Goal: Task Accomplishment & Management: Complete application form

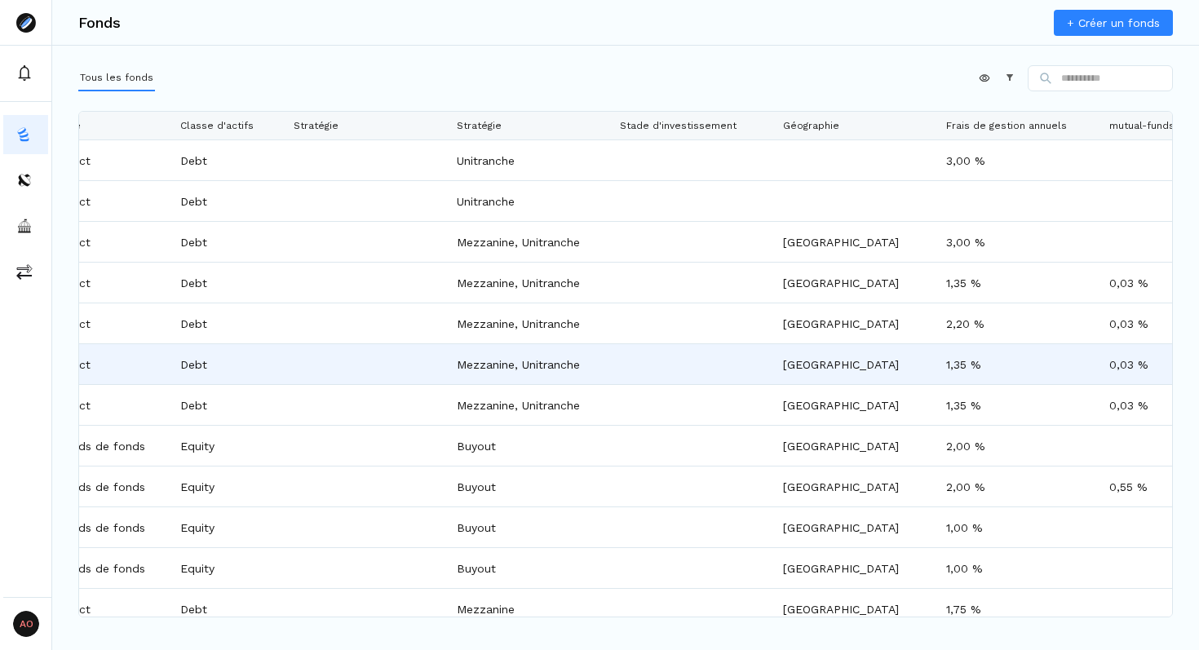
scroll to position [0, 1023]
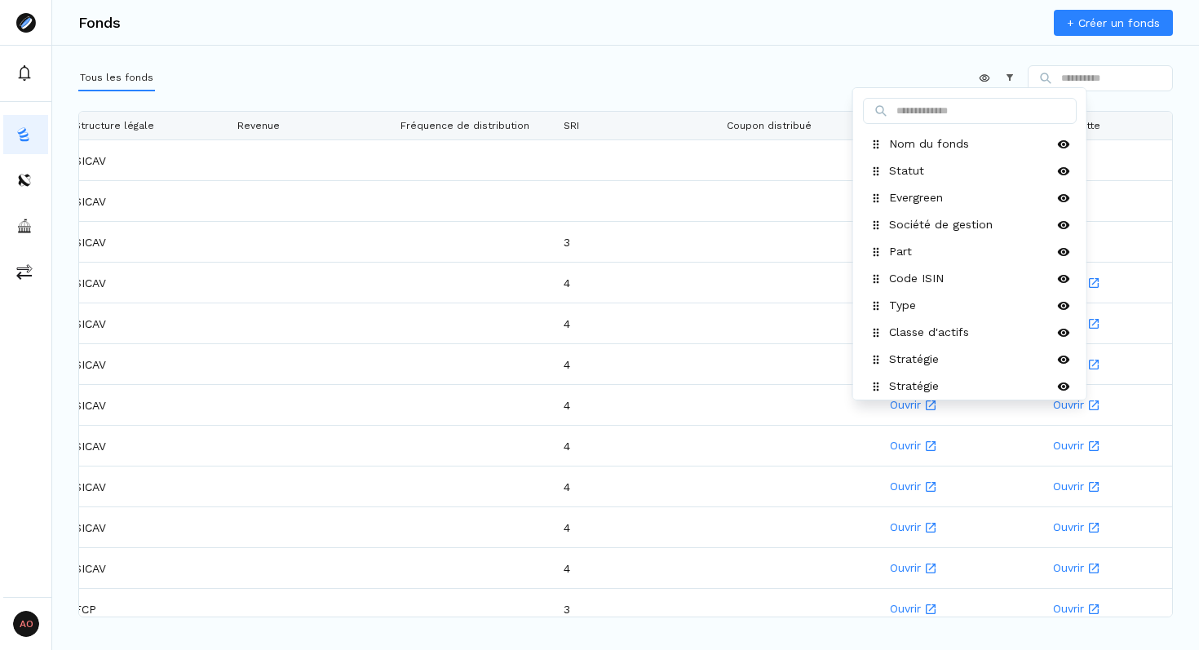
click at [974, 77] on html "AO Admin Owners Owners Fonds + Créer un fonds Tous les fonds Appliquer Construc…" at bounding box center [599, 325] width 1199 height 650
click at [1065, 245] on icon at bounding box center [1063, 249] width 12 height 8
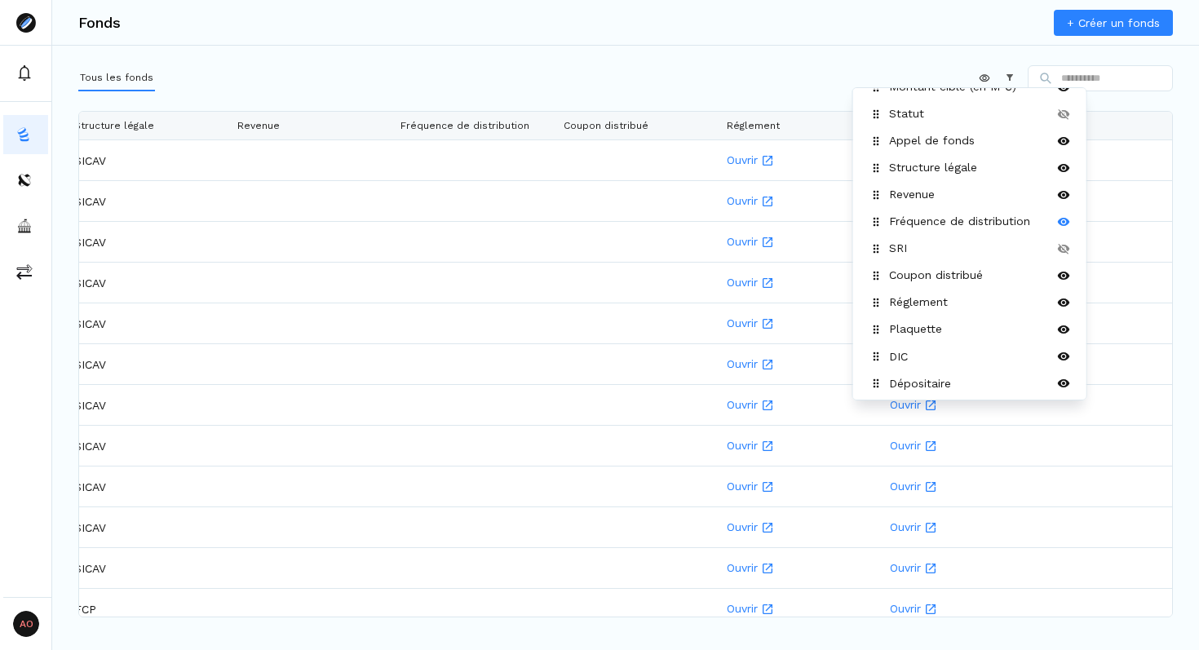
click at [1066, 217] on icon at bounding box center [1063, 221] width 13 height 13
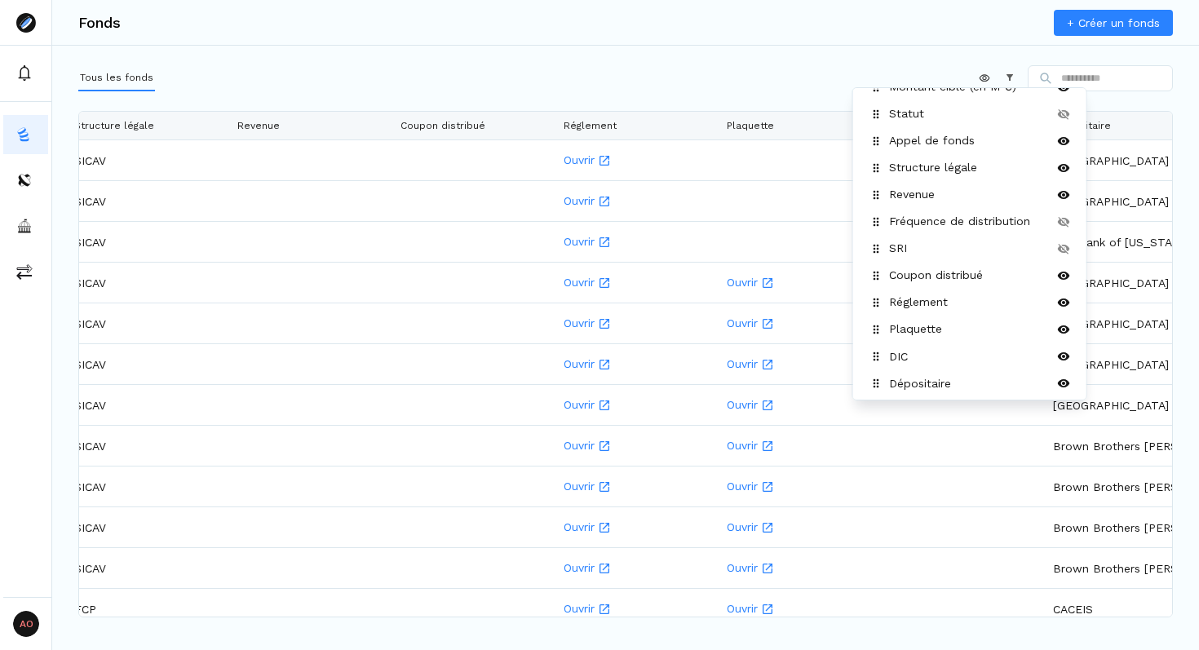
click at [706, 84] on html "AO Admin Owners Owners Fonds + Créer un fonds Tous les fonds Appliquer Construc…" at bounding box center [599, 325] width 1199 height 650
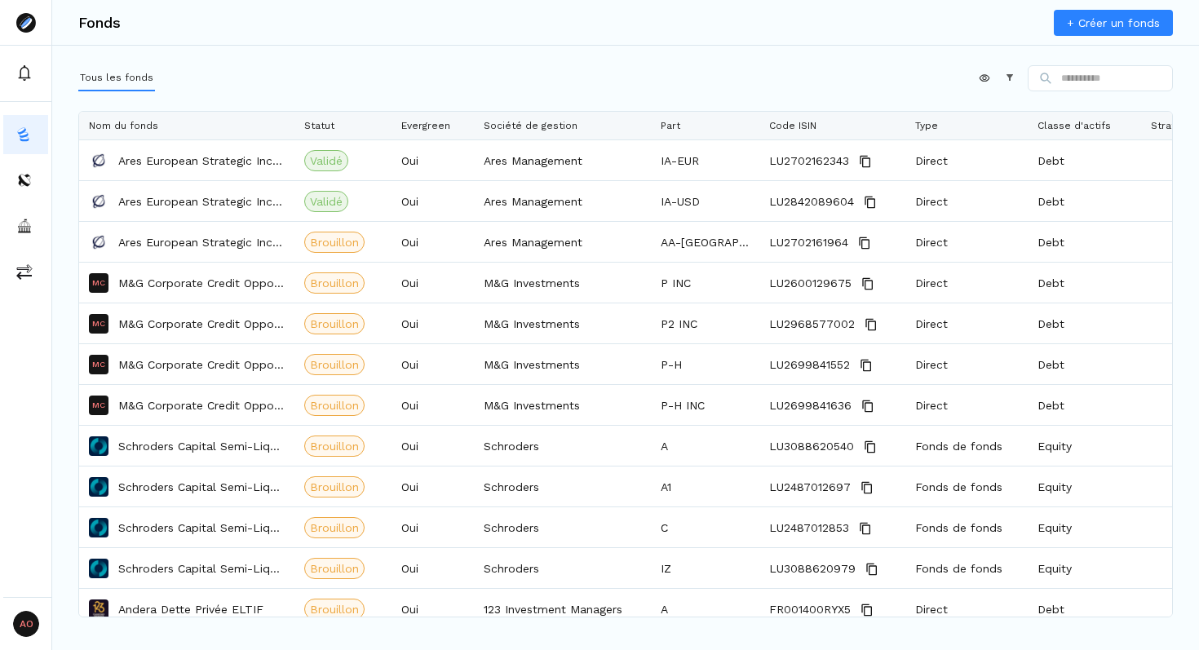
drag, startPoint x: 467, startPoint y: 126, endPoint x: 293, endPoint y: 140, distance: 175.1
click at [293, 140] on div "Nom du fonds Statut Evergreen Société de gestion Part Code ISIN Type Classe d'a…" at bounding box center [625, 364] width 1093 height 505
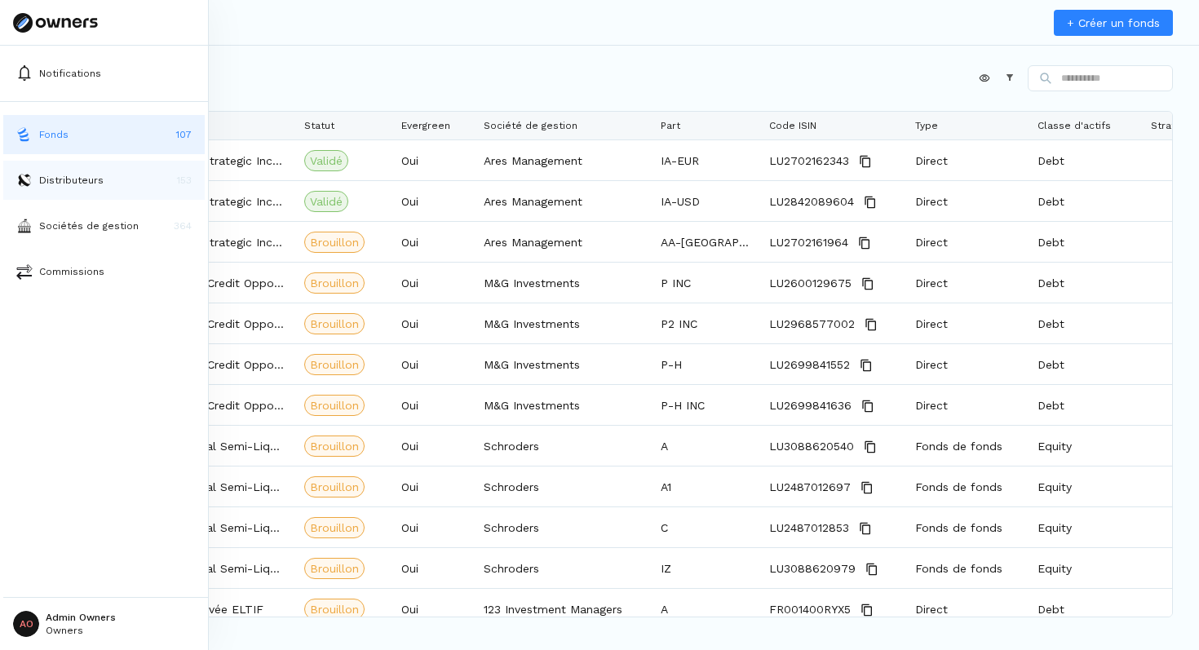
click at [48, 184] on p "Distributeurs" at bounding box center [71, 180] width 64 height 15
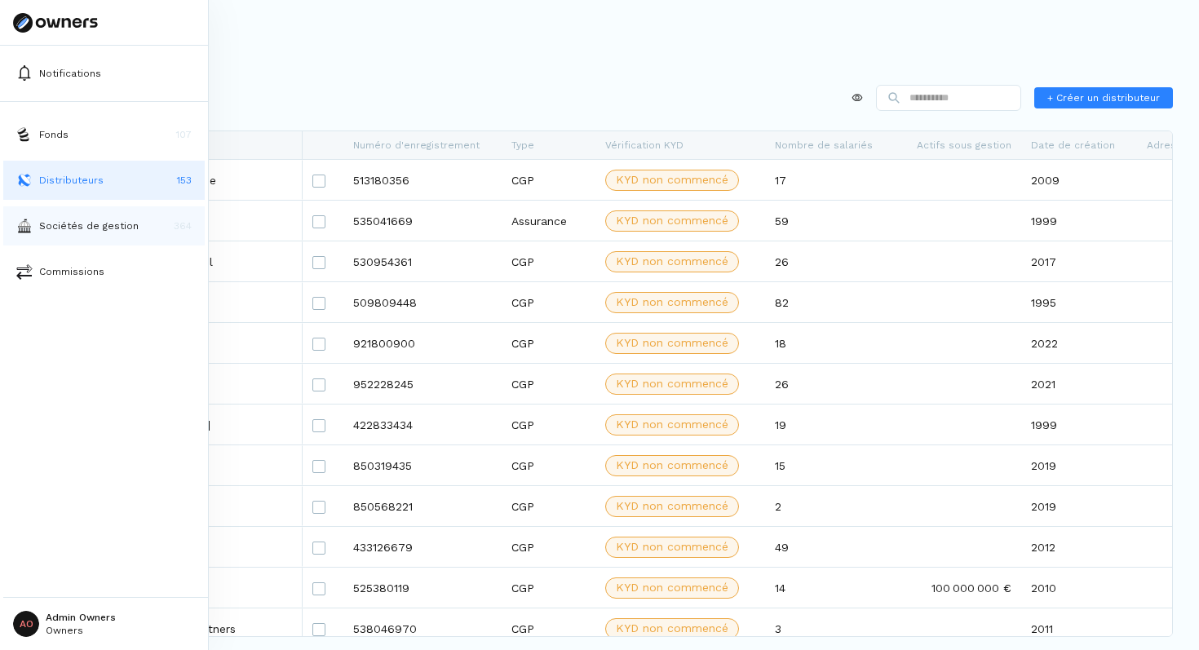
click at [51, 232] on p "Sociétés de gestion" at bounding box center [88, 226] width 99 height 15
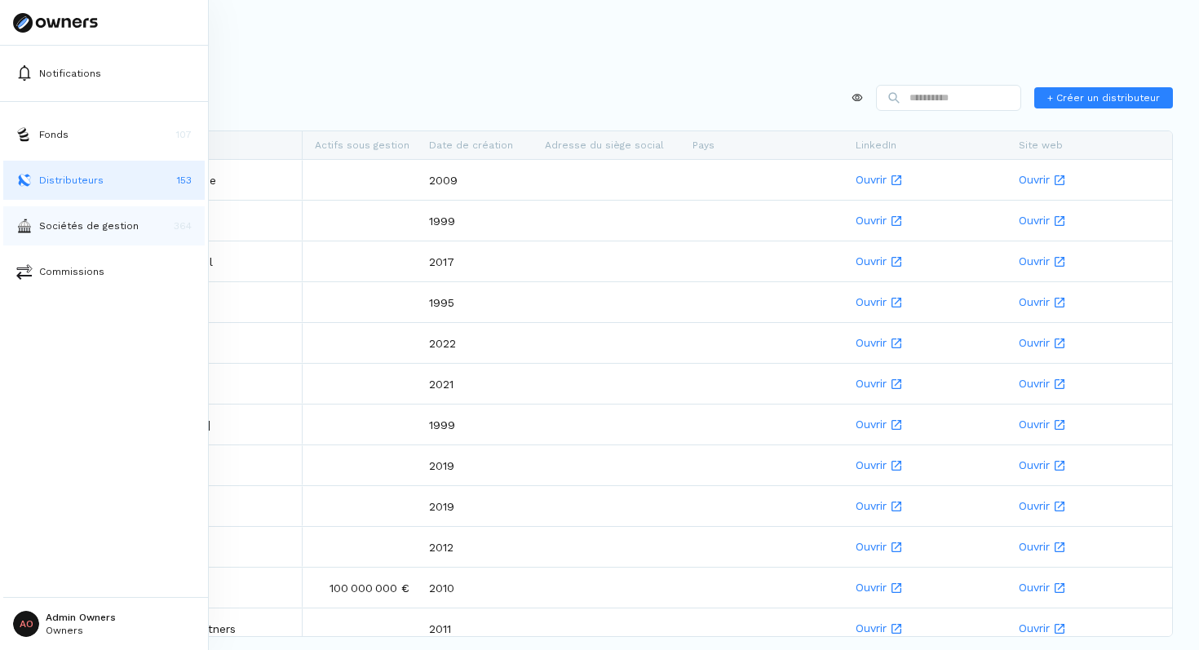
click at [59, 226] on p "Sociétés de gestion" at bounding box center [88, 226] width 99 height 15
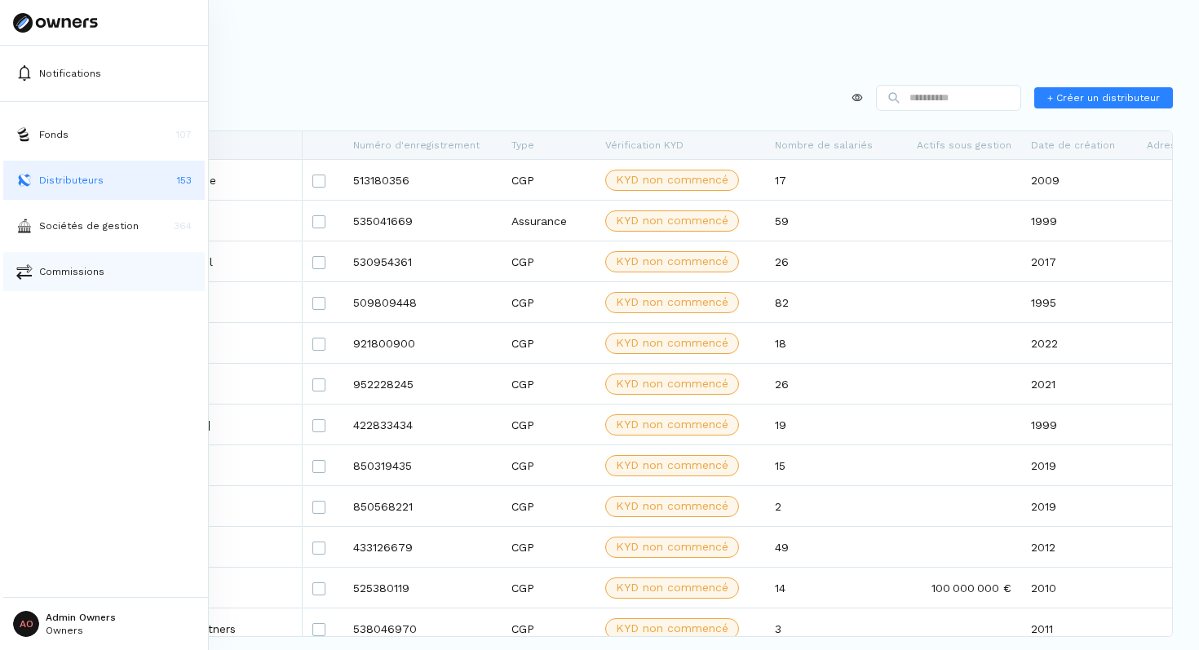
click at [48, 272] on p "Commissions" at bounding box center [71, 271] width 65 height 15
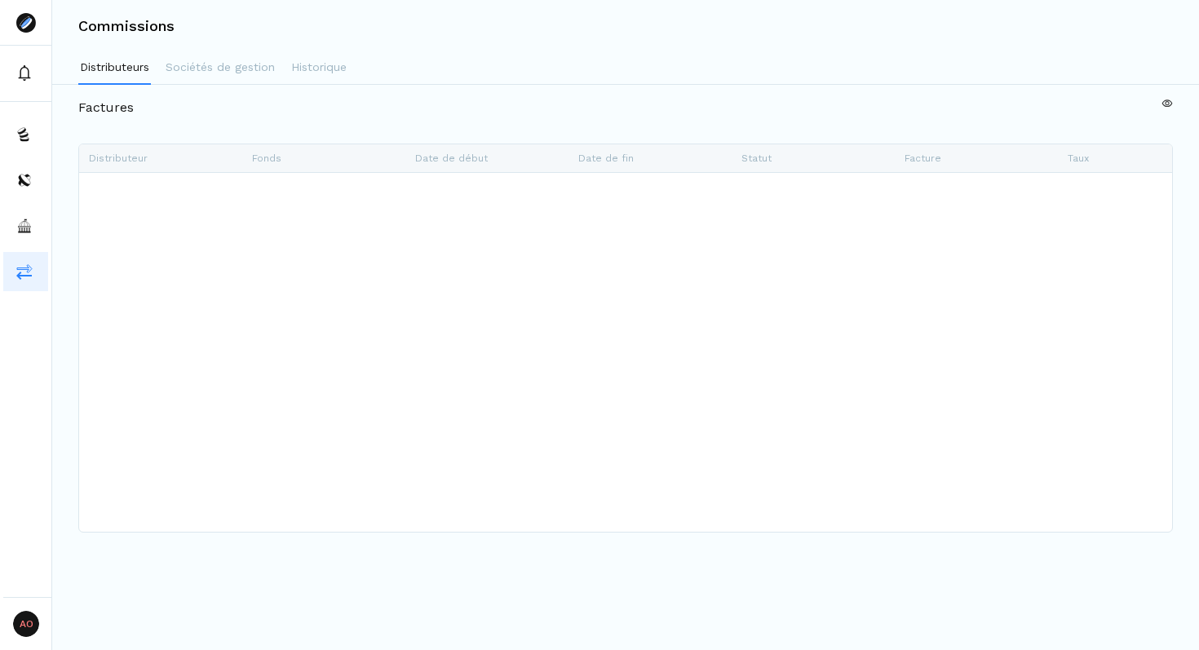
click at [328, 85] on div "Factures + Nouveau filtre Faites glisser ici pour définir les groupes de lignes…" at bounding box center [625, 286] width 1147 height 402
click at [267, 65] on p "Sociétés de gestion" at bounding box center [220, 67] width 109 height 17
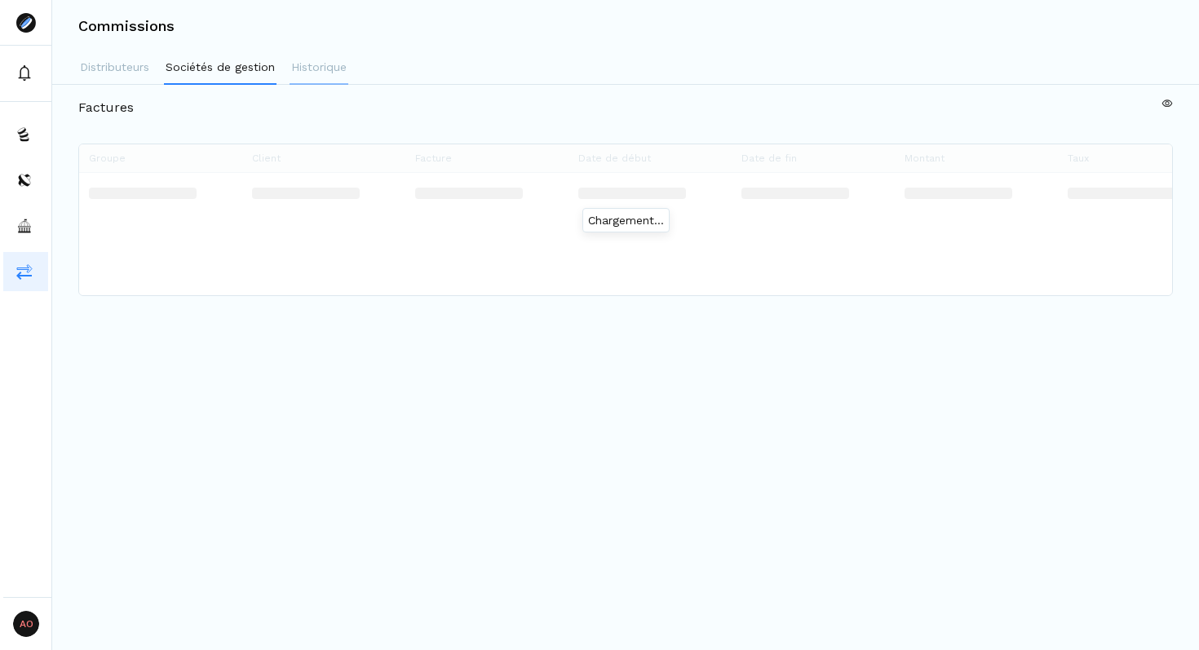
click at [331, 60] on p "Historique" at bounding box center [318, 67] width 55 height 17
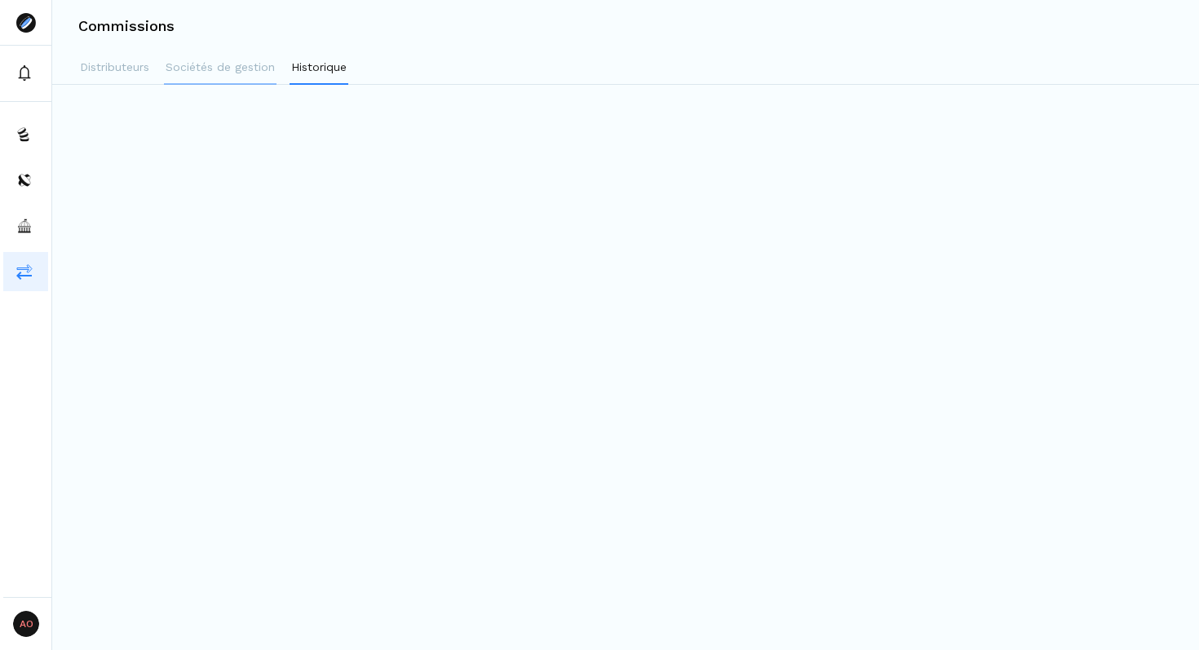
click at [238, 65] on p "Sociétés de gestion" at bounding box center [220, 67] width 109 height 17
click at [117, 73] on p "Distributeurs" at bounding box center [114, 67] width 69 height 17
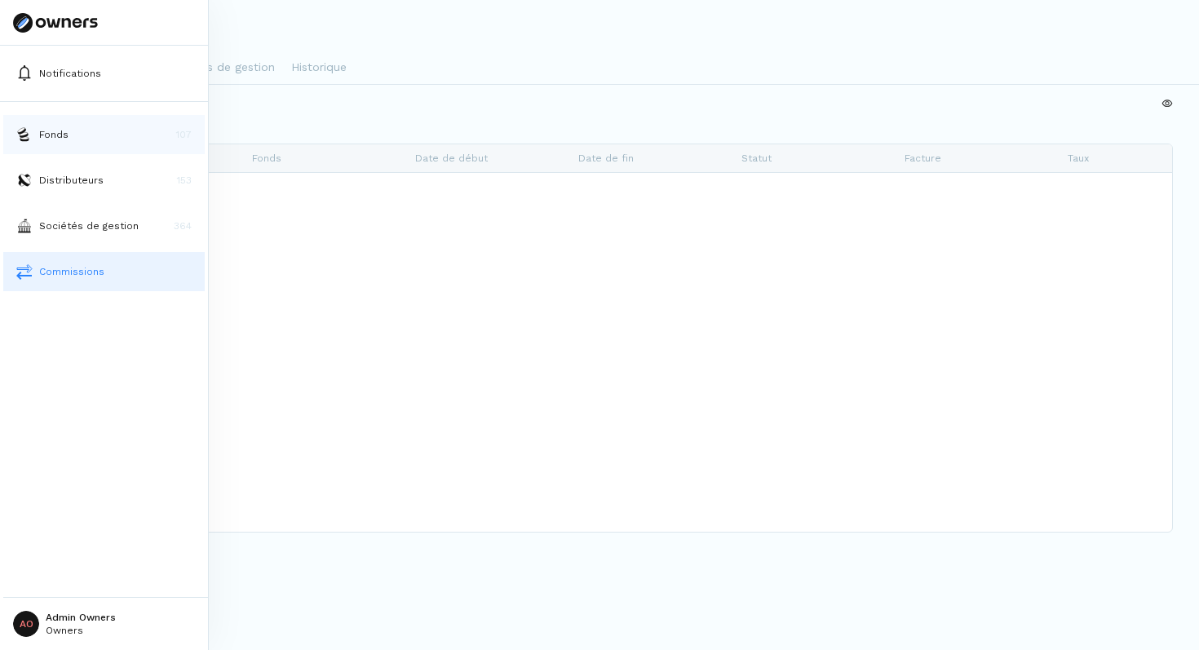
click at [44, 129] on p "Fonds" at bounding box center [53, 134] width 29 height 15
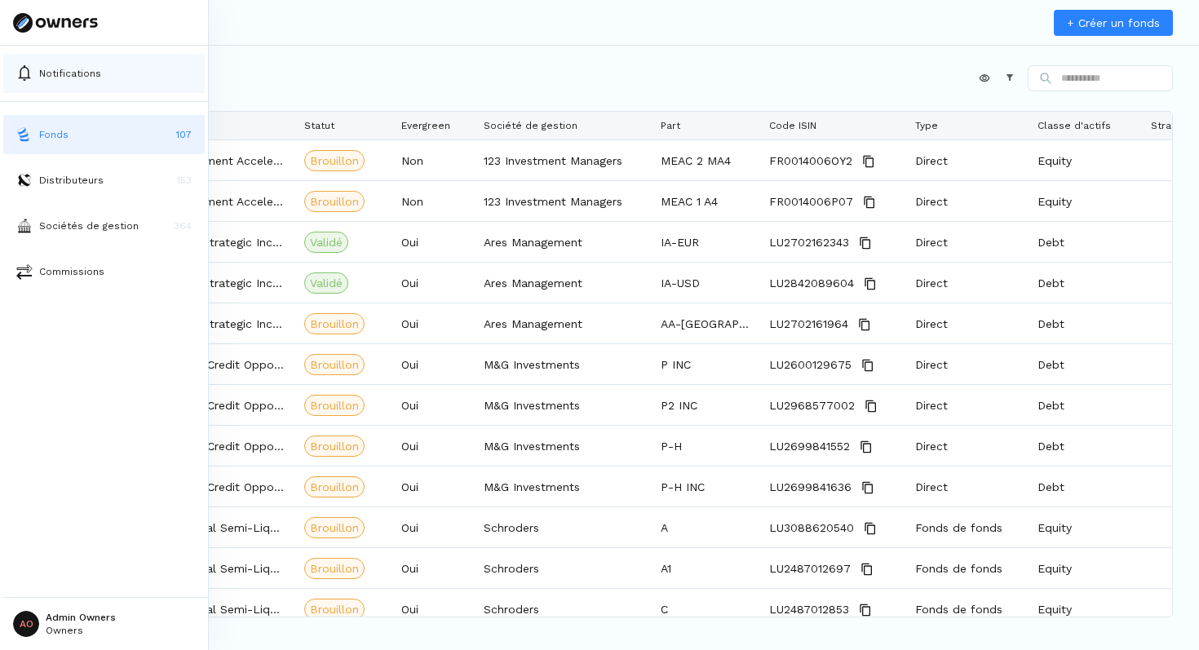
click at [55, 56] on button "Notifications" at bounding box center [103, 73] width 201 height 39
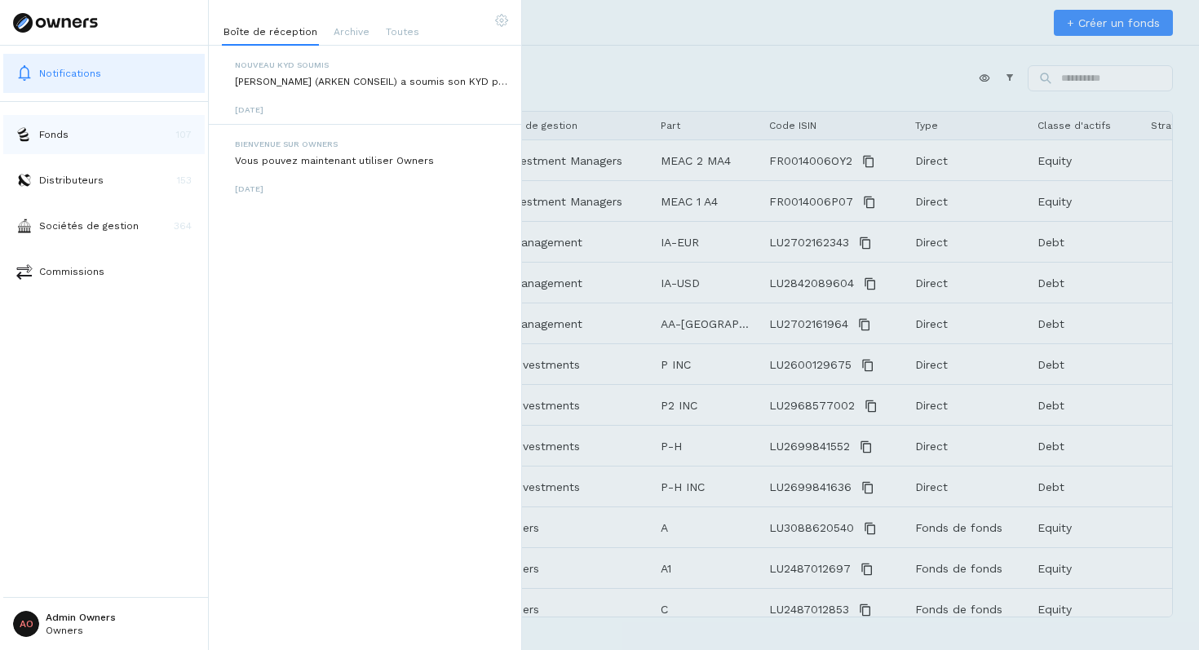
click at [24, 135] on img at bounding box center [24, 134] width 16 height 16
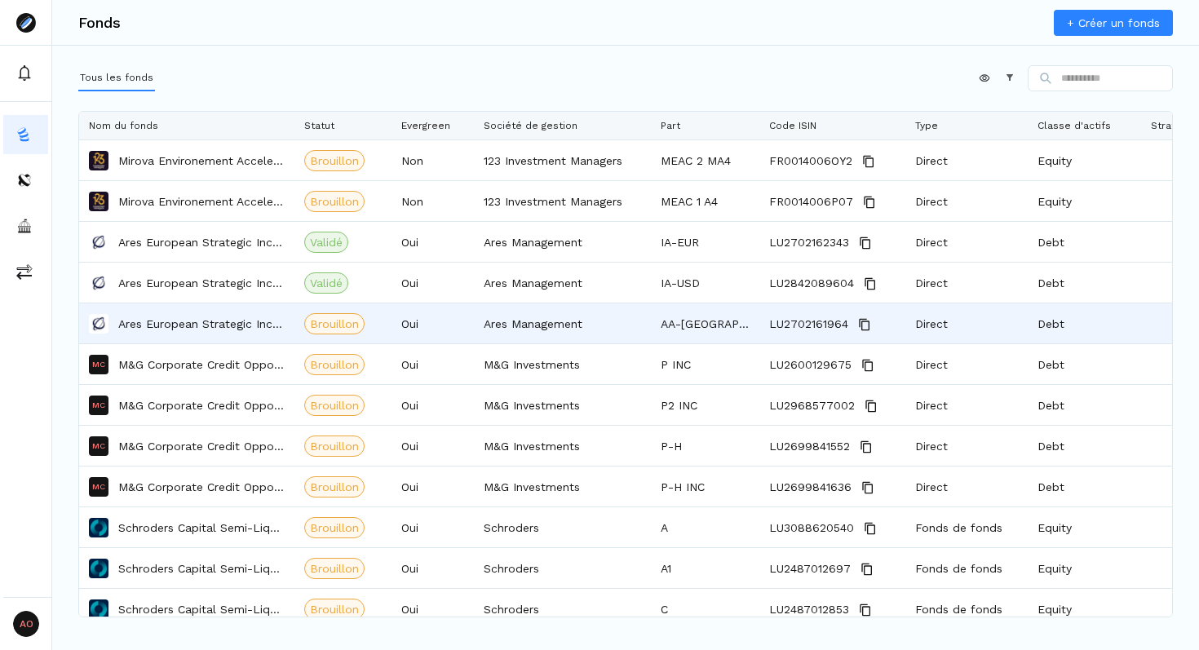
click at [176, 326] on p "Ares European Strategic Income Fund (AESIF)" at bounding box center [201, 324] width 166 height 16
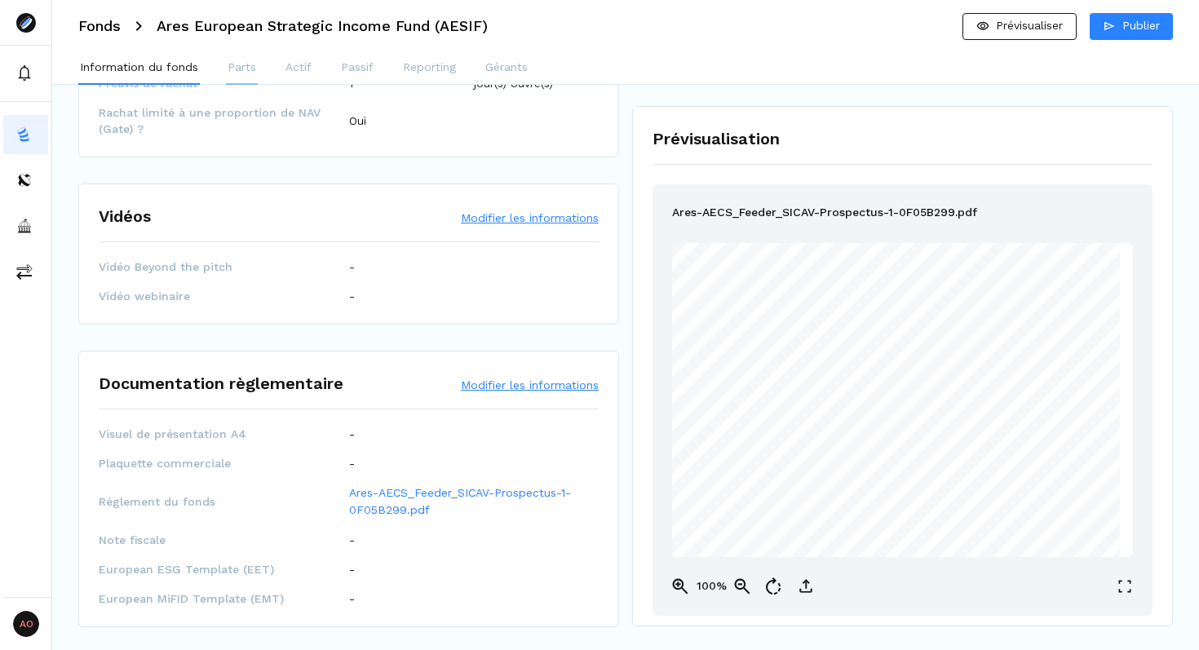
click at [246, 73] on p "Parts" at bounding box center [242, 67] width 29 height 17
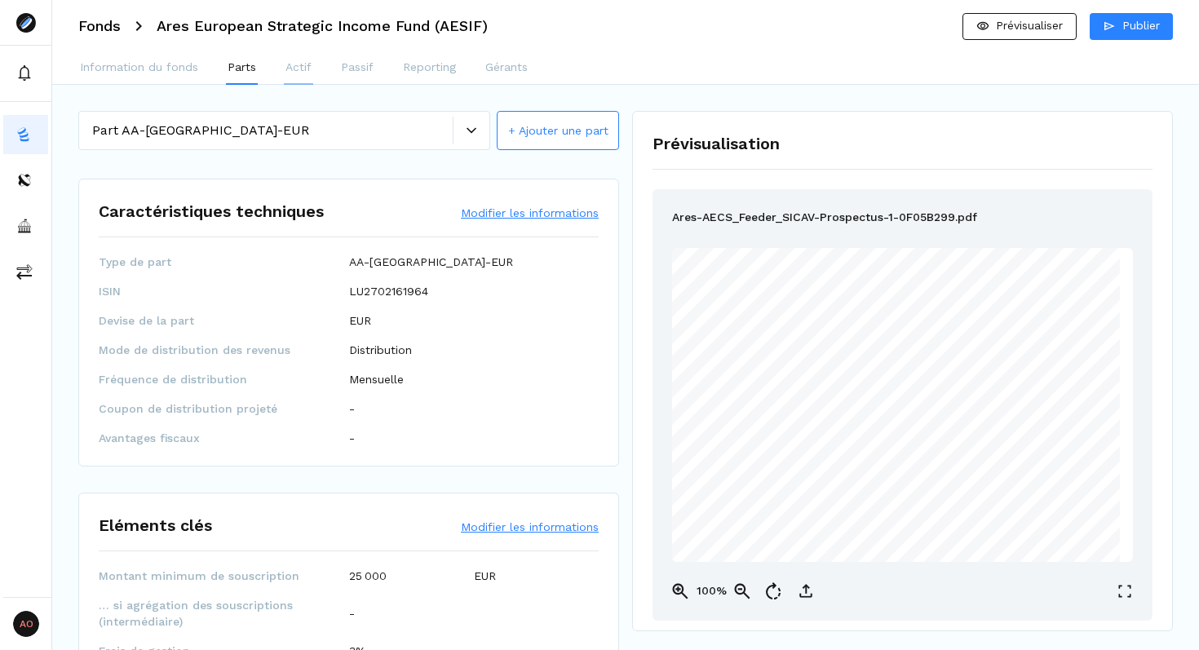
click at [300, 71] on p "Actif" at bounding box center [298, 67] width 26 height 17
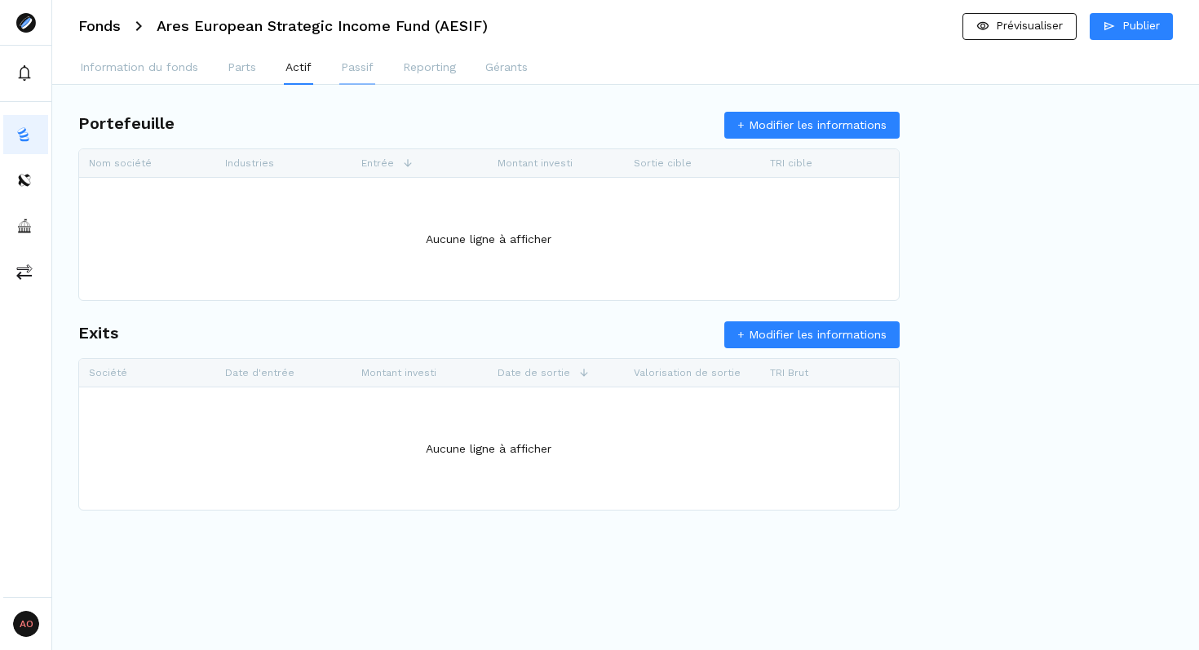
click at [364, 72] on p "Passif" at bounding box center [357, 67] width 33 height 17
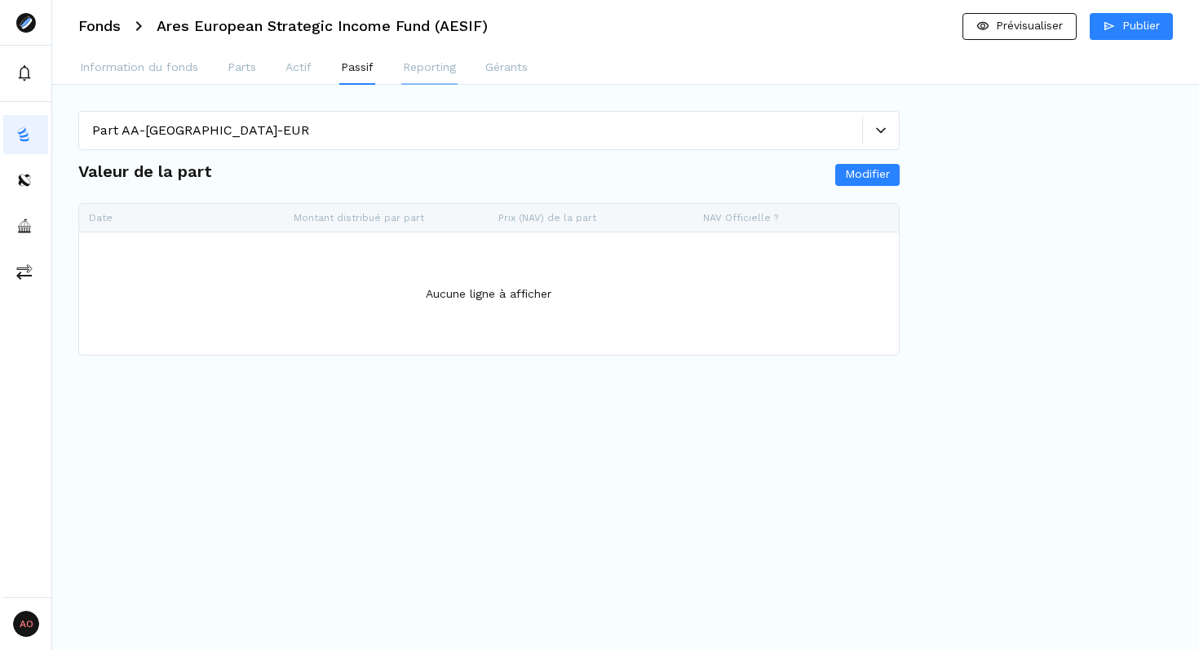
click at [431, 71] on p "Reporting" at bounding box center [429, 67] width 53 height 17
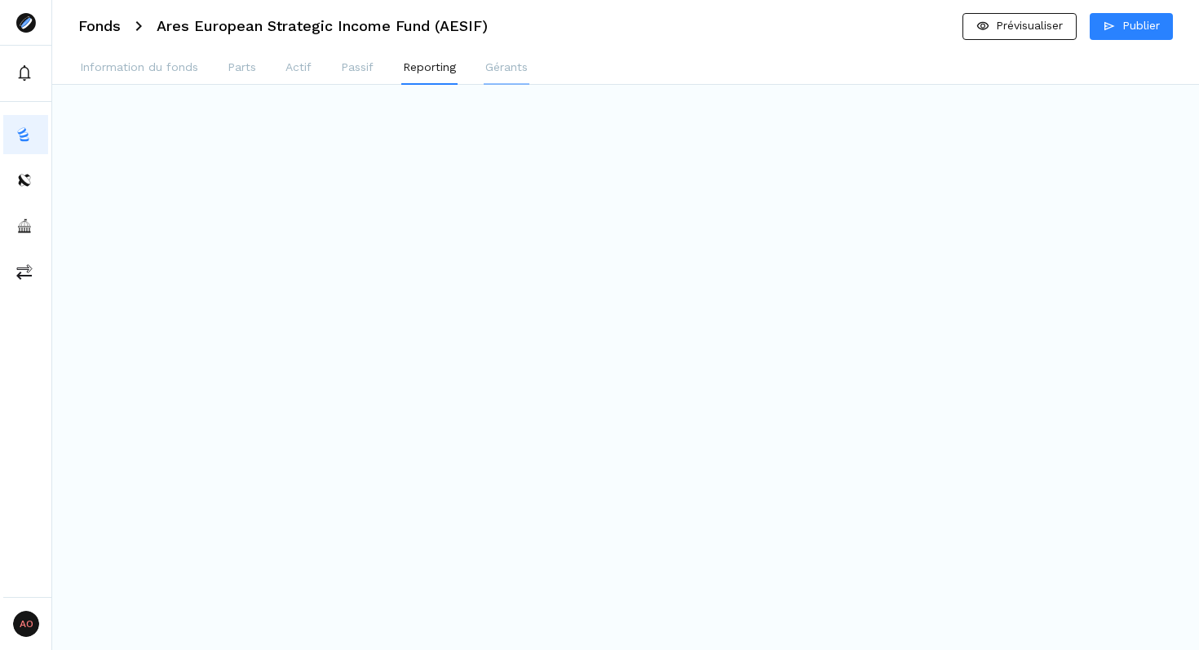
click at [489, 71] on p "Gérants" at bounding box center [506, 67] width 42 height 17
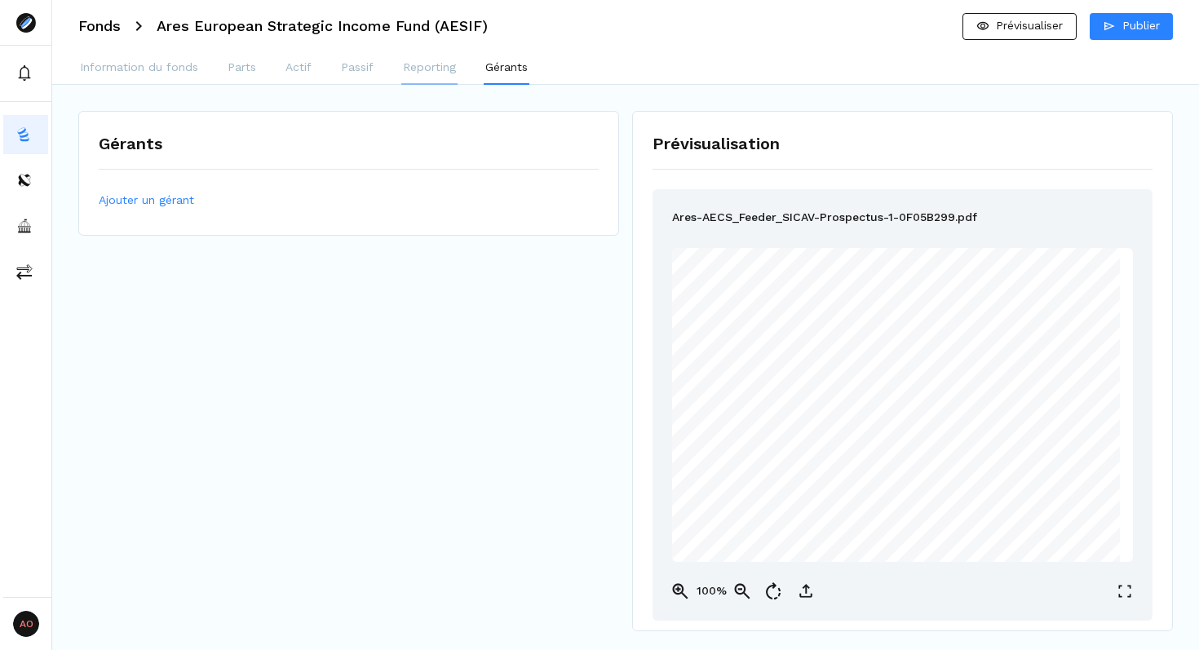
click at [420, 69] on p "Reporting" at bounding box center [429, 67] width 53 height 17
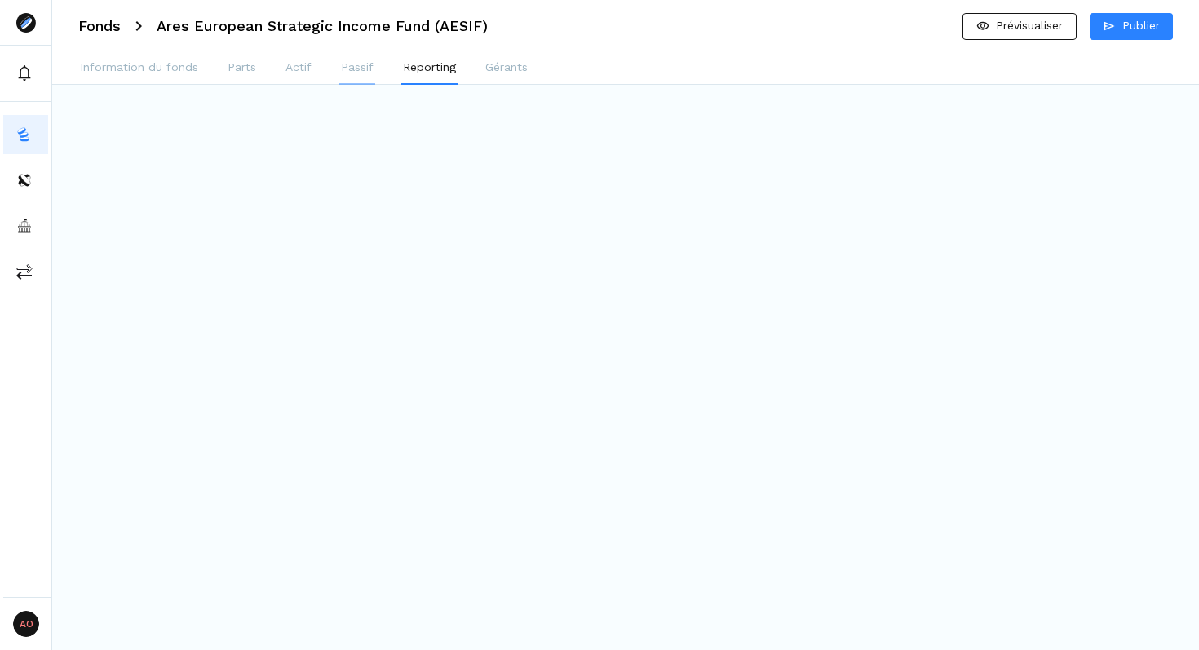
click at [356, 69] on p "Passif" at bounding box center [357, 67] width 33 height 17
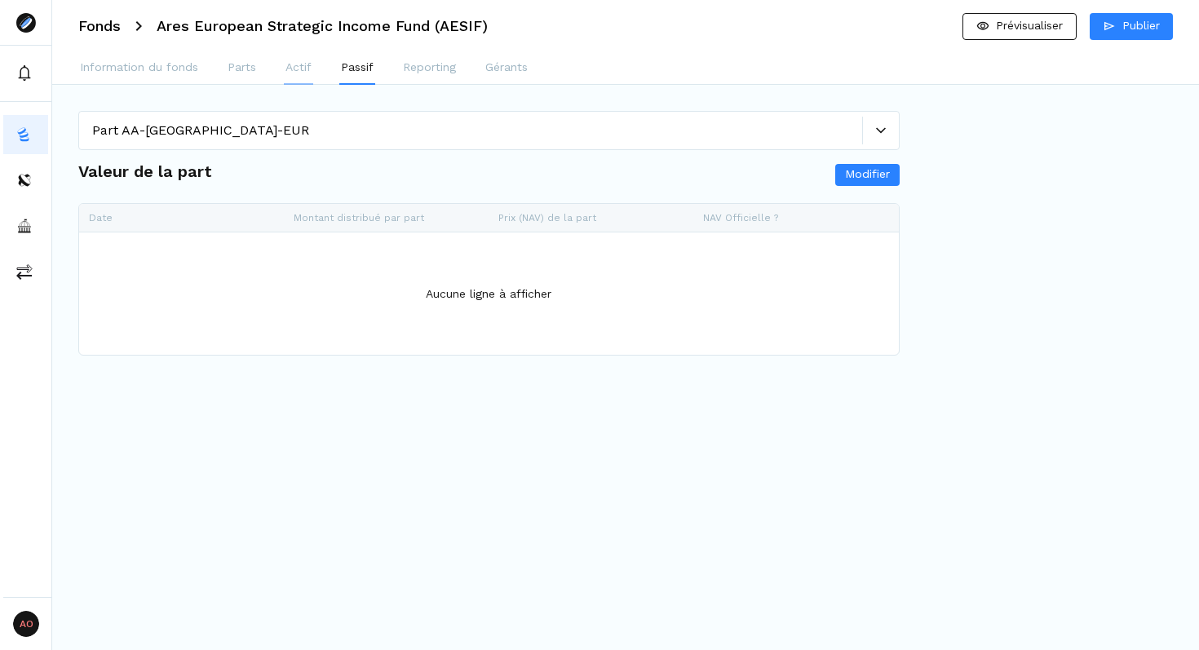
click at [309, 68] on p "Actif" at bounding box center [298, 67] width 26 height 17
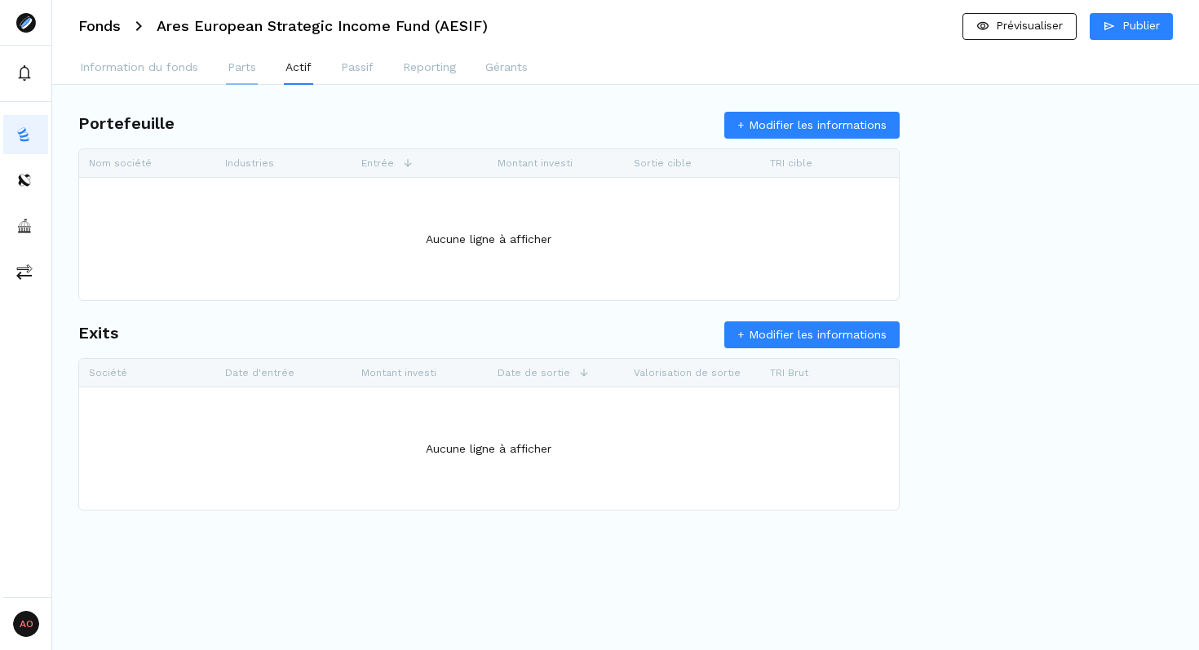
click at [228, 67] on p "Parts" at bounding box center [242, 67] width 29 height 17
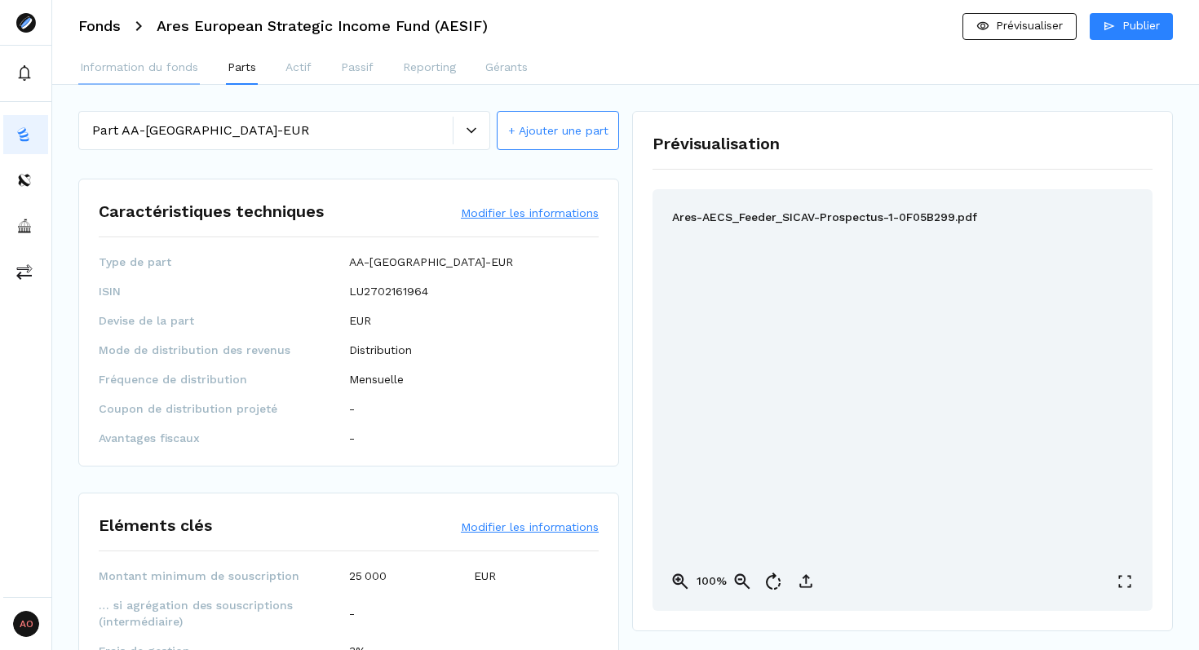
click at [137, 70] on p "Information du fonds" at bounding box center [139, 67] width 118 height 17
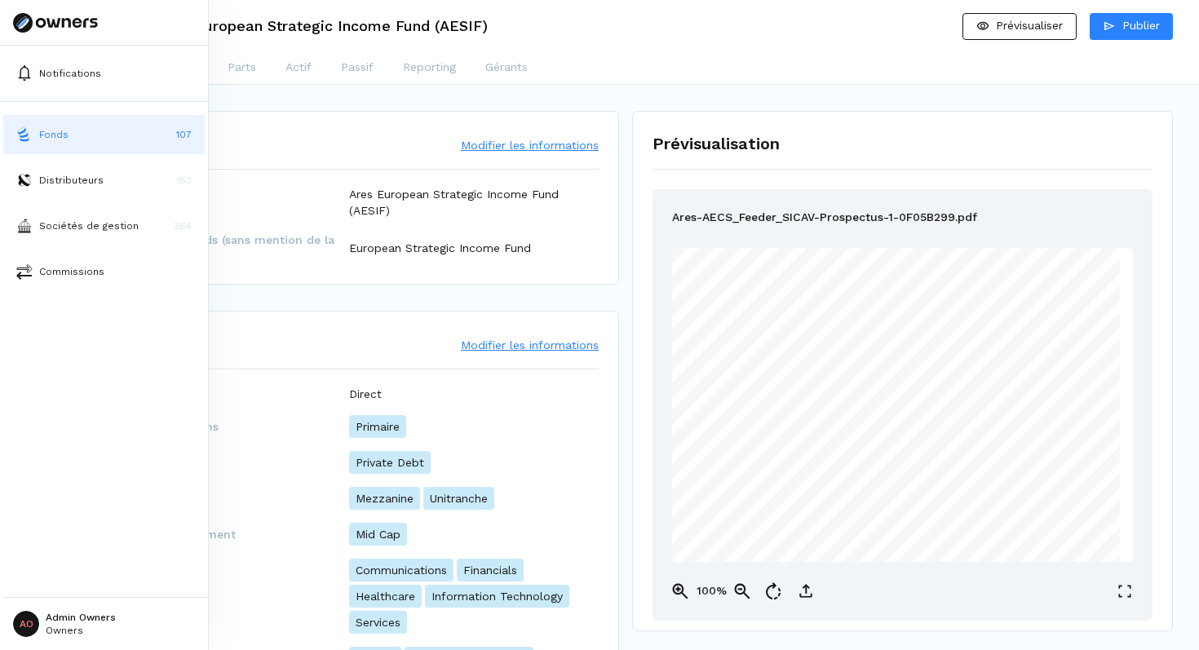
click at [51, 131] on p "Fonds" at bounding box center [53, 134] width 29 height 15
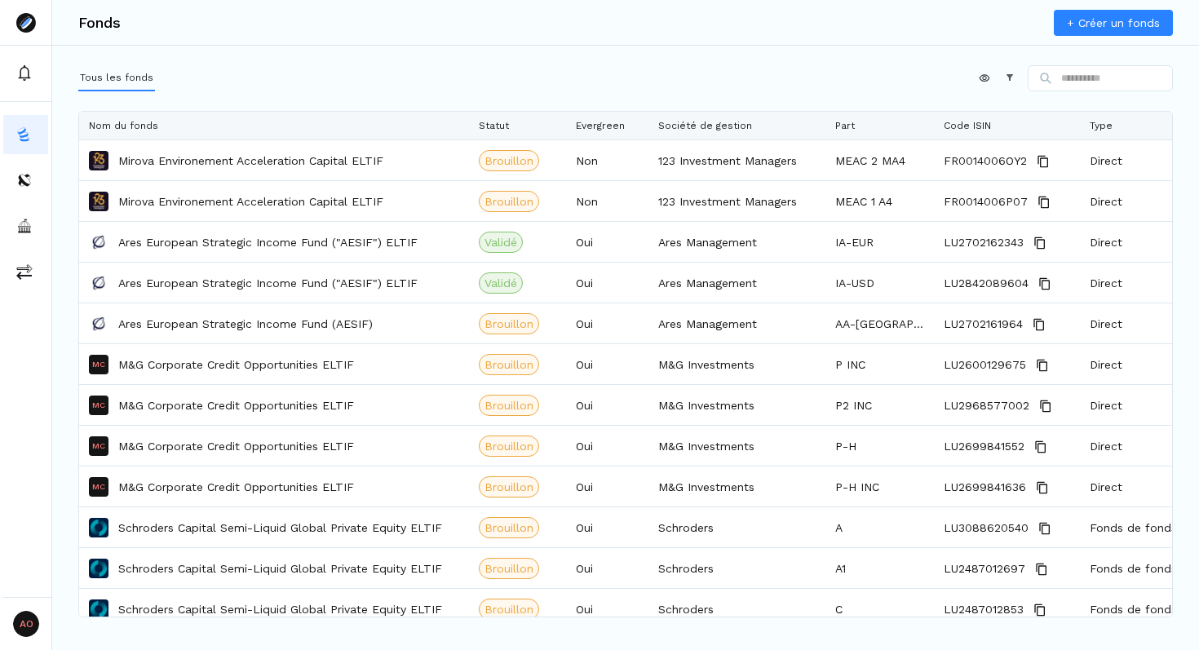
click at [1090, 23] on link "+ Créer un fonds" at bounding box center [1113, 23] width 119 height 26
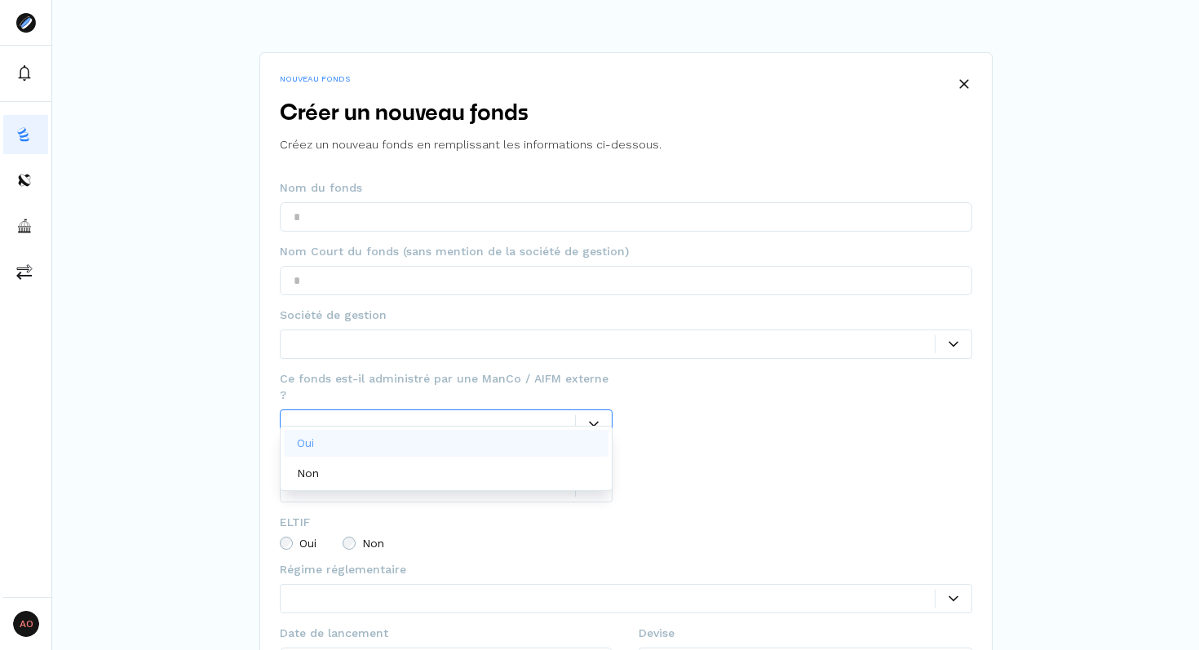
click at [413, 415] on div at bounding box center [435, 423] width 282 height 17
click at [379, 440] on div "Oui" at bounding box center [446, 443] width 325 height 27
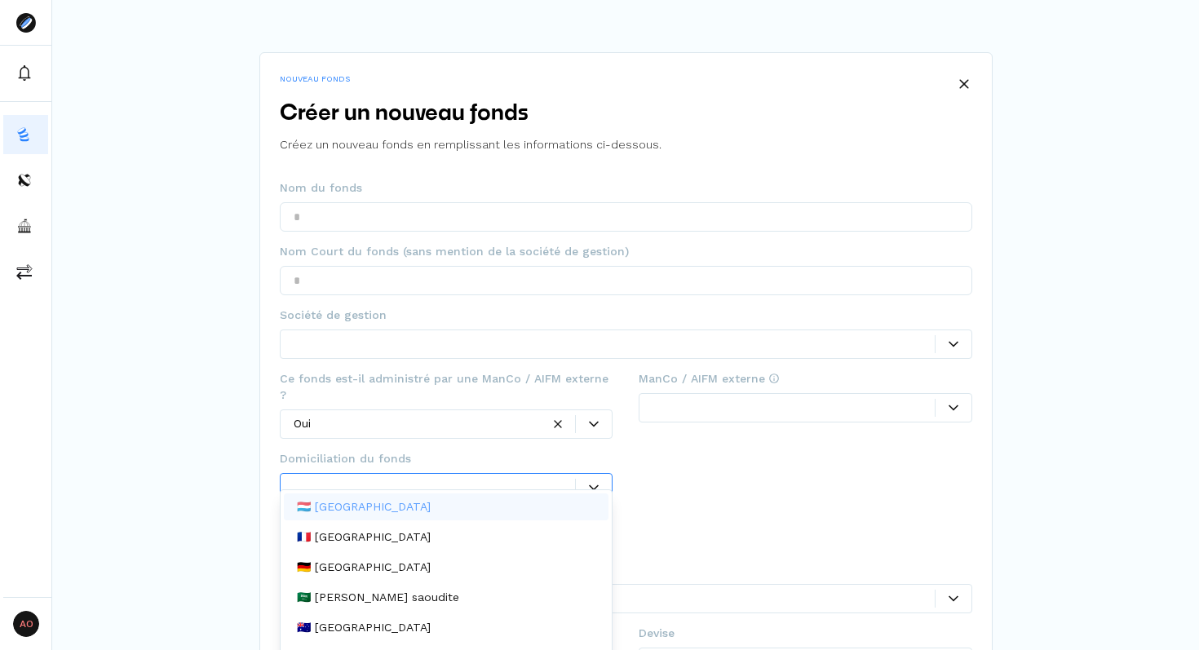
click at [410, 479] on div at bounding box center [435, 487] width 282 height 17
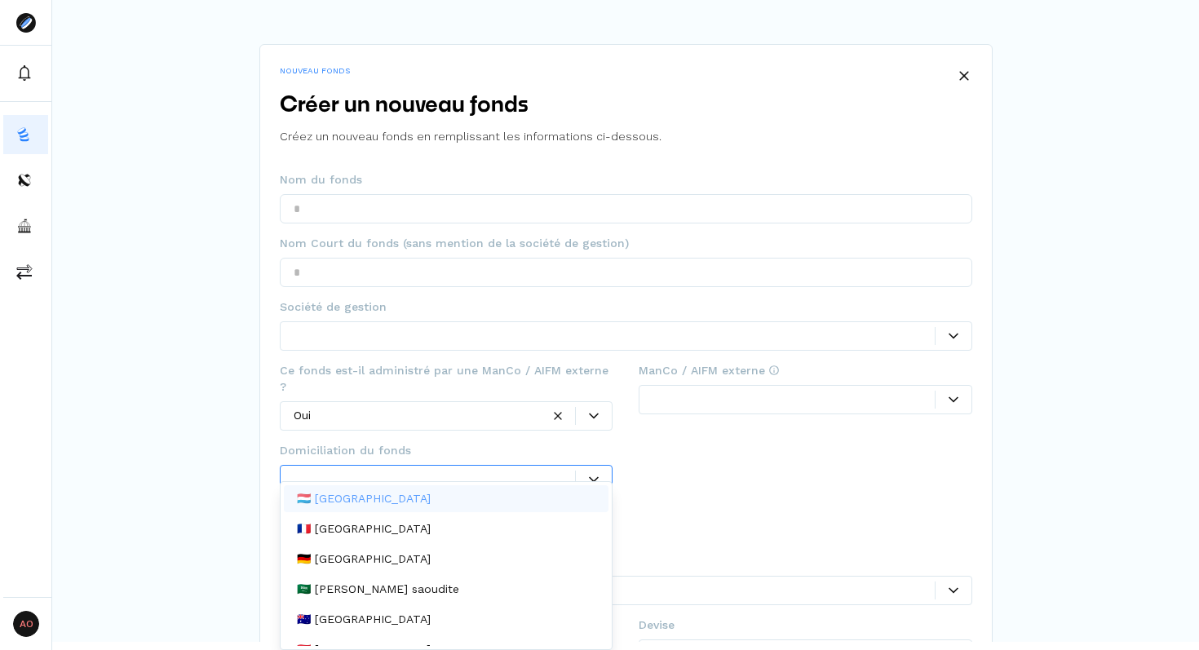
click at [360, 496] on p "🇱🇺 [GEOGRAPHIC_DATA]" at bounding box center [364, 498] width 134 height 17
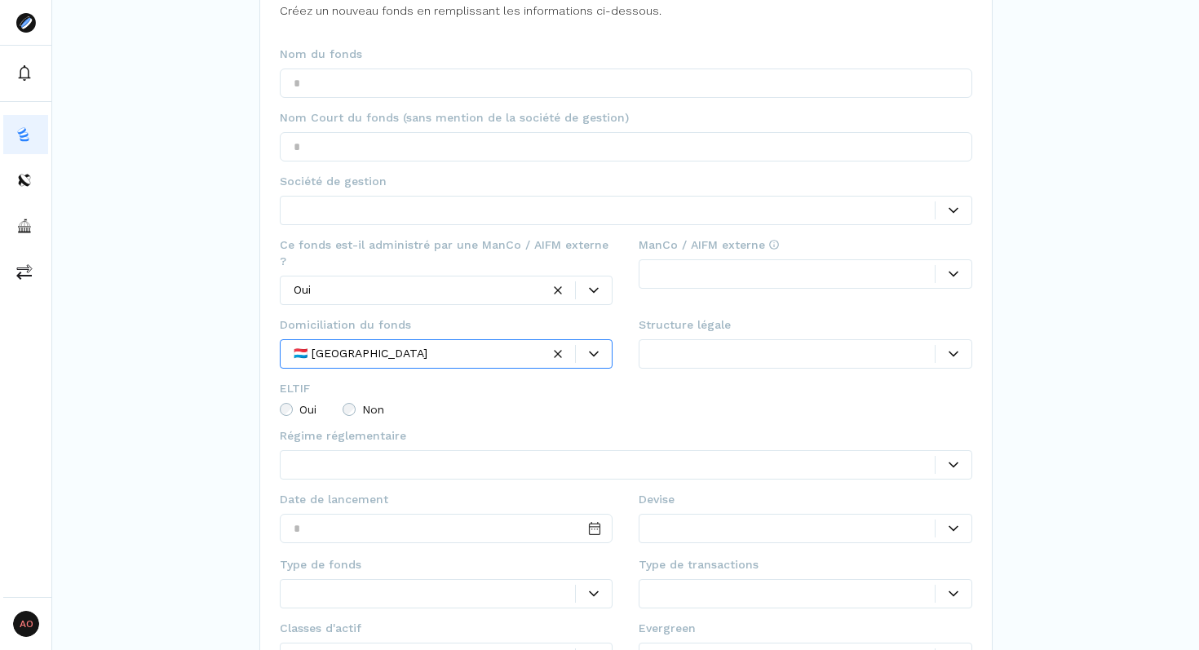
scroll to position [199, 0]
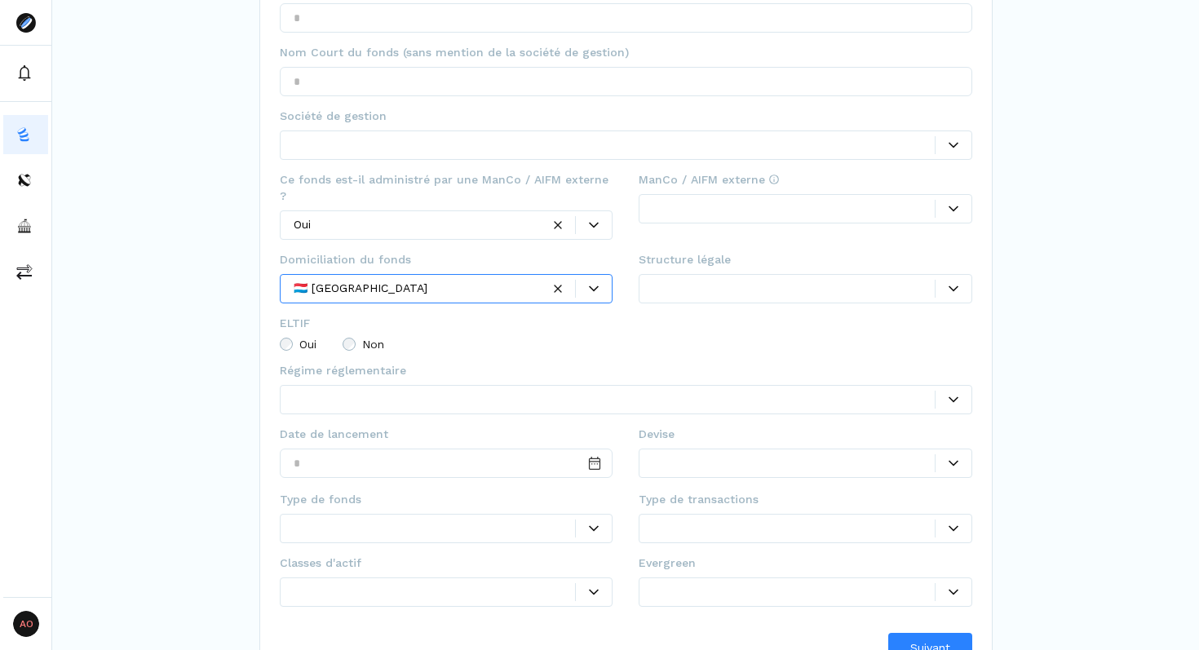
click at [299, 338] on span "Oui" at bounding box center [307, 343] width 17 height 11
click at [306, 338] on span "Oui" at bounding box center [307, 343] width 17 height 11
click at [315, 338] on span "Oui" at bounding box center [307, 343] width 17 height 11
click at [374, 338] on span "Non" at bounding box center [373, 343] width 22 height 11
click at [363, 338] on span "Non" at bounding box center [373, 343] width 22 height 11
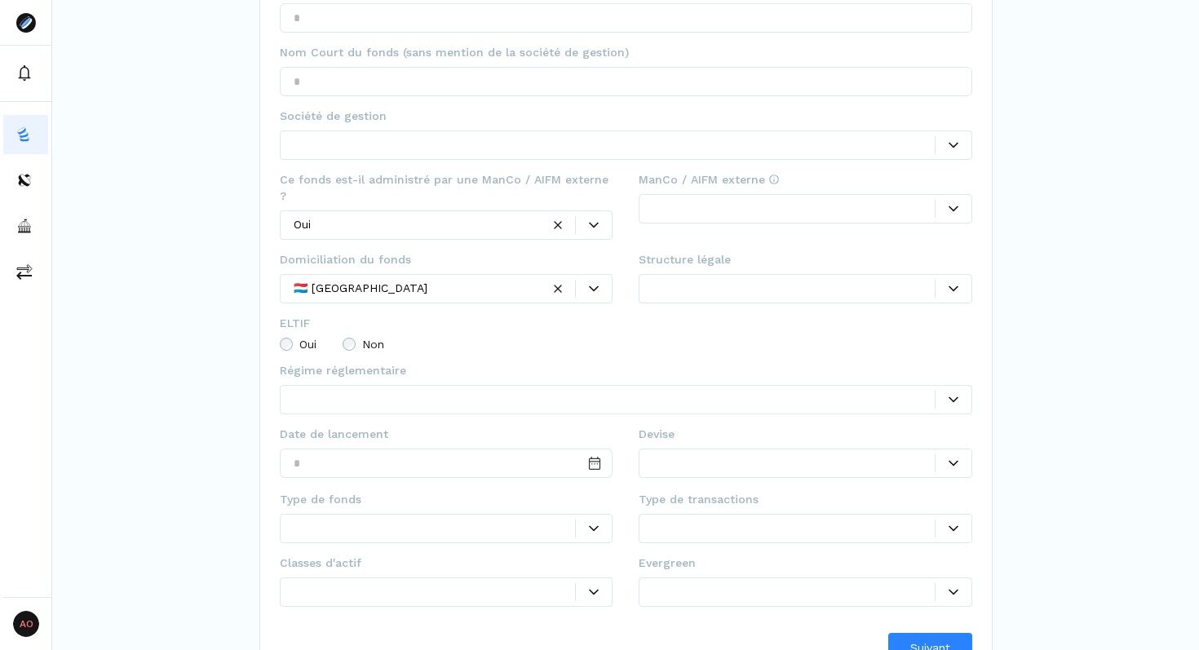
click at [294, 338] on label "Oui" at bounding box center [298, 344] width 37 height 13
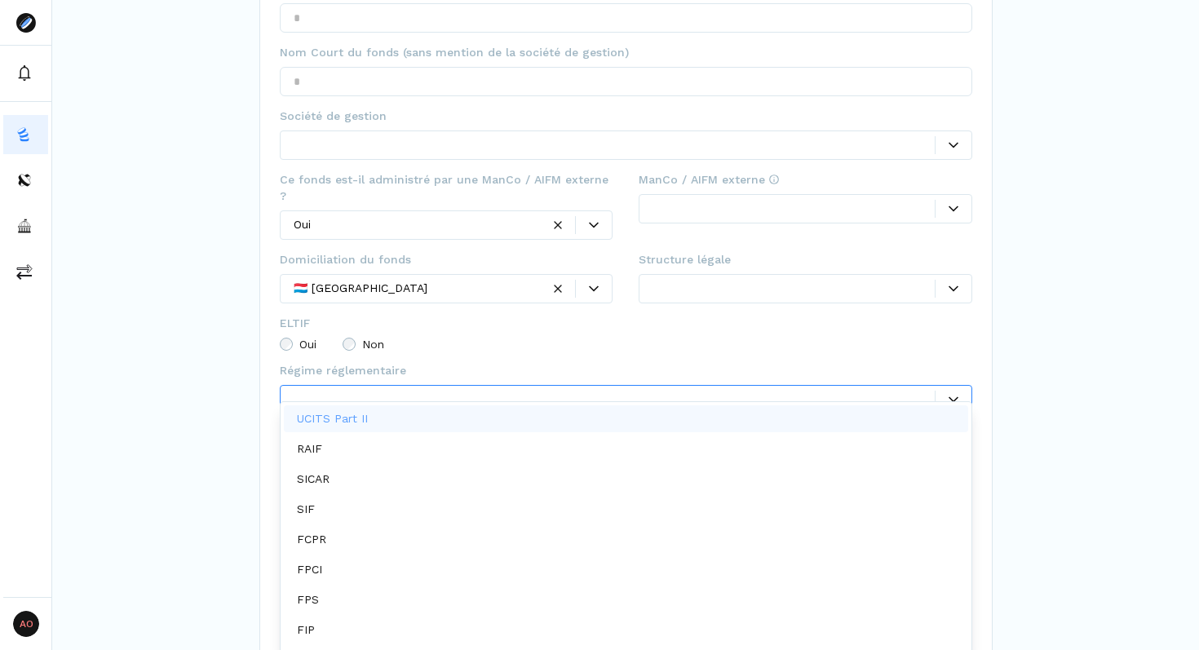
click at [347, 392] on div at bounding box center [626, 399] width 692 height 29
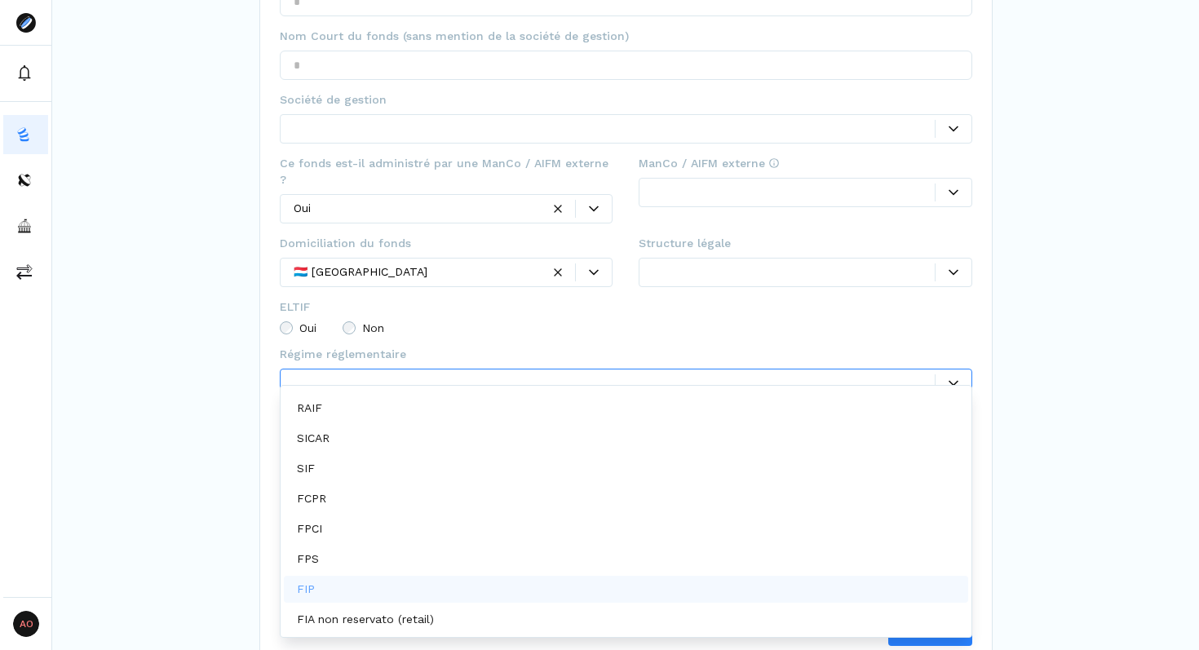
scroll to position [54, 0]
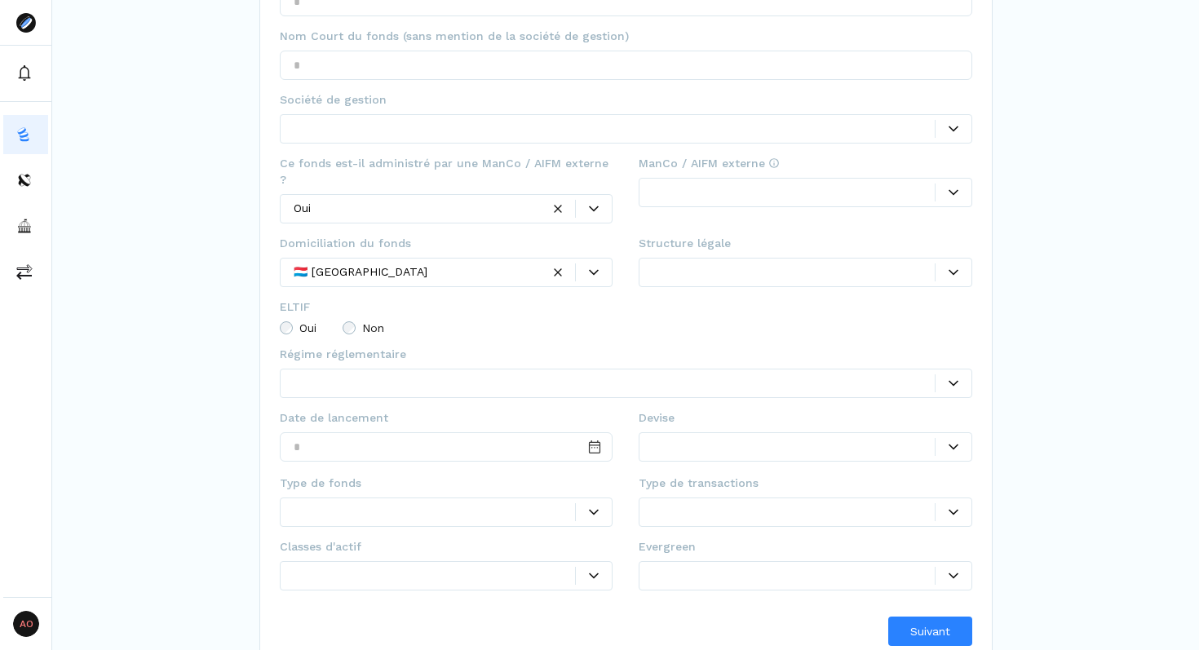
click at [179, 426] on div "NOUVEAU FONDS Créer un nouveau fonds Créez un nouveau fonds en remplissant les …" at bounding box center [625, 226] width 1147 height 882
click at [223, 462] on div "NOUVEAU FONDS Créer un nouveau fonds Créez un nouveau fonds en remplissant les …" at bounding box center [625, 226] width 1147 height 882
click at [346, 432] on input "Date input" at bounding box center [447, 446] width 334 height 29
click at [357, 503] on div at bounding box center [435, 511] width 282 height 17
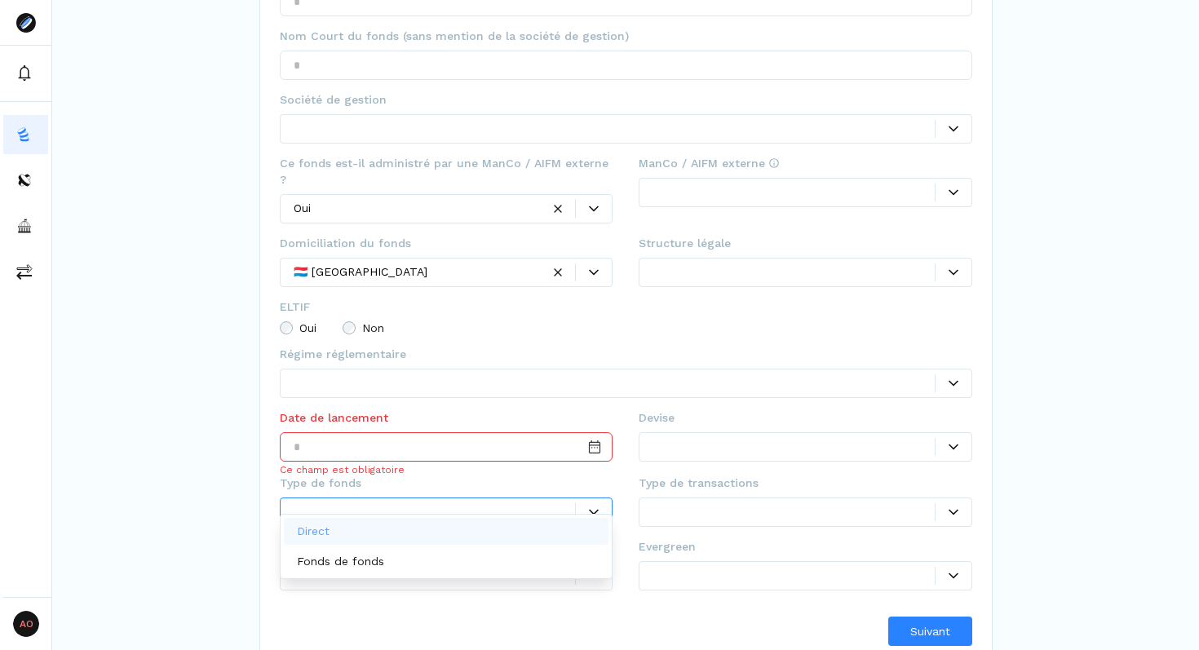
click at [355, 534] on div "Direct" at bounding box center [446, 531] width 325 height 27
click at [371, 567] on div at bounding box center [435, 575] width 282 height 17
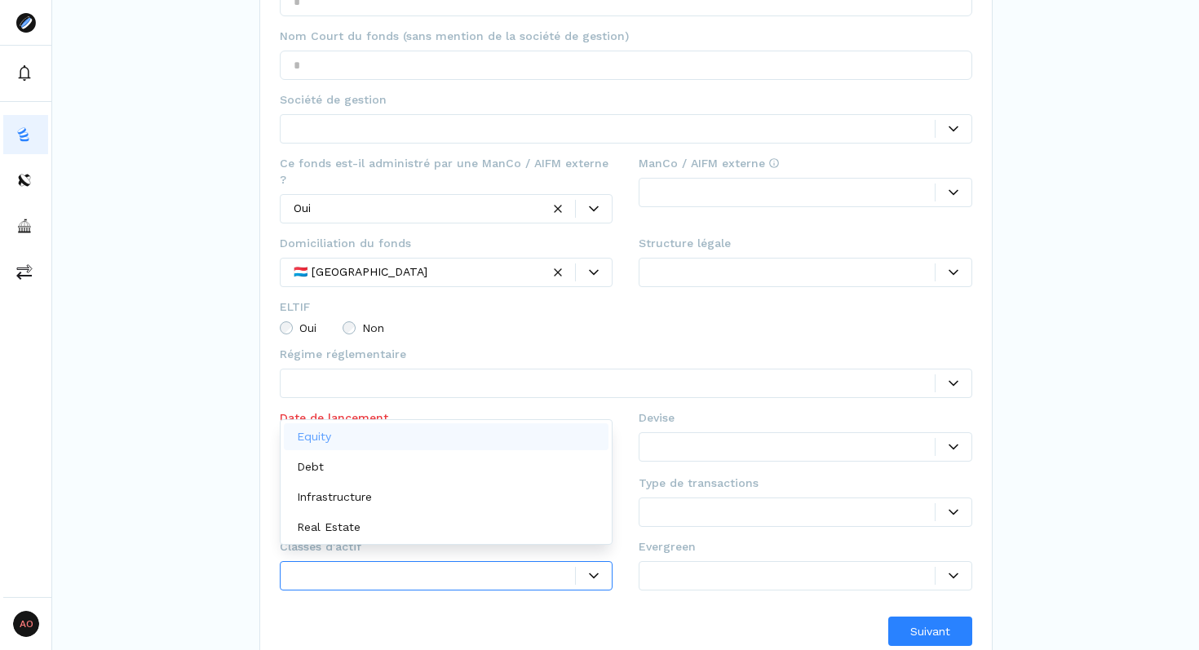
click at [335, 440] on div "Equity" at bounding box center [317, 436] width 41 height 17
click at [704, 567] on div at bounding box center [793, 575] width 282 height 17
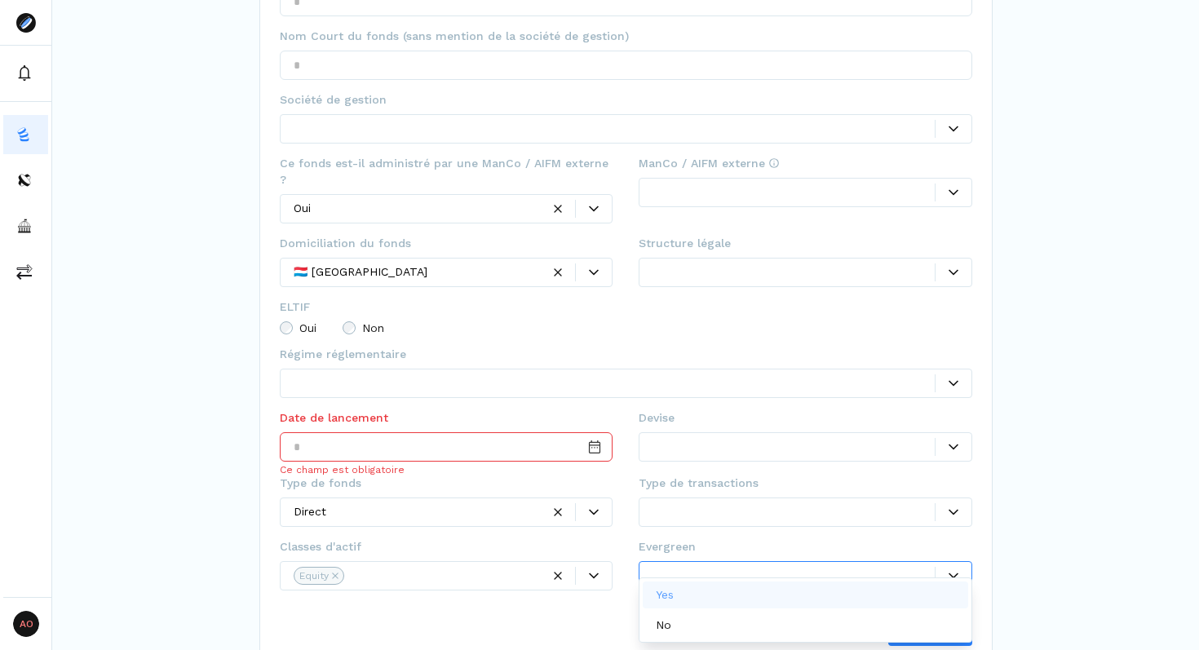
click at [707, 590] on div "Yes" at bounding box center [805, 594] width 325 height 27
click at [705, 505] on div at bounding box center [793, 513] width 282 height 17
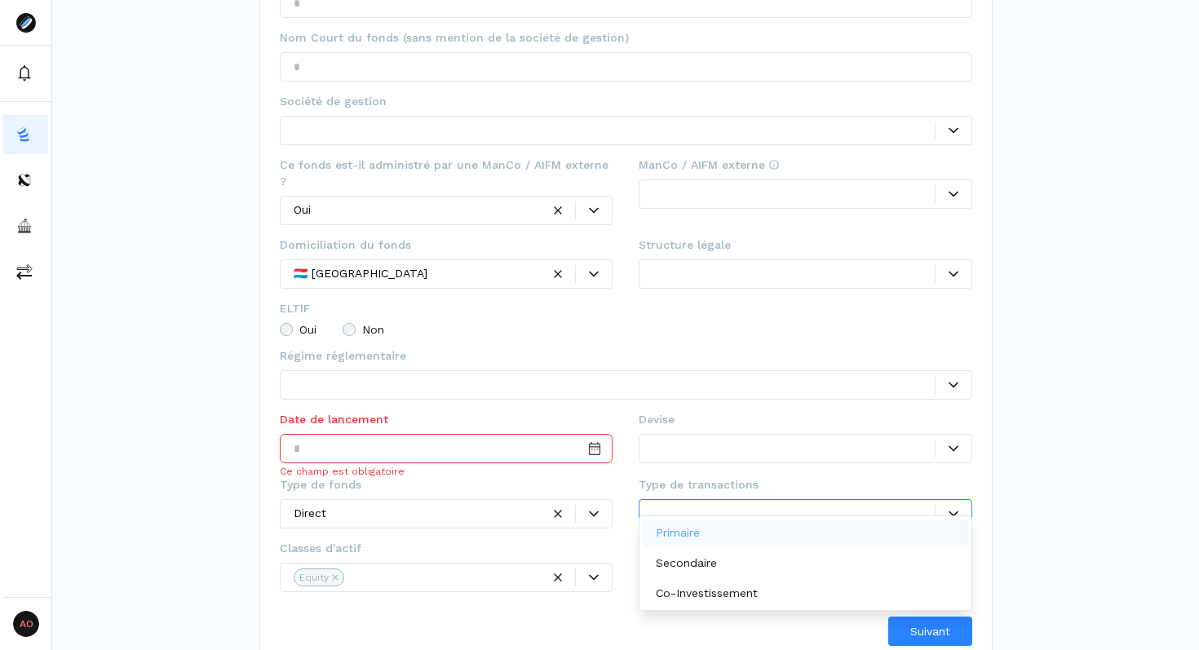
click at [681, 440] on div at bounding box center [793, 448] width 282 height 17
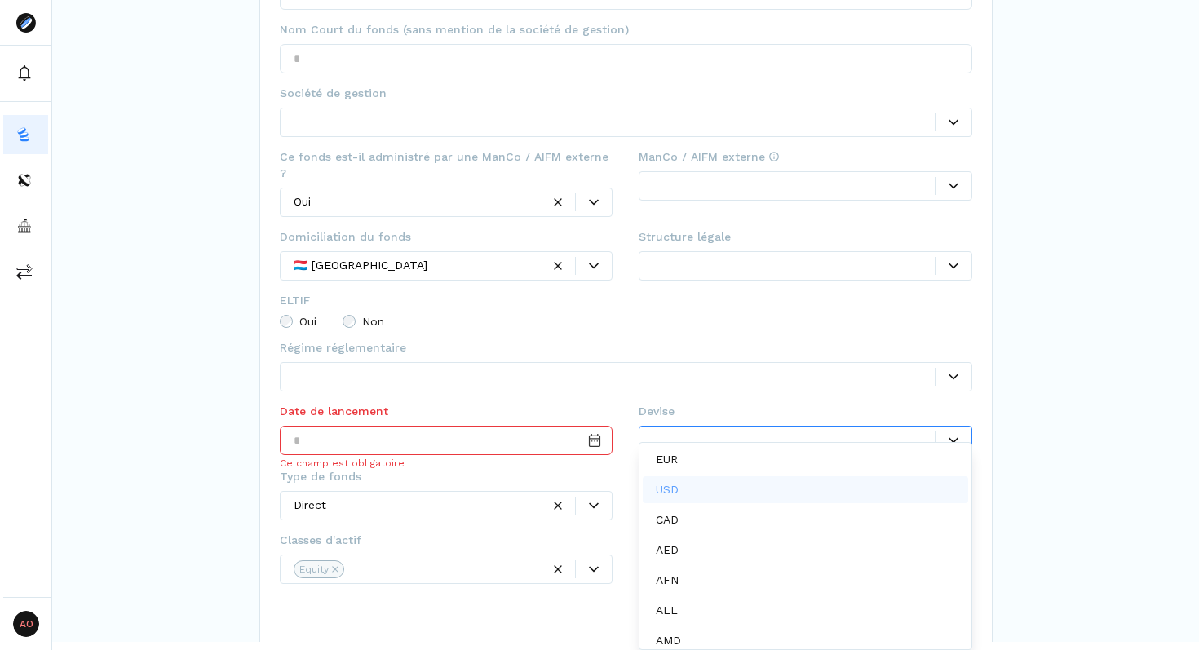
scroll to position [0, 0]
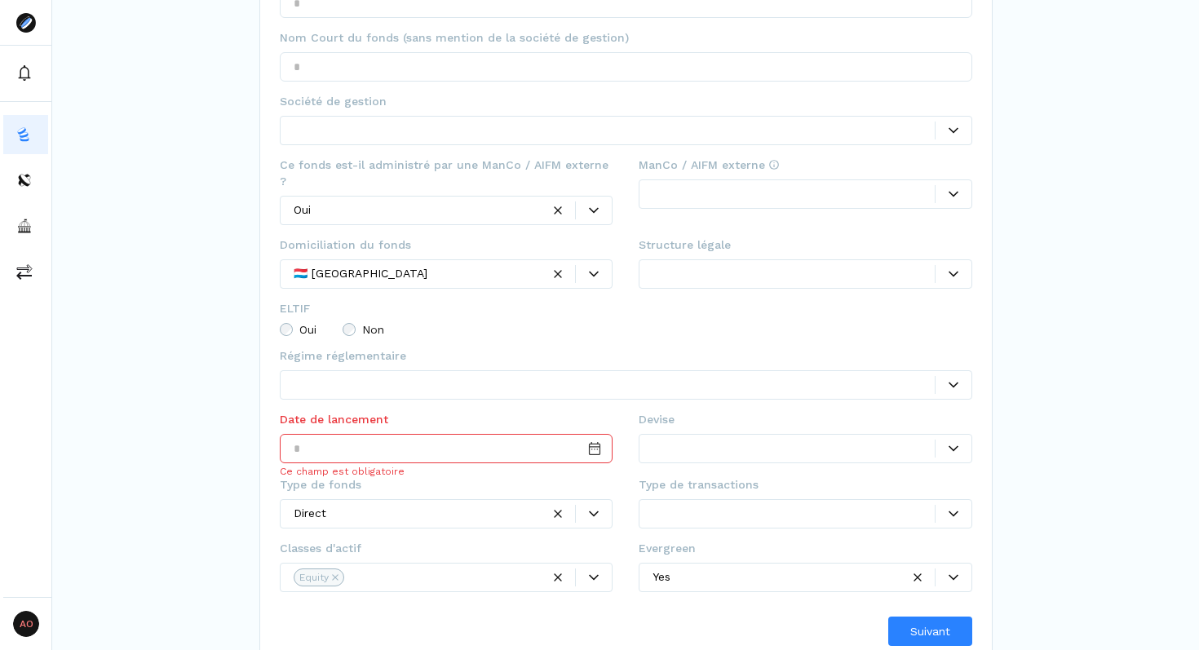
click at [1067, 460] on div "NOUVEAU FONDS Créer un nouveau fonds Créez un nouveau fonds en remplissant les …" at bounding box center [625, 226] width 1147 height 880
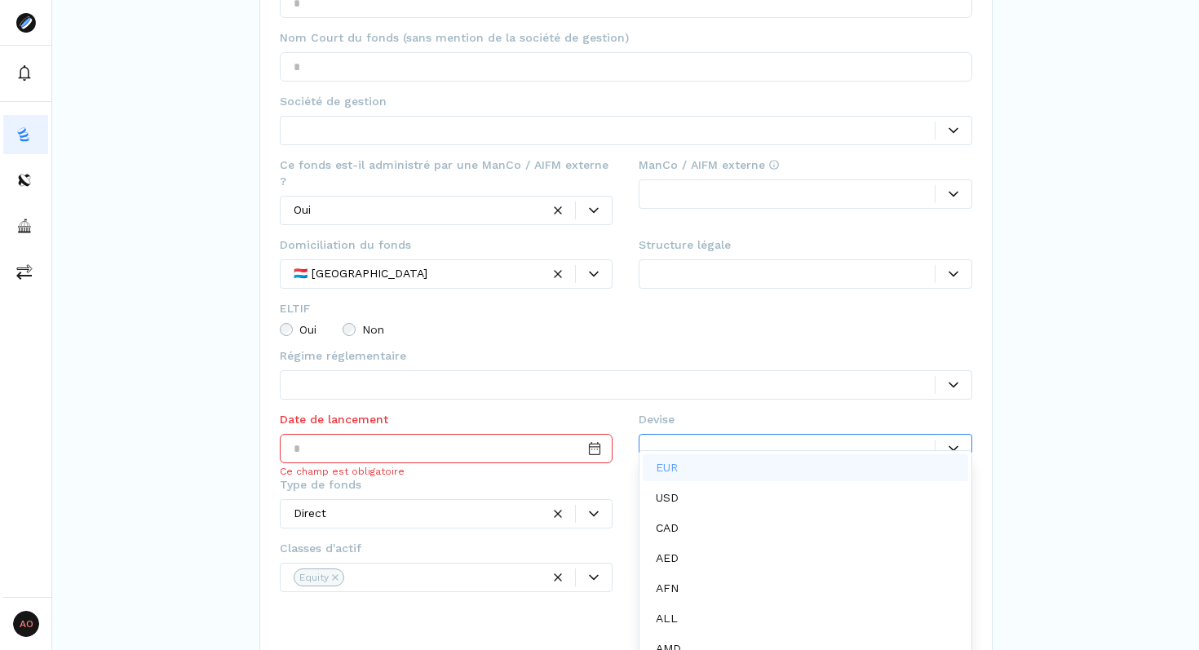
click at [719, 440] on div at bounding box center [793, 448] width 282 height 17
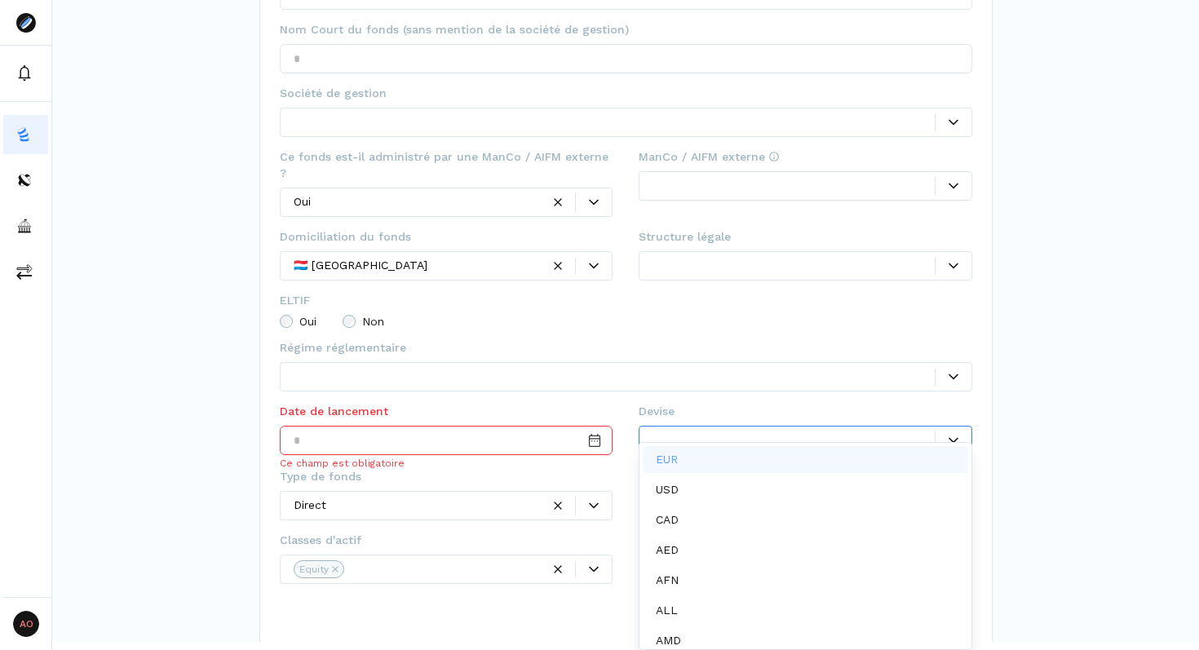
click at [672, 462] on p "EUR" at bounding box center [667, 459] width 22 height 17
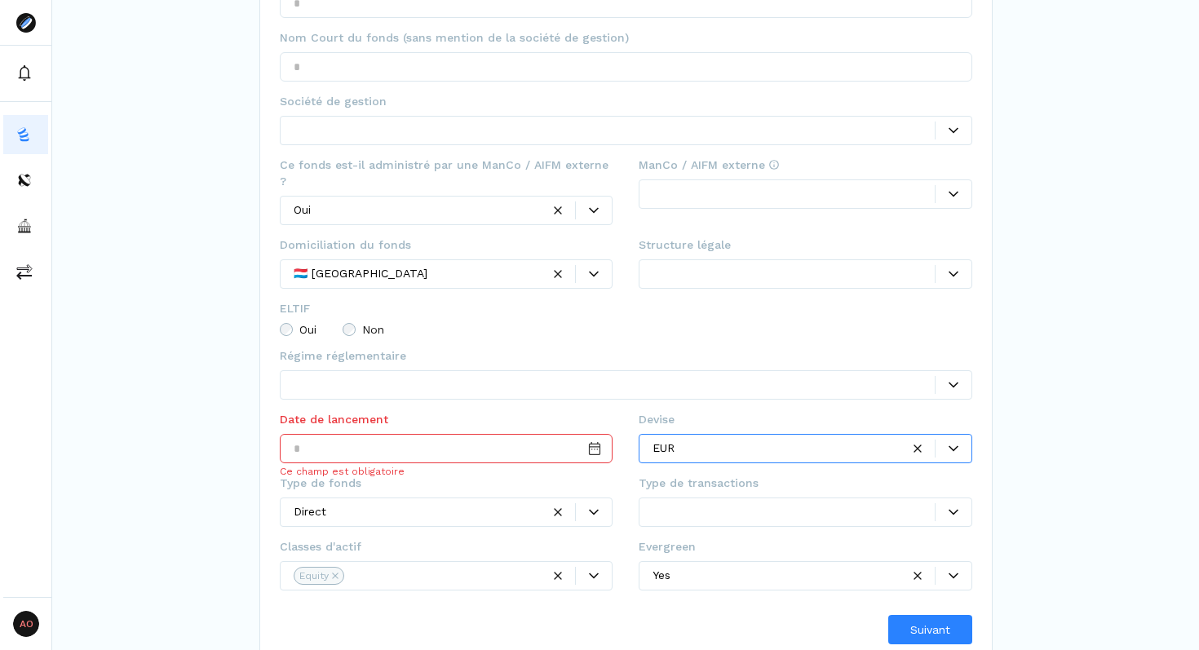
scroll to position [0, 0]
click at [1077, 392] on div "NOUVEAU FONDS Créer un nouveau fonds Créez un nouveau fonds en remplissant les …" at bounding box center [625, 227] width 1147 height 878
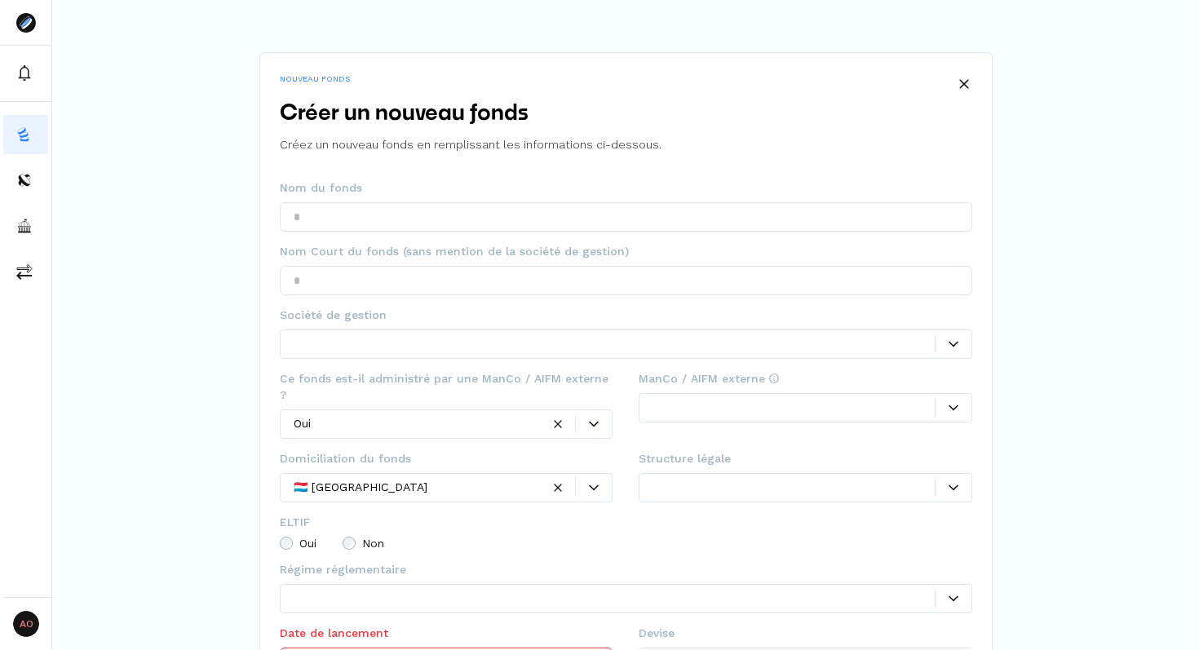
click at [338, 344] on div at bounding box center [614, 343] width 641 height 17
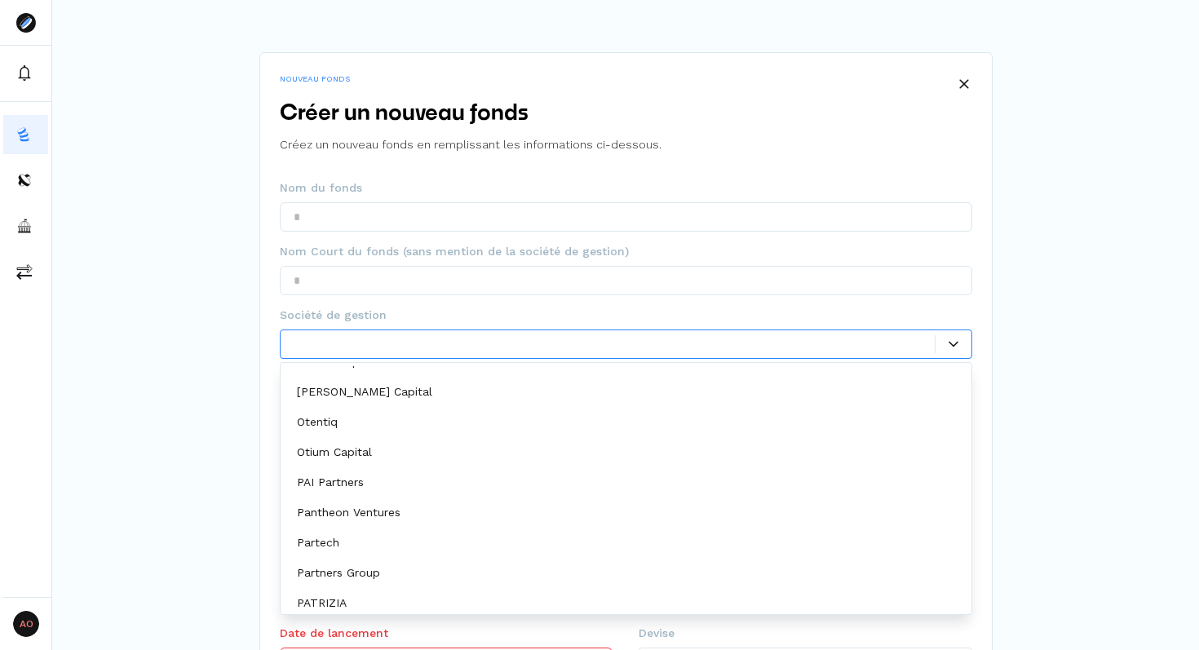
scroll to position [8049, 0]
click at [365, 542] on div "Partech" at bounding box center [626, 541] width 684 height 27
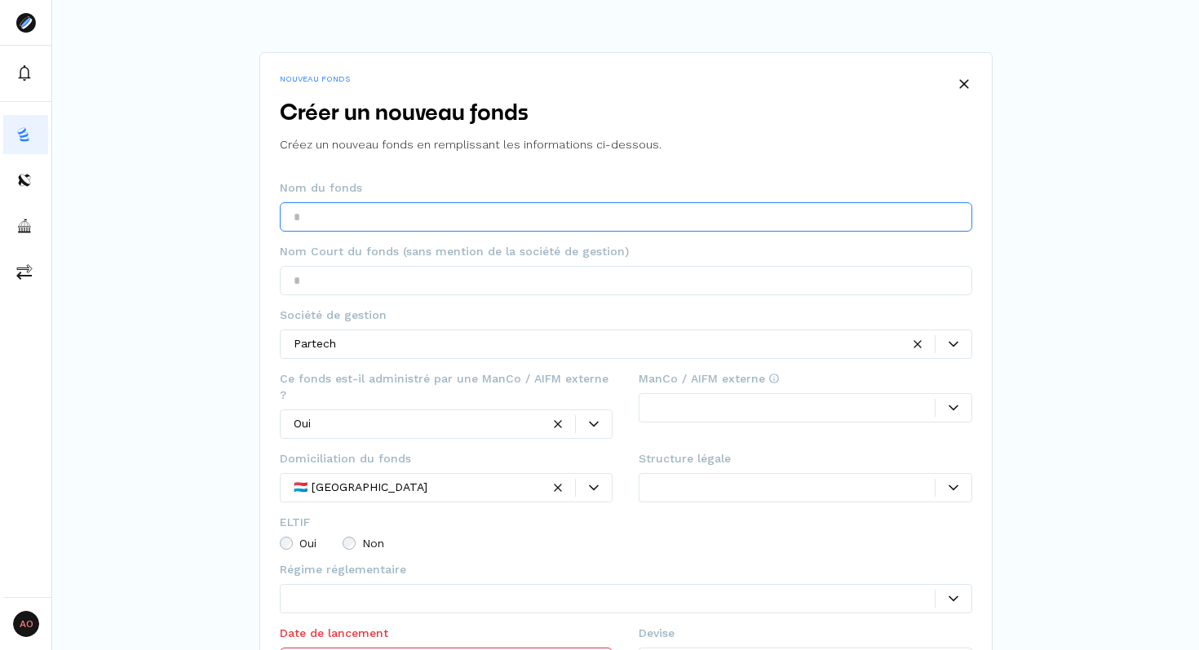
click at [332, 218] on input "text" at bounding box center [626, 216] width 692 height 29
type input "****"
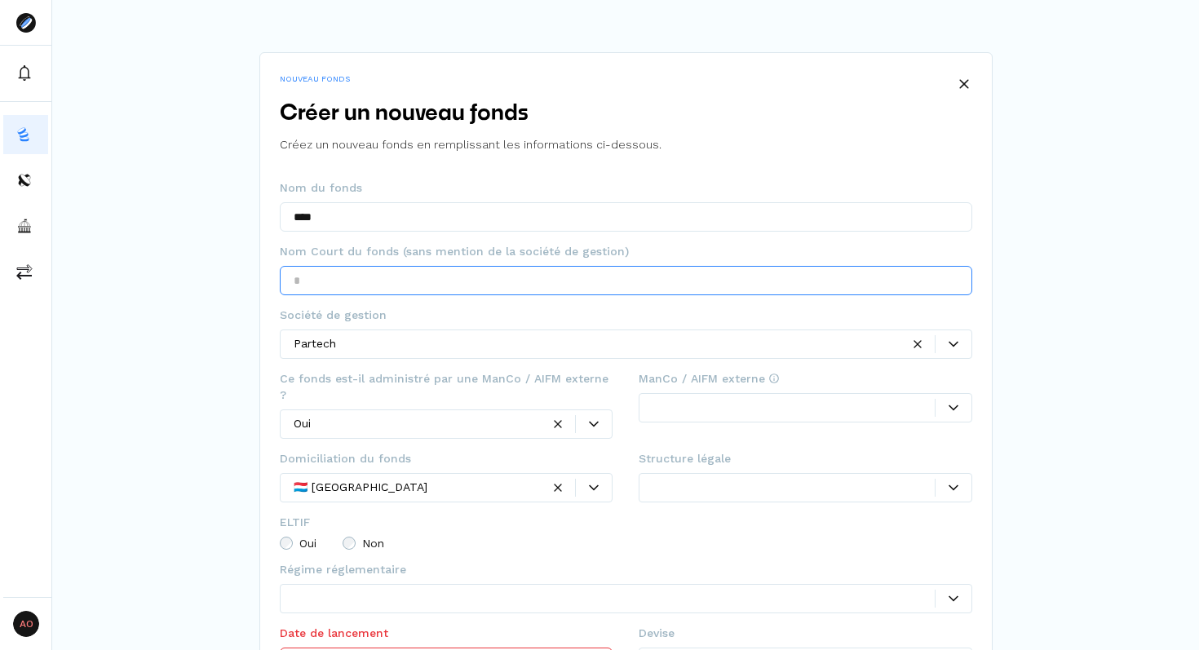
click at [326, 284] on input "text" at bounding box center [626, 280] width 692 height 29
type input "****"
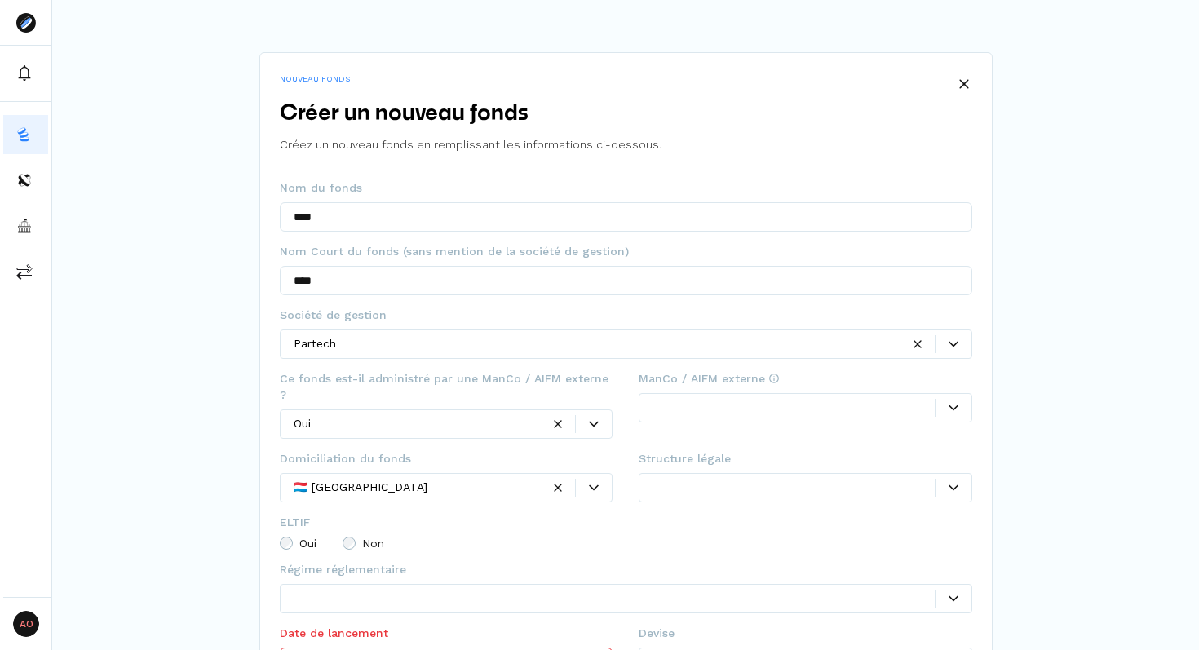
click at [191, 312] on div "NOUVEAU FONDS Créer un nouveau fonds Créez un nouveau fonds en remplissant les …" at bounding box center [625, 439] width 1147 height 878
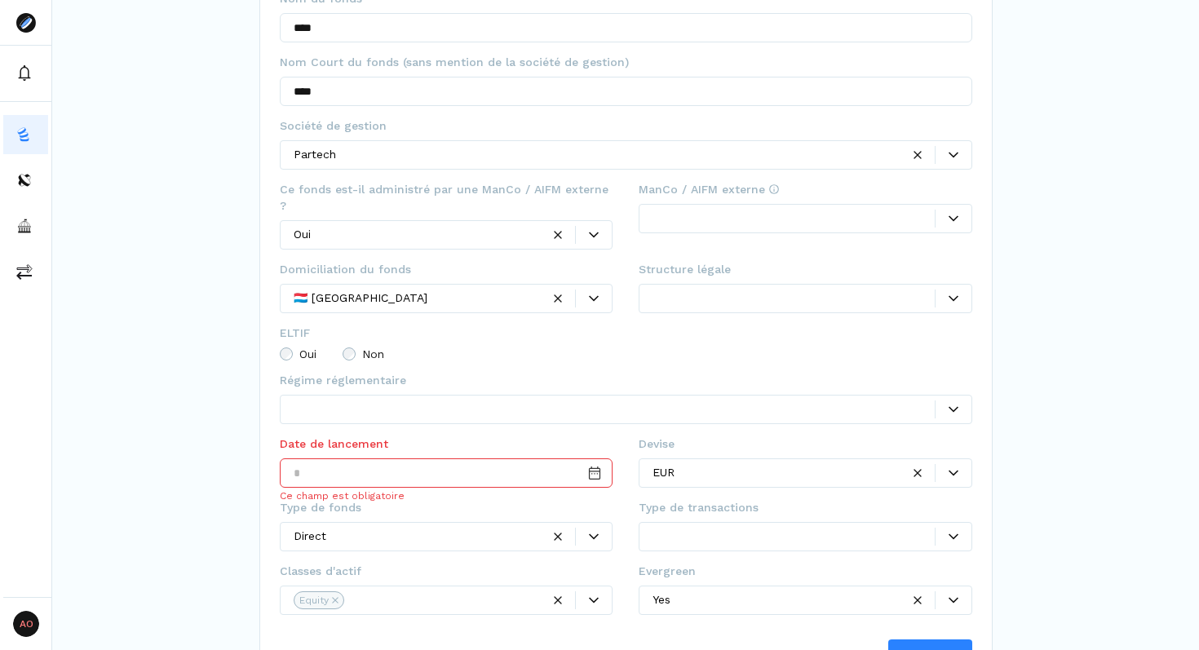
scroll to position [206, 0]
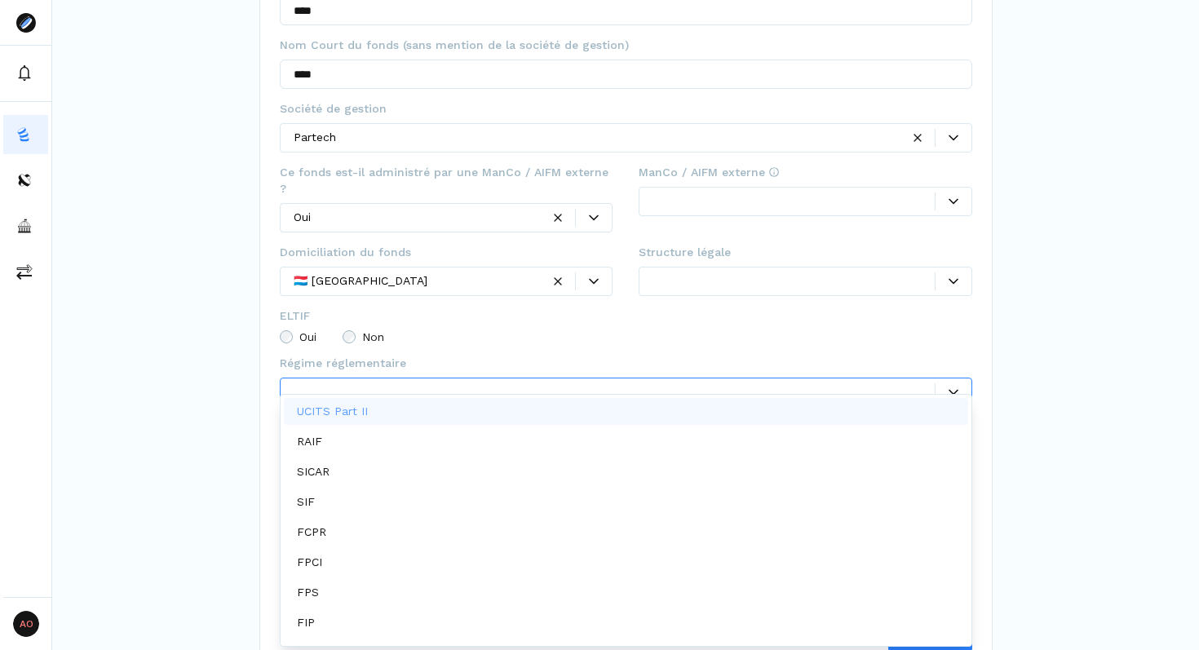
click at [325, 383] on div at bounding box center [614, 391] width 641 height 17
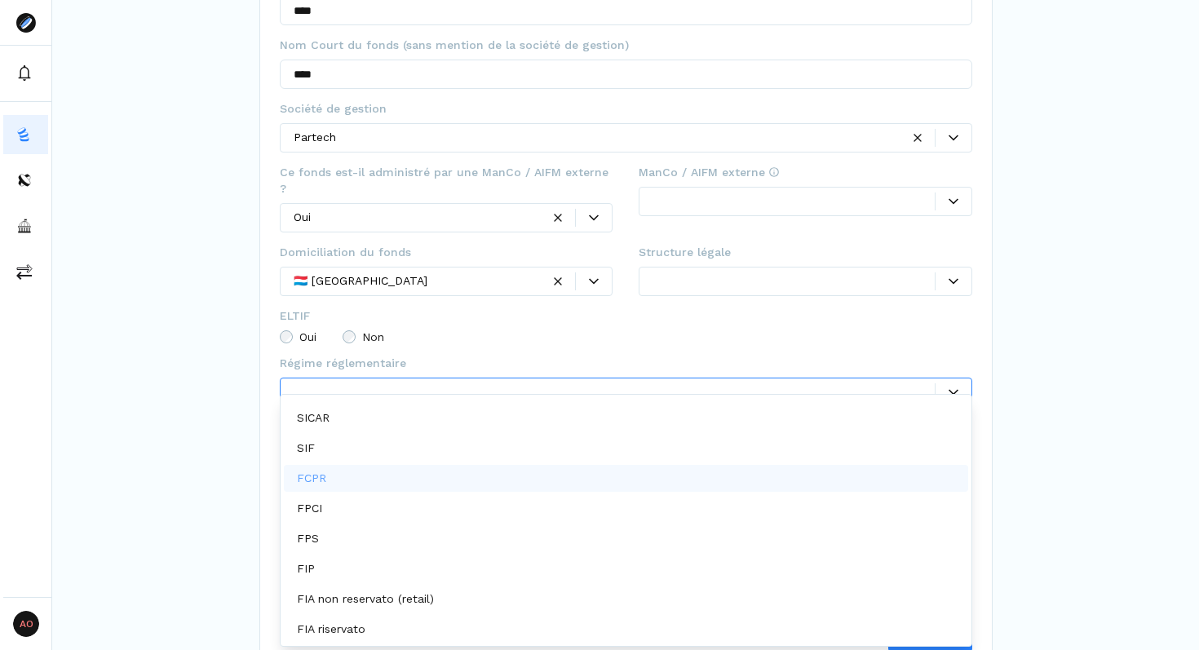
scroll to position [0, 0]
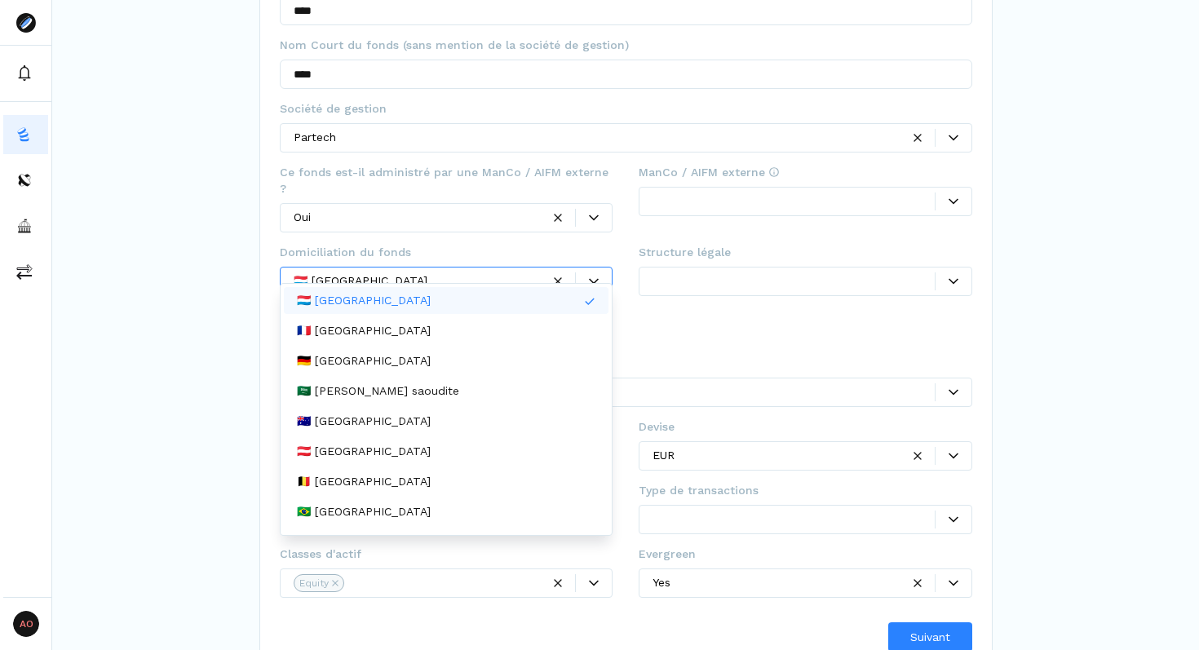
click at [343, 267] on div "🇱🇺 [GEOGRAPHIC_DATA]" at bounding box center [447, 281] width 334 height 29
click at [338, 329] on p "🇫🇷 France" at bounding box center [364, 330] width 134 height 17
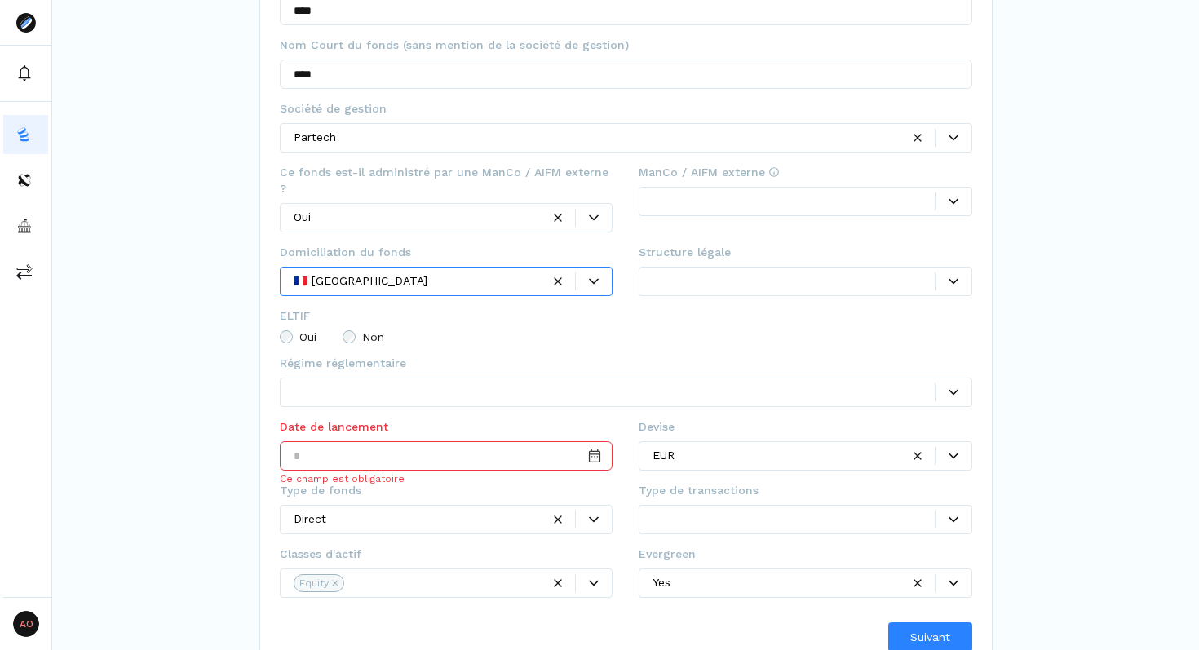
click at [331, 383] on div at bounding box center [614, 391] width 641 height 17
click at [236, 366] on div "NOUVEAU FONDS Créer un nouveau fonds Créez un nouveau fonds en remplissant les …" at bounding box center [625, 233] width 1147 height 878
click at [254, 390] on div "NOUVEAU FONDS Créer un nouveau fonds Créez un nouveau fonds en remplissant les …" at bounding box center [625, 233] width 1147 height 878
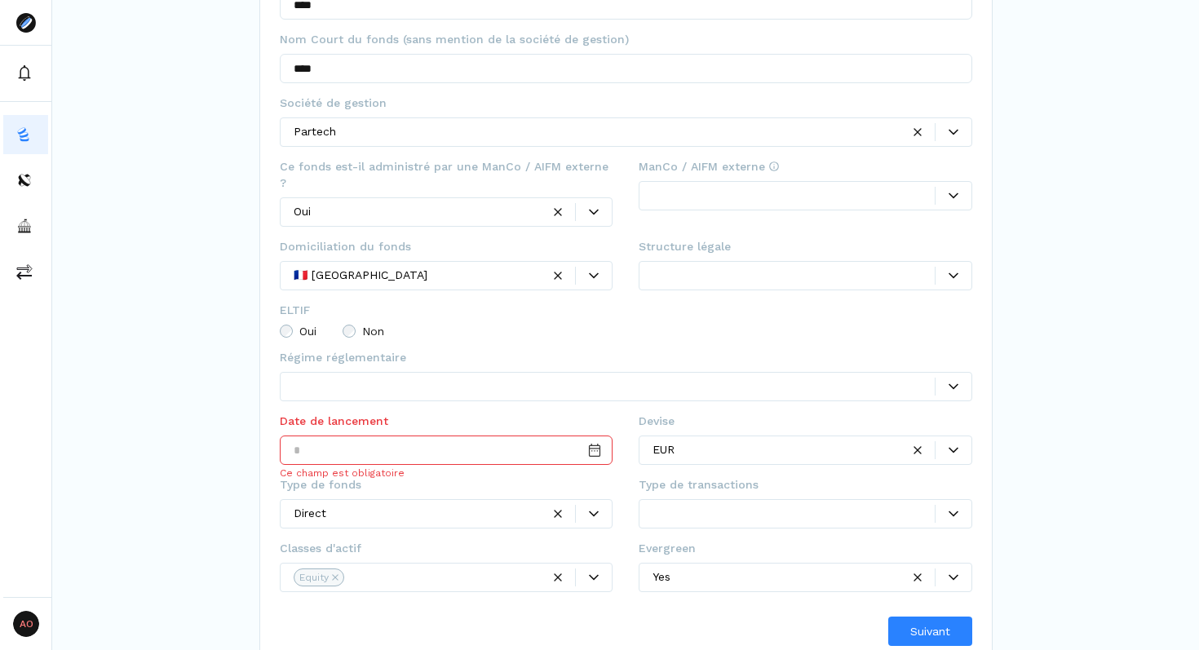
click at [675, 267] on div at bounding box center [793, 275] width 282 height 17
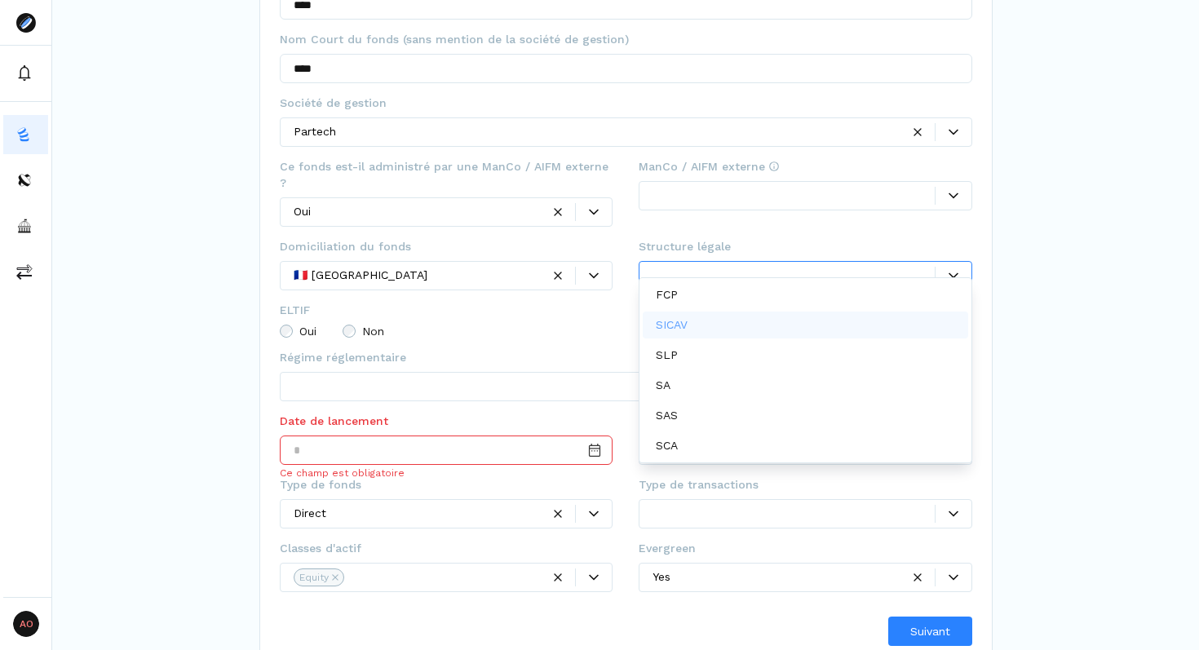
click at [587, 321] on fieldset "ELTIF Oui Non" at bounding box center [626, 325] width 692 height 47
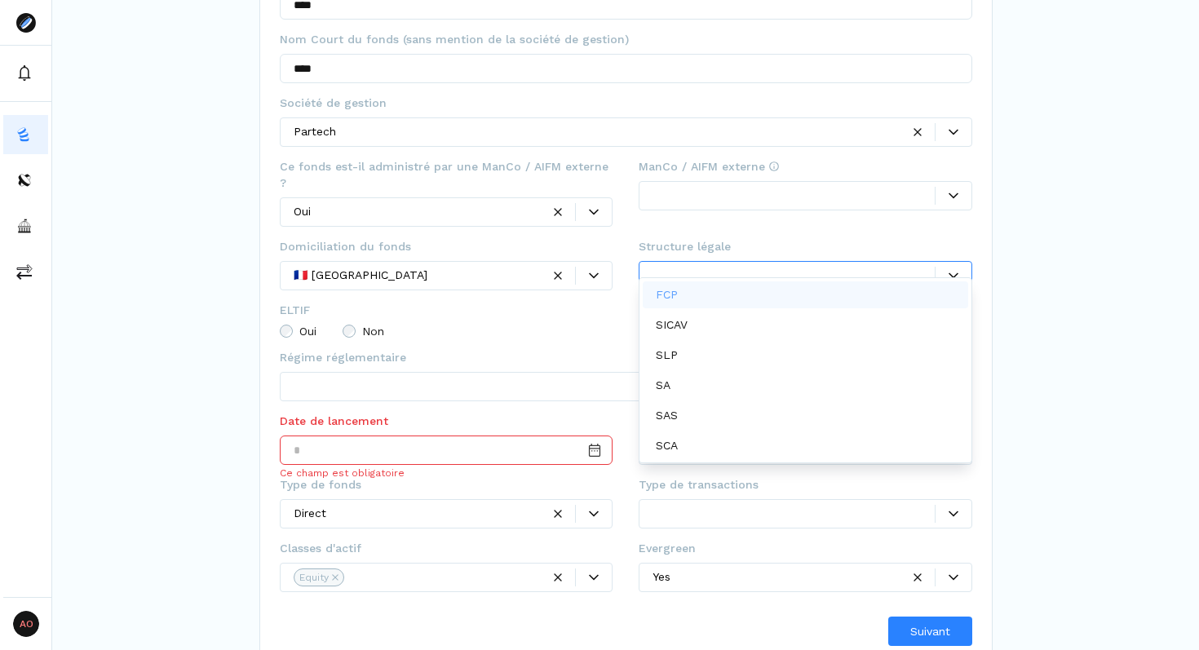
click at [663, 267] on div at bounding box center [793, 275] width 282 height 17
click at [669, 297] on p "FCP" at bounding box center [667, 294] width 22 height 17
click at [451, 378] on div at bounding box center [614, 386] width 641 height 17
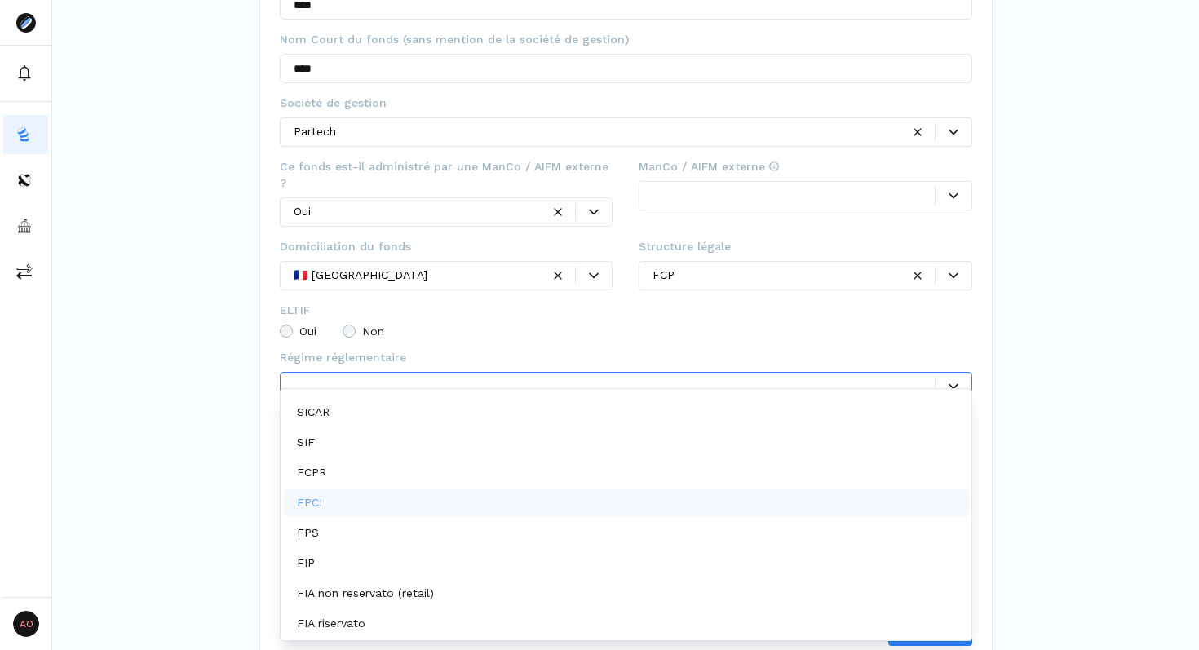
scroll to position [0, 0]
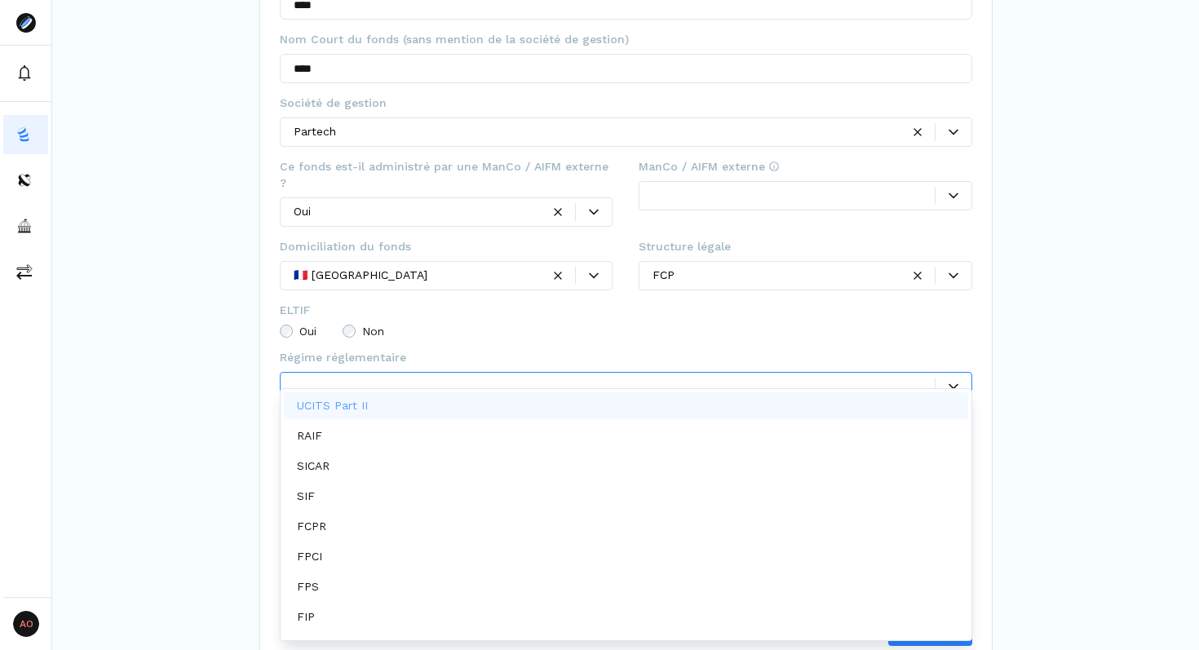
click at [249, 399] on div "NOUVEAU FONDS Créer un nouveau fonds Créez un nouveau fonds en remplissant les …" at bounding box center [625, 227] width 1147 height 878
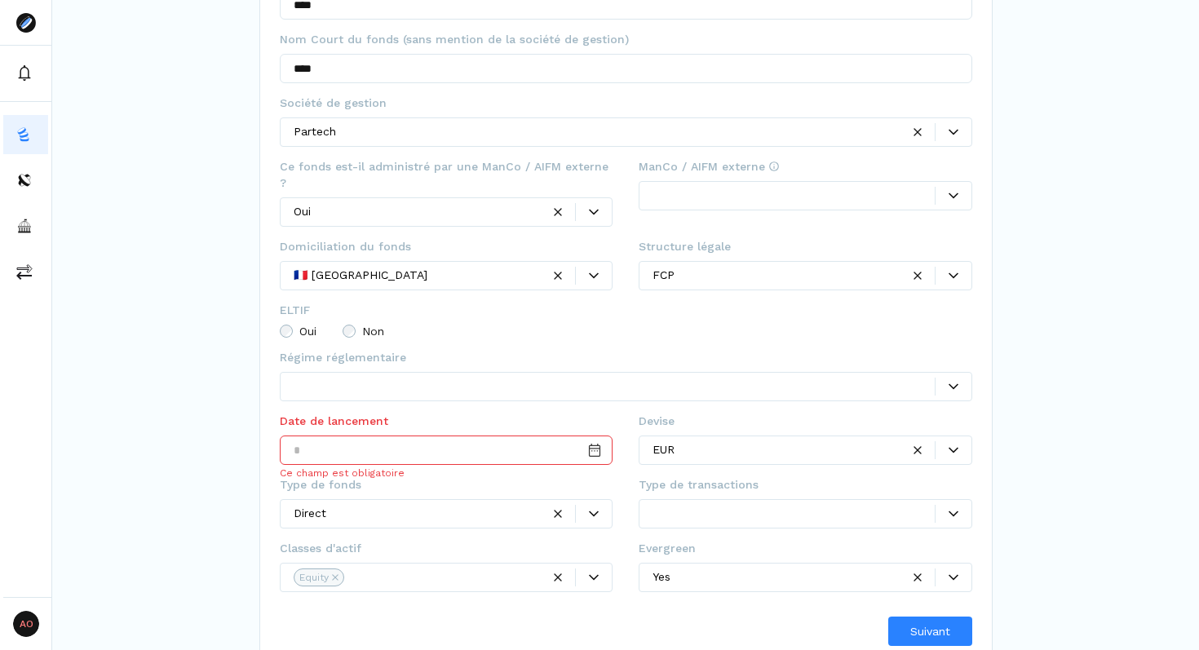
click at [322, 436] on input "Date input" at bounding box center [447, 450] width 334 height 29
click at [219, 386] on div "NOUVEAU FONDS Créer un nouveau fonds Créez un nouveau fonds en remplissant les …" at bounding box center [625, 227] width 1147 height 878
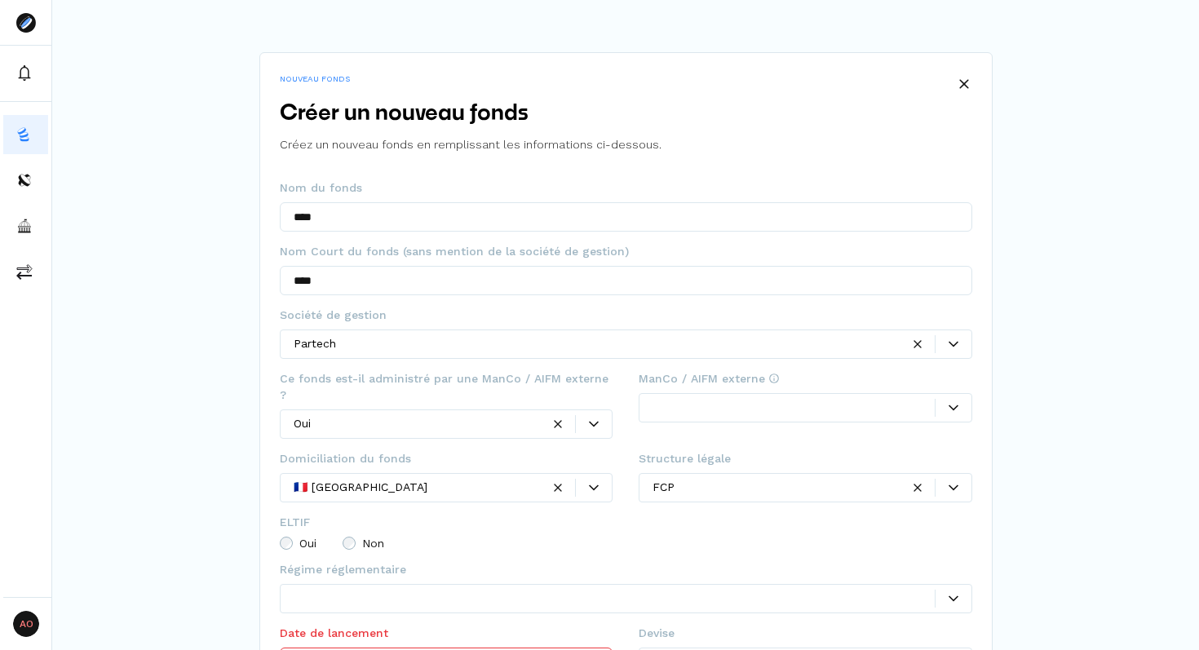
scroll to position [212, 0]
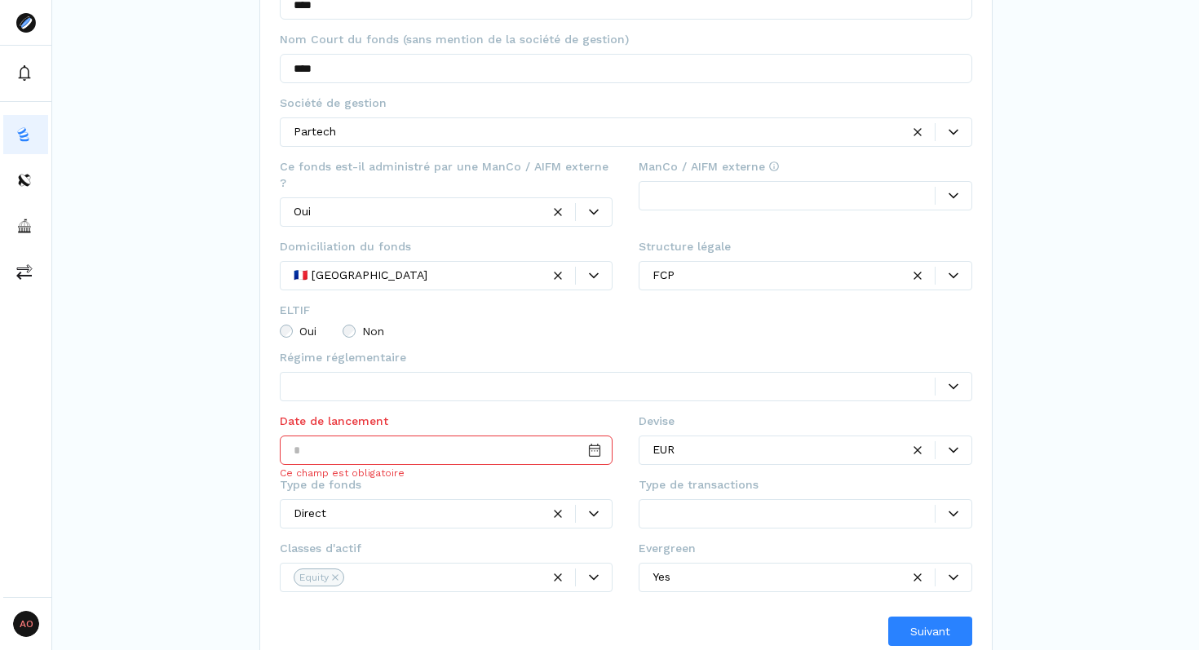
click at [355, 438] on input "Date input" at bounding box center [447, 450] width 334 height 29
type input "**********"
click at [1059, 401] on div "**********" at bounding box center [625, 227] width 1147 height 878
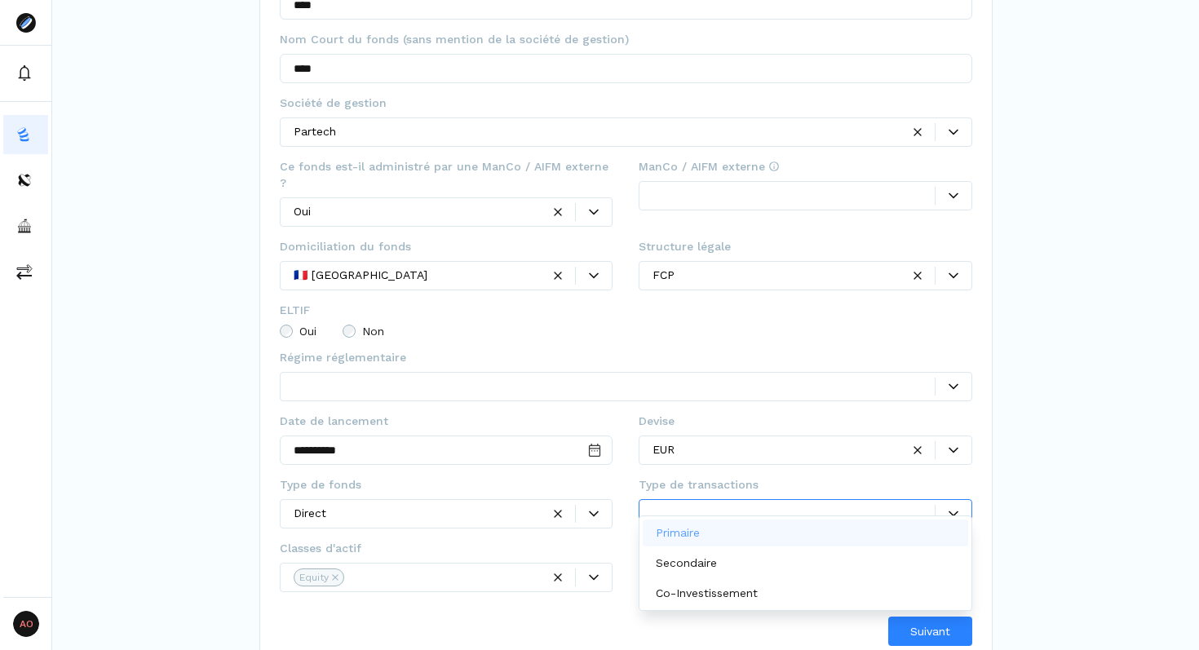
click at [682, 499] on div at bounding box center [806, 513] width 334 height 29
click at [723, 572] on div "Secondaire" at bounding box center [805, 563] width 325 height 27
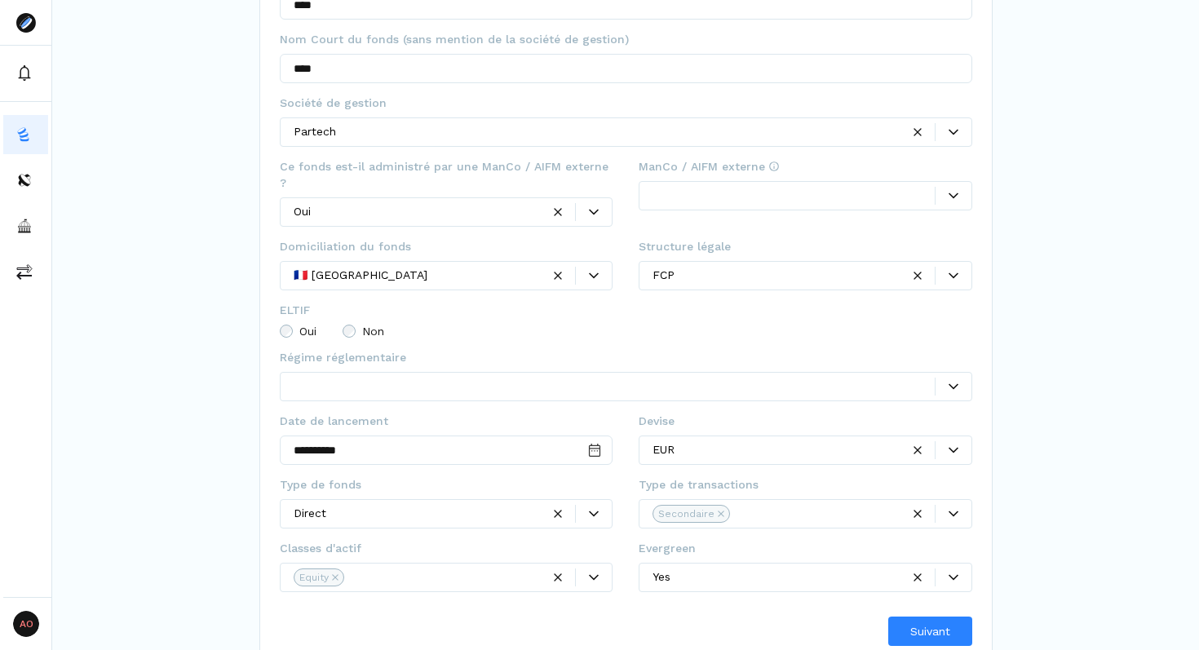
click at [1024, 522] on div "**********" at bounding box center [625, 227] width 1147 height 878
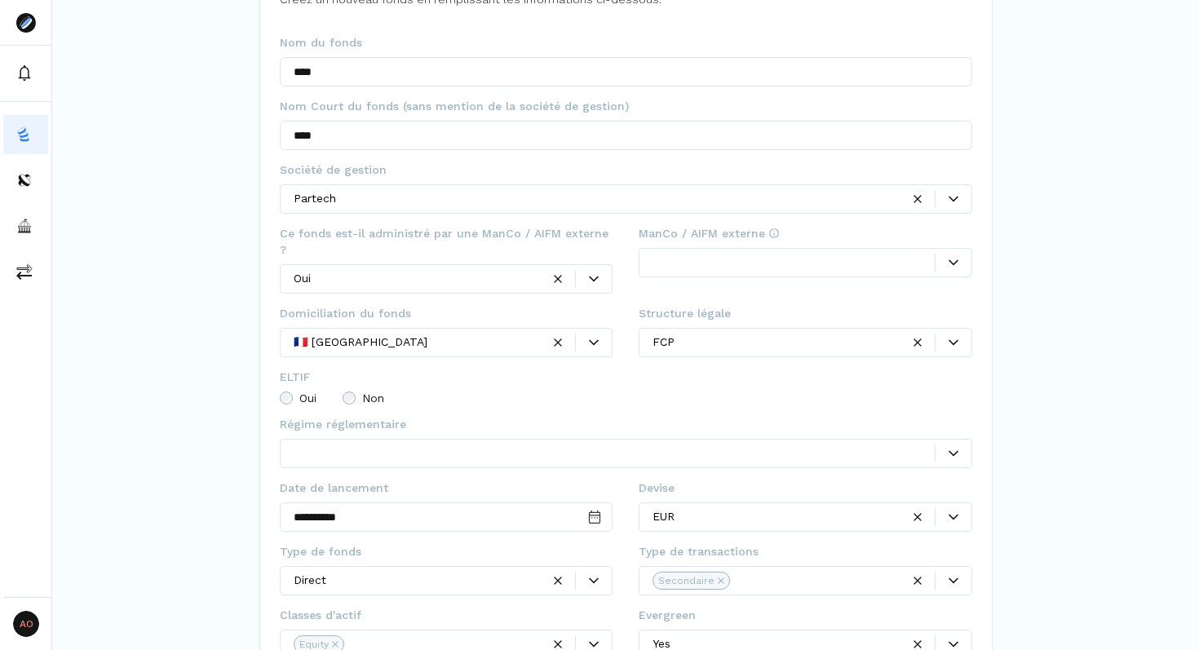
scroll to position [133, 0]
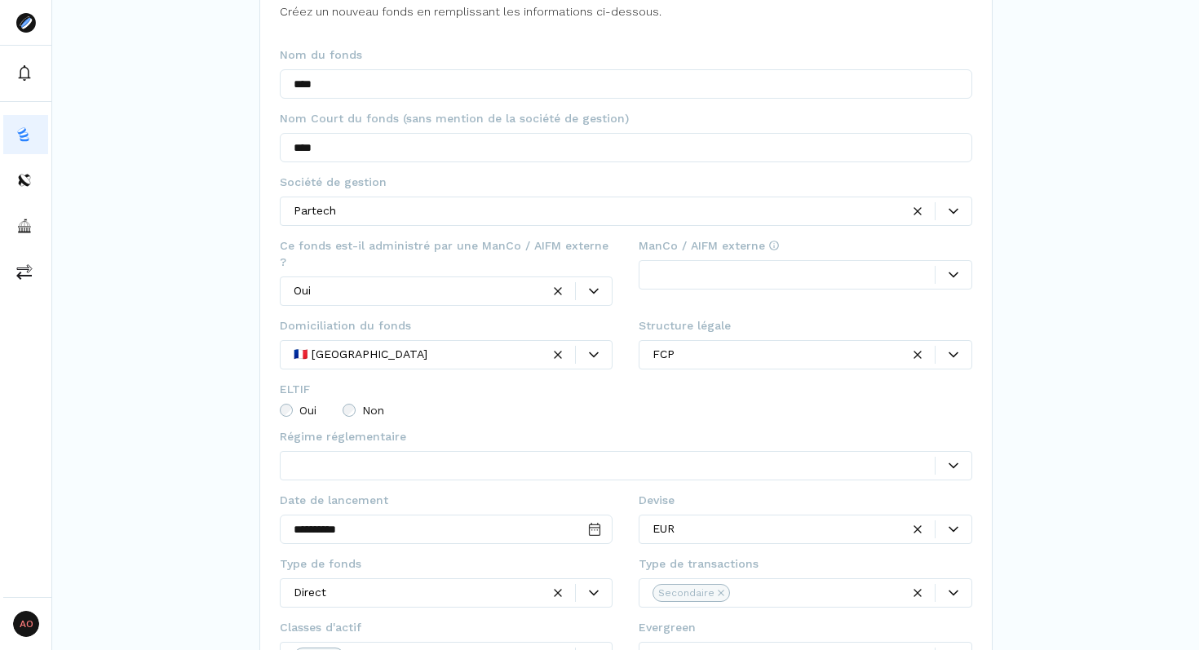
click at [674, 268] on div at bounding box center [793, 274] width 282 height 17
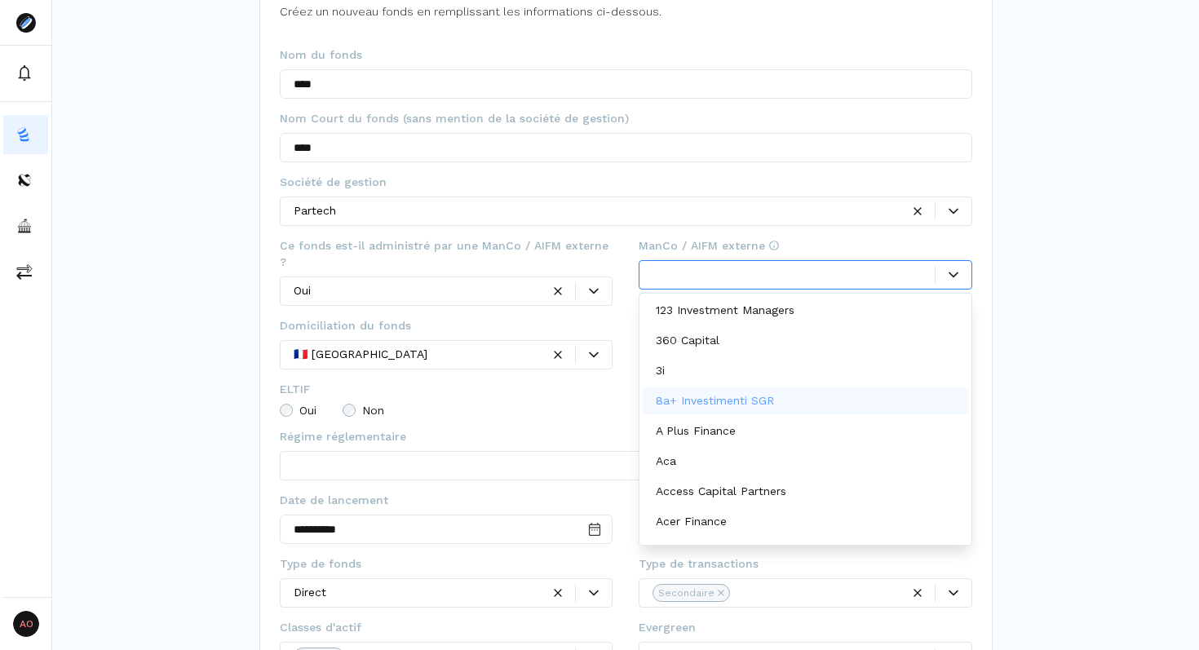
scroll to position [402, 0]
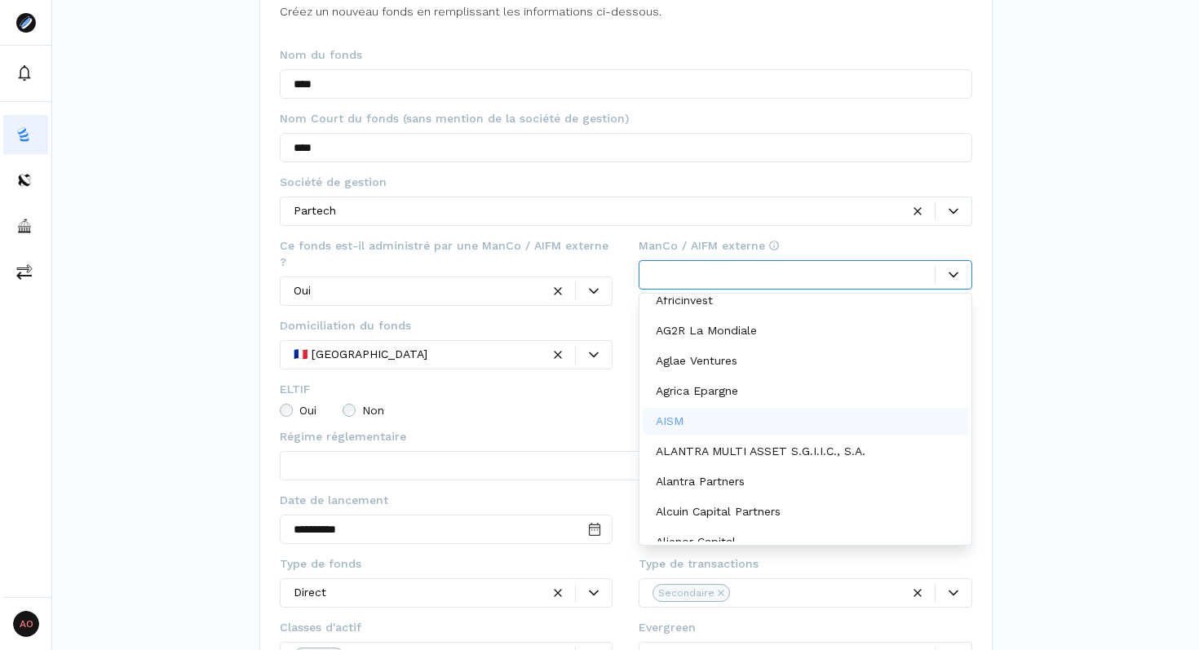
click at [709, 419] on div "AISM" at bounding box center [805, 421] width 325 height 27
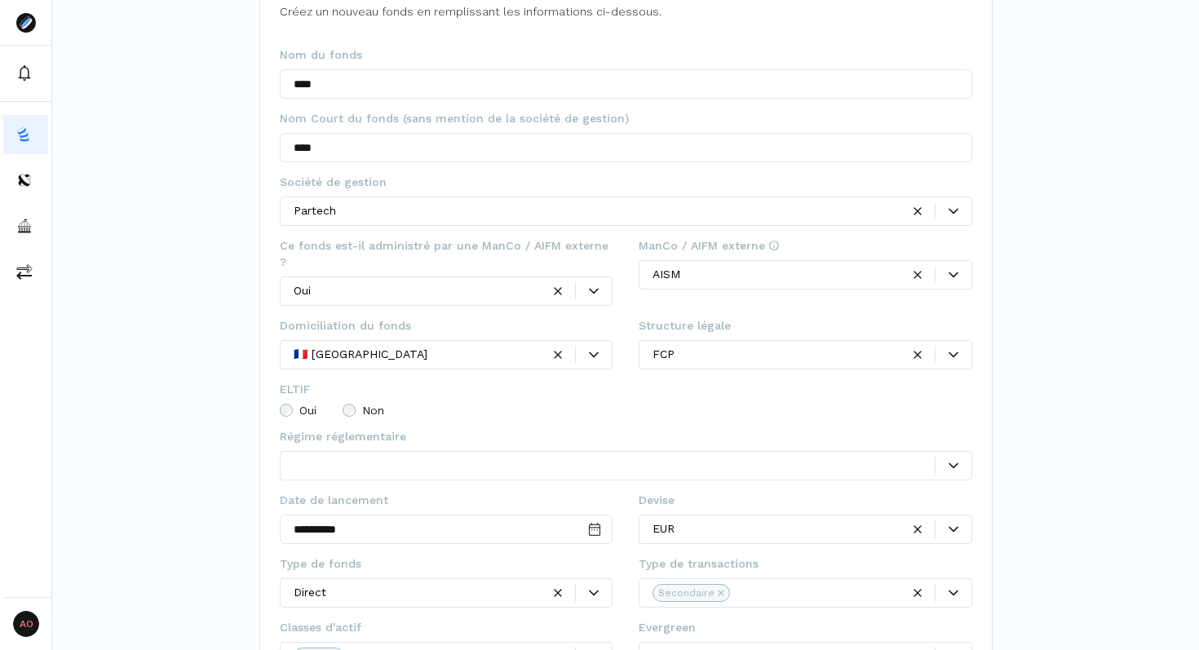
click at [1029, 449] on div "**********" at bounding box center [625, 306] width 1147 height 878
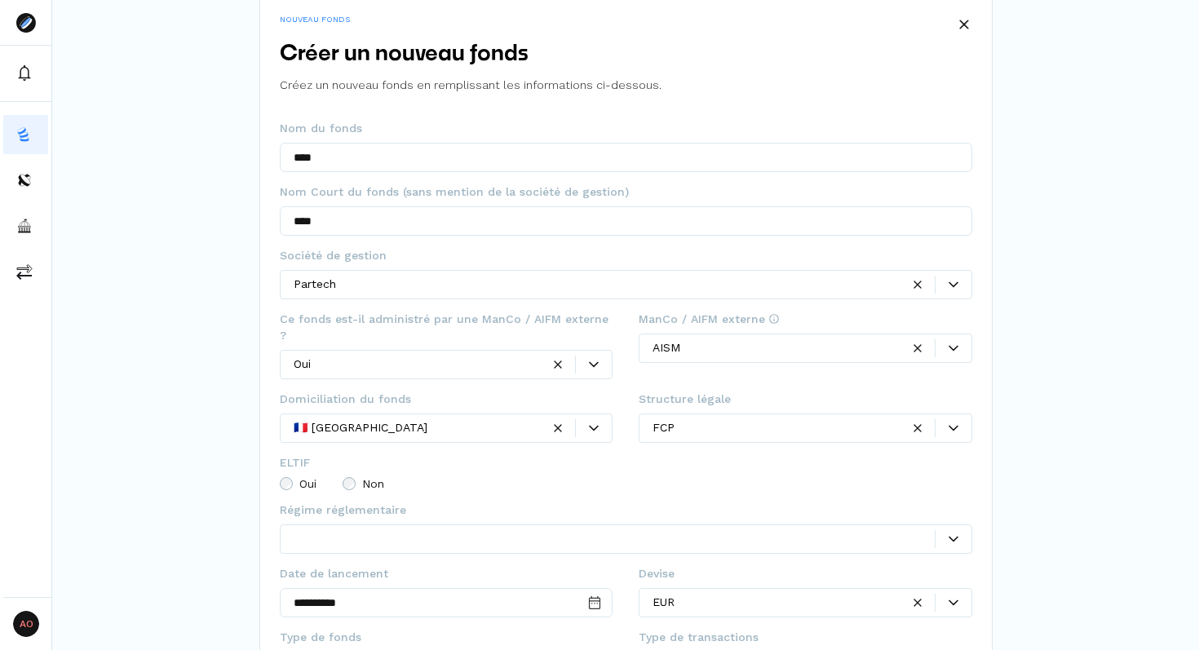
scroll to position [212, 0]
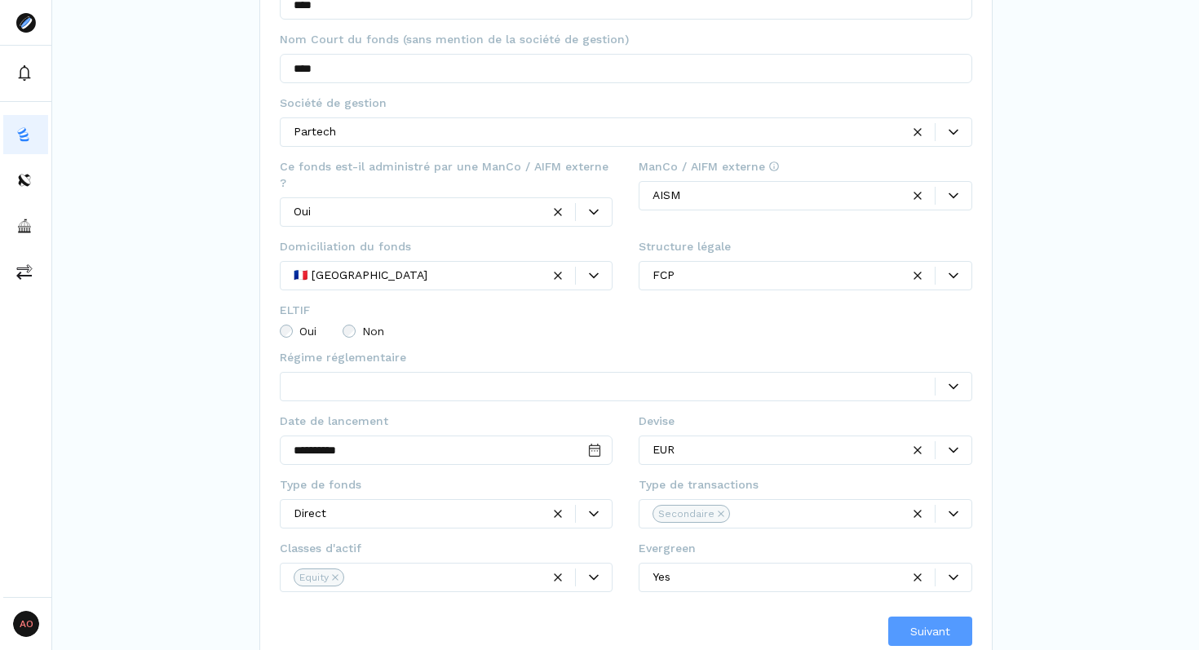
click at [919, 623] on span "Suivant" at bounding box center [930, 631] width 40 height 17
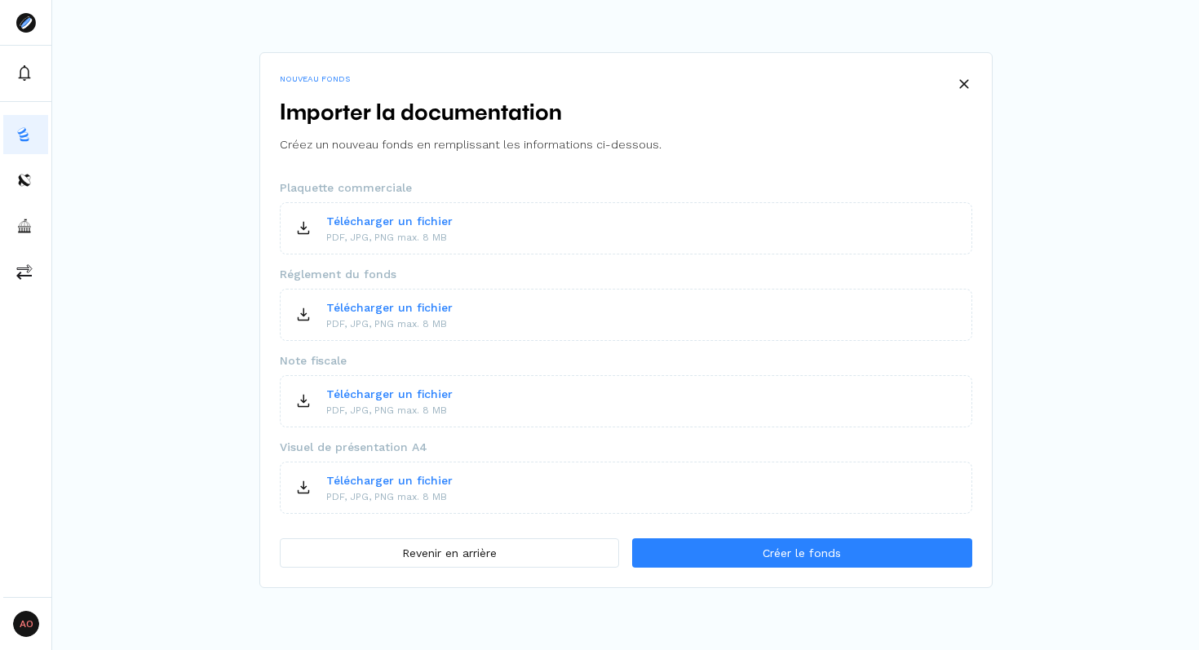
scroll to position [0, 0]
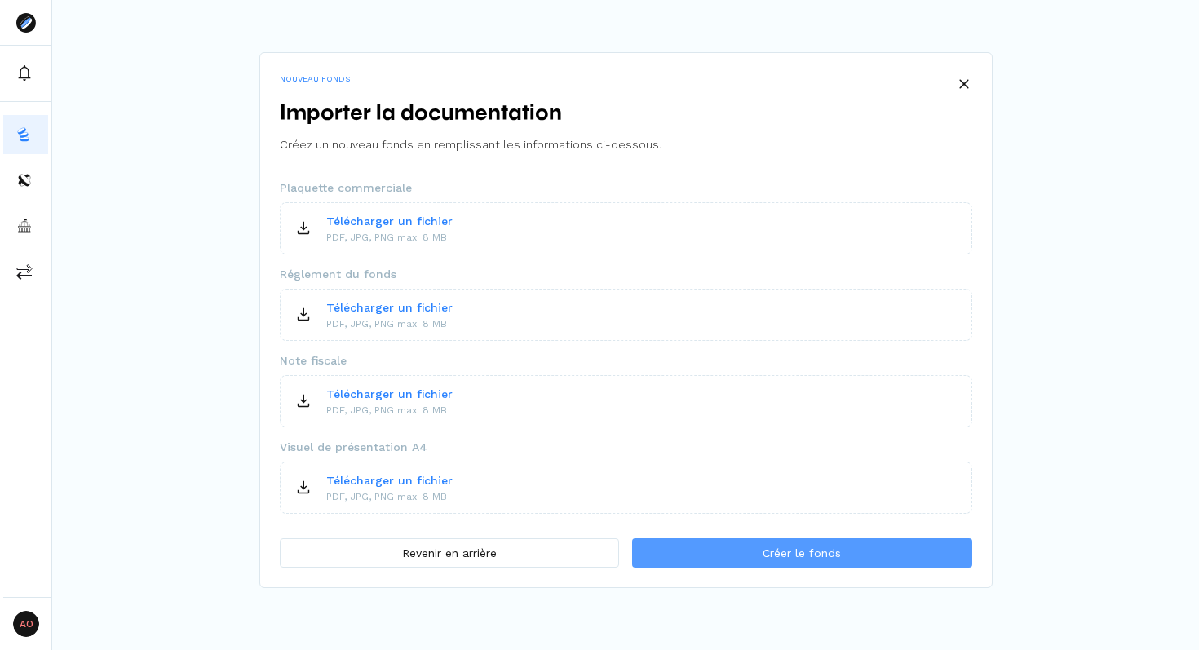
click at [768, 546] on span "Créer le fonds" at bounding box center [802, 553] width 78 height 17
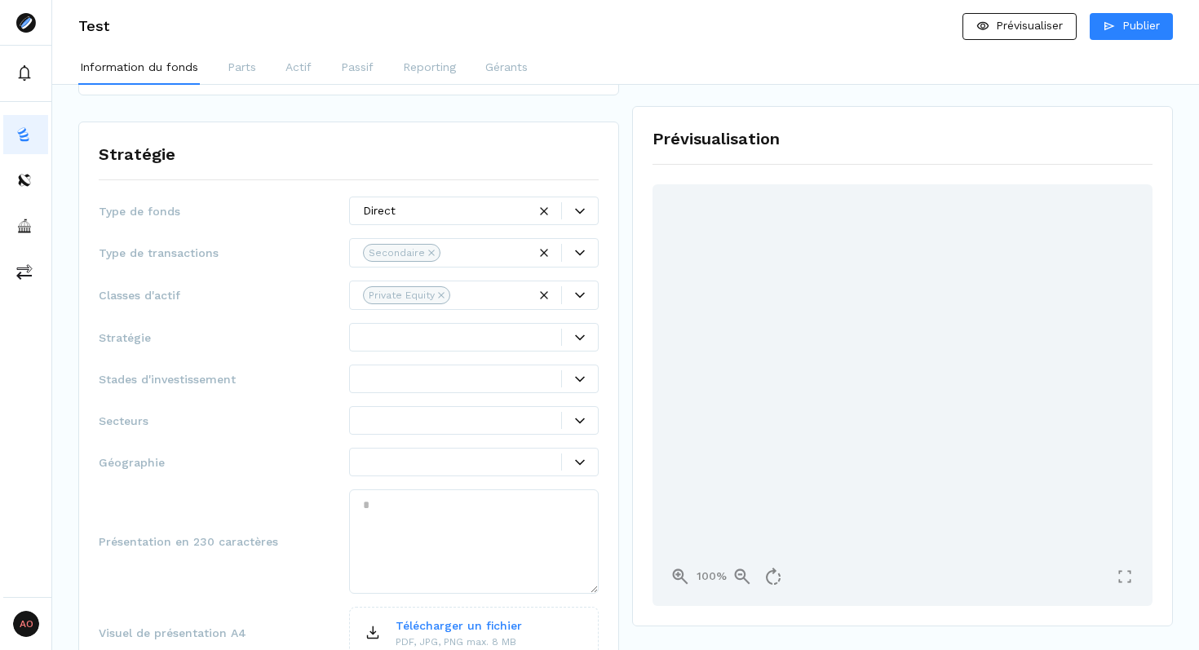
scroll to position [285, 0]
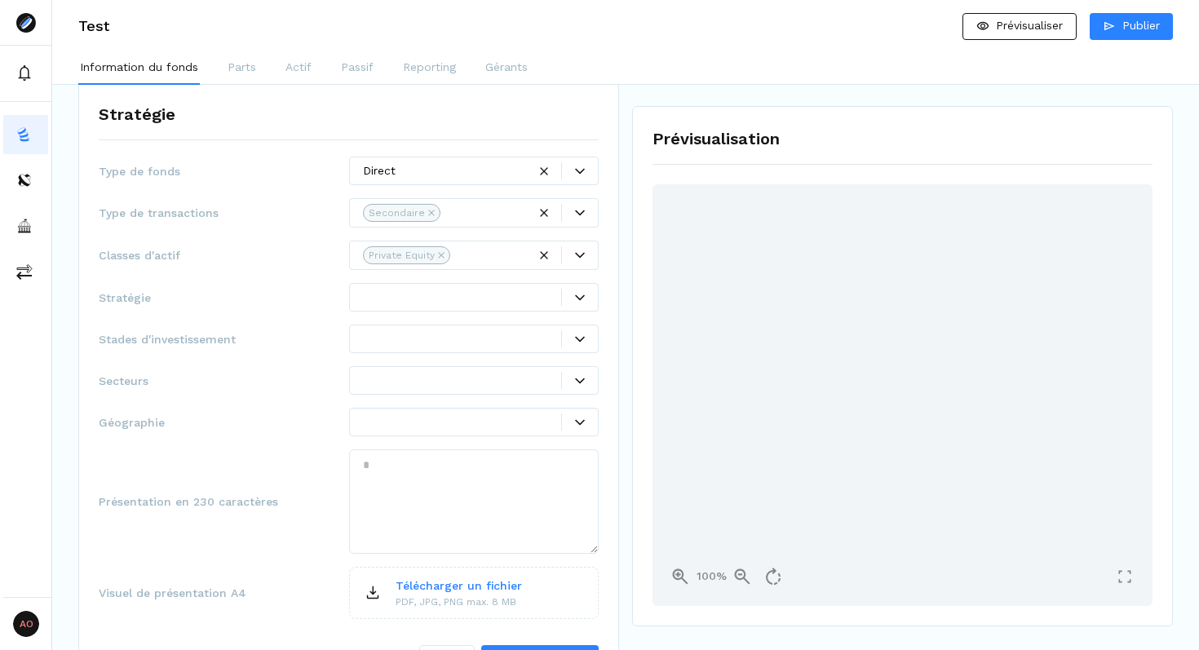
click at [368, 298] on div at bounding box center [462, 297] width 199 height 17
click at [314, 281] on div "Type de fonds Direct Type de transactions Secondaire Classes d'actif Private Eq…" at bounding box center [349, 419] width 500 height 524
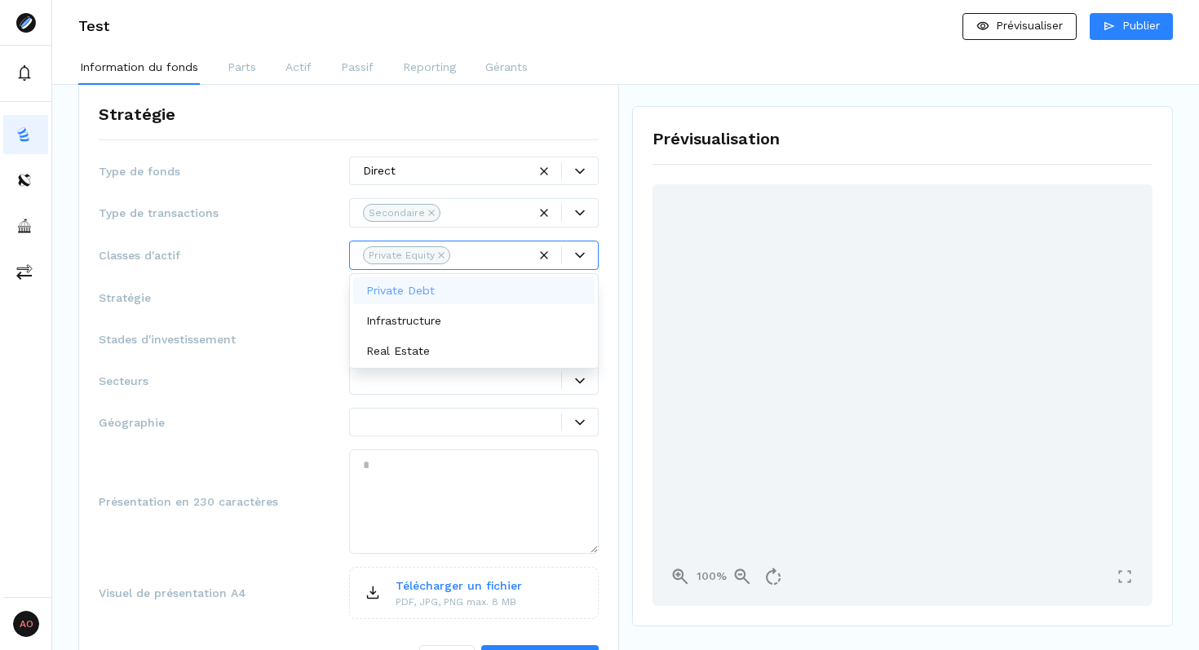
click at [401, 250] on div "Private Equity" at bounding box center [402, 255] width 66 height 15
click at [403, 294] on p "Private Debt" at bounding box center [400, 290] width 69 height 17
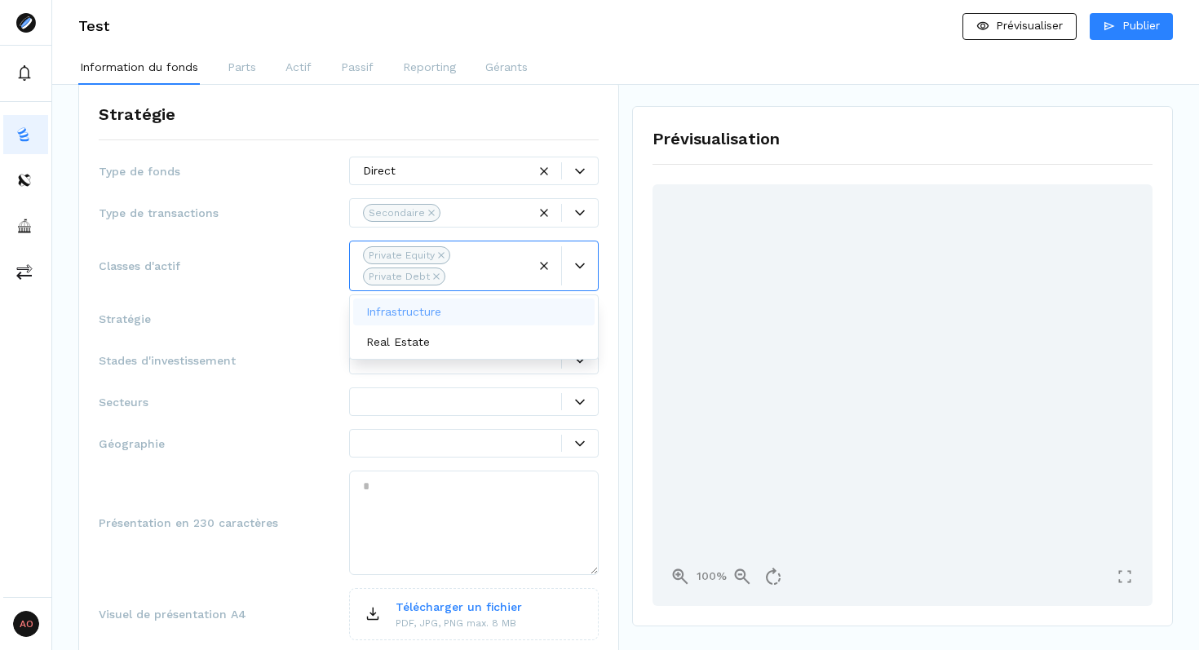
click at [326, 315] on span "Stratégie" at bounding box center [224, 319] width 250 height 16
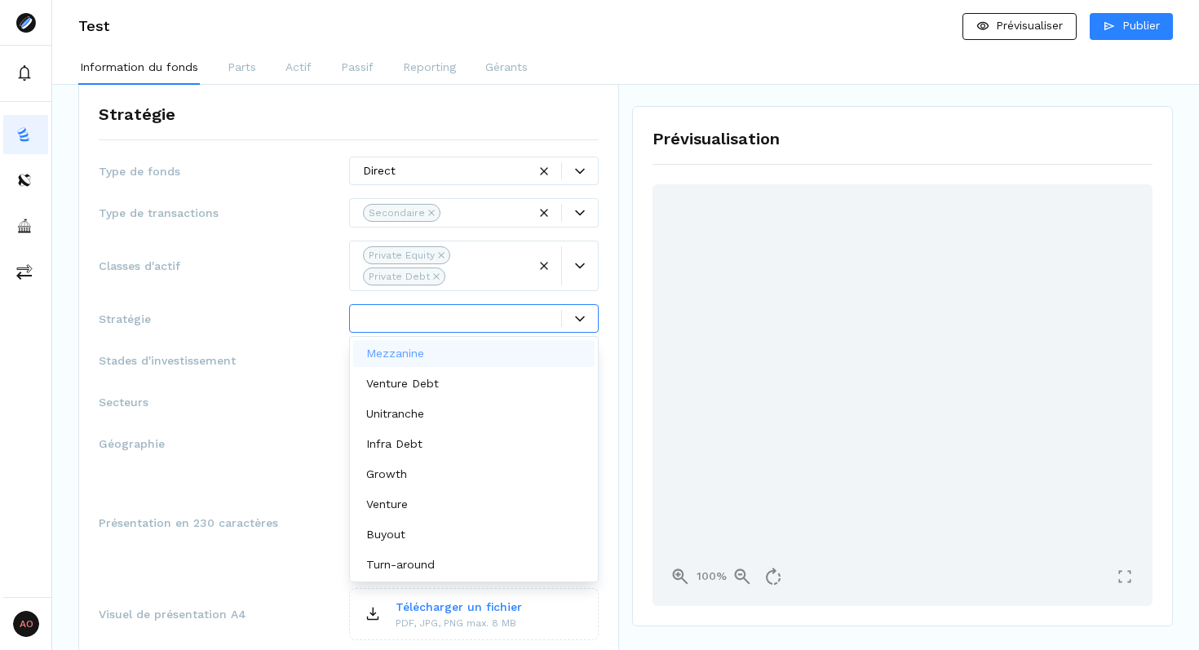
click at [383, 314] on div at bounding box center [462, 318] width 199 height 17
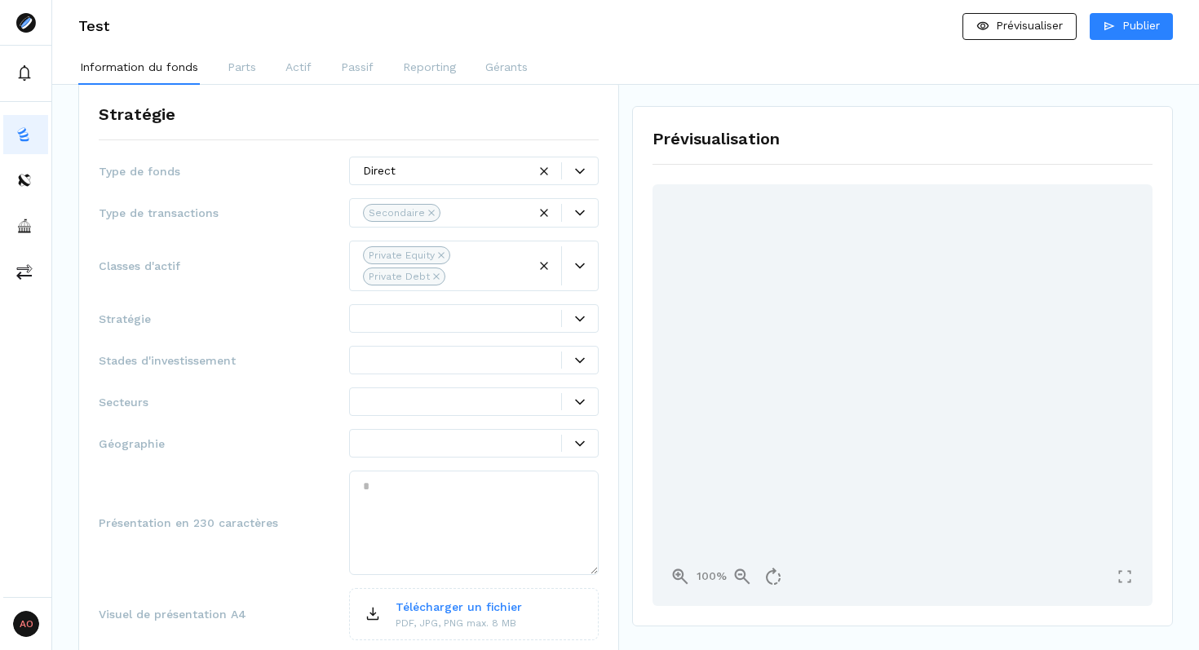
click at [312, 290] on div "Classes d'actif Private Equity Private Debt" at bounding box center [349, 266] width 500 height 51
click at [369, 317] on div at bounding box center [462, 318] width 199 height 17
click at [330, 301] on div "Type de fonds Direct Type de transactions Secondaire Classes d'actif Private Eq…" at bounding box center [349, 430] width 500 height 546
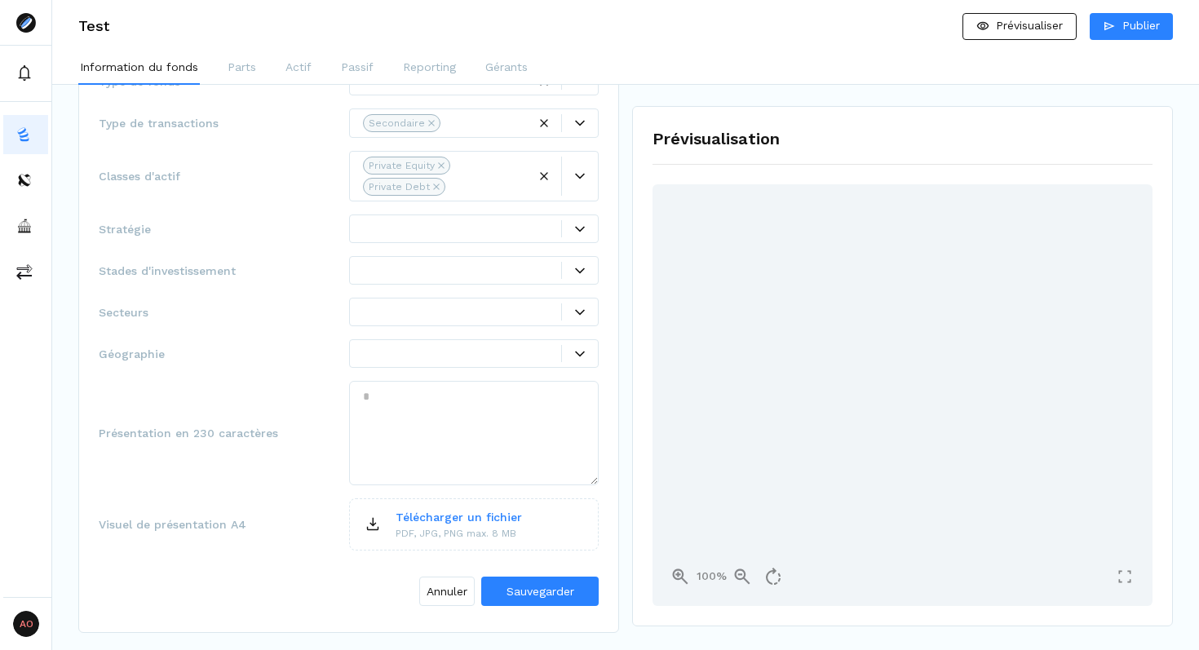
scroll to position [380, 0]
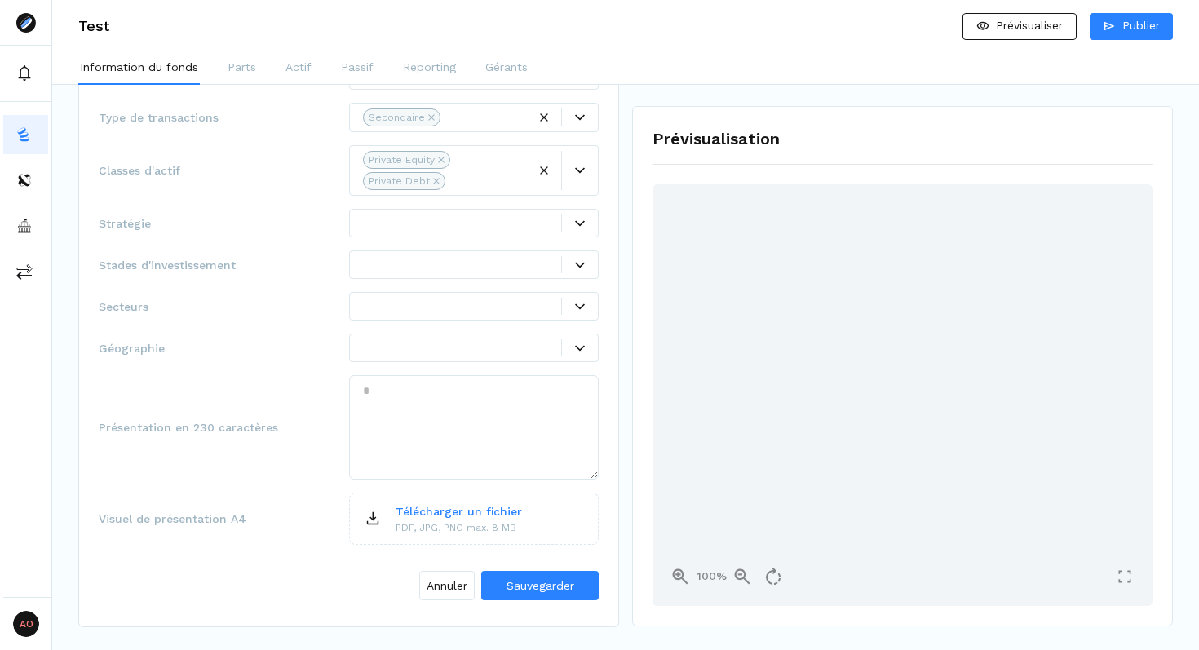
click at [397, 327] on div "Type de fonds Direct Type de transactions Secondaire Classes d'actif Private Eq…" at bounding box center [349, 334] width 500 height 546
click at [398, 303] on div at bounding box center [462, 306] width 199 height 17
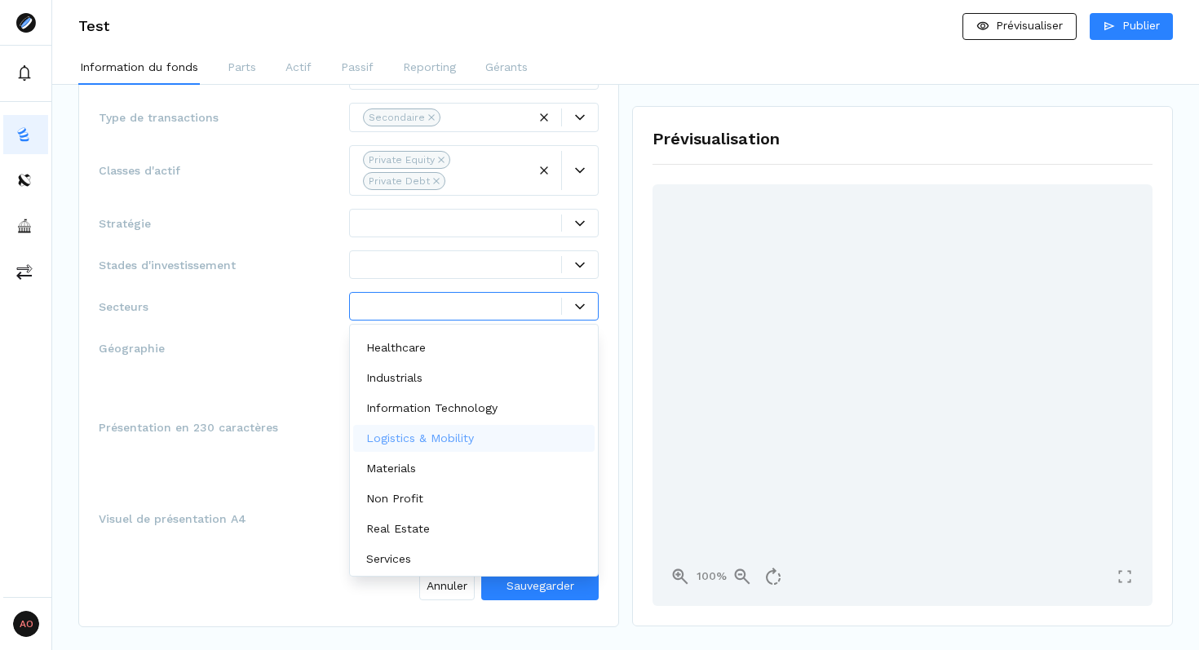
scroll to position [0, 0]
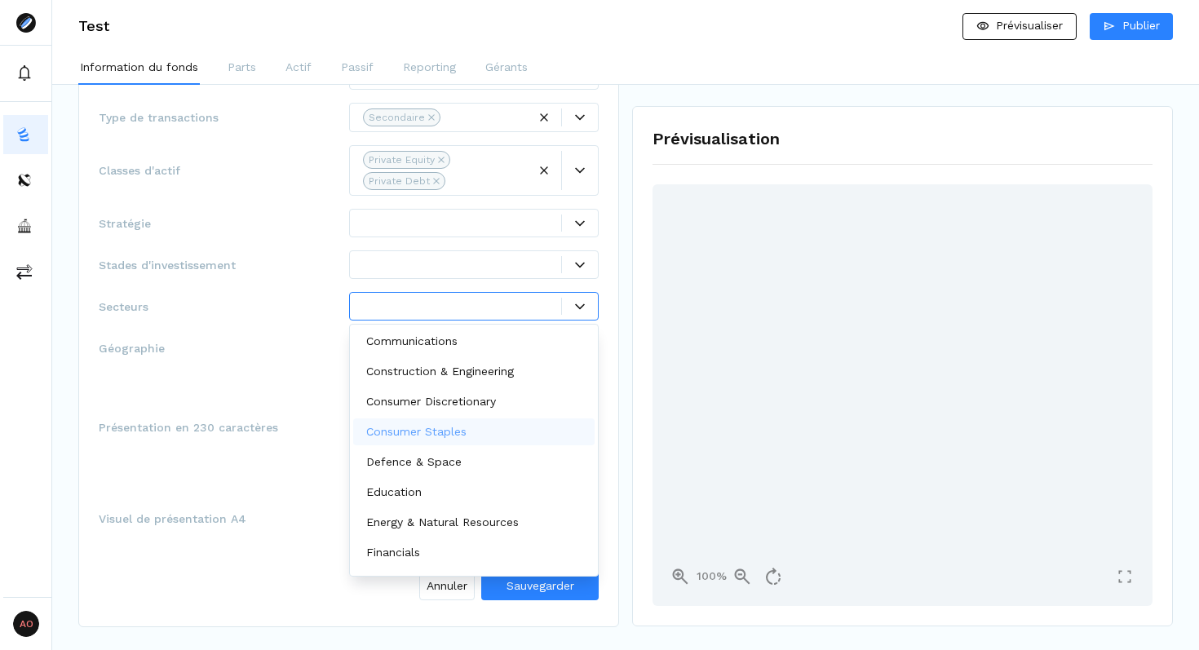
click at [422, 430] on p "Consumer Staples" at bounding box center [416, 431] width 100 height 17
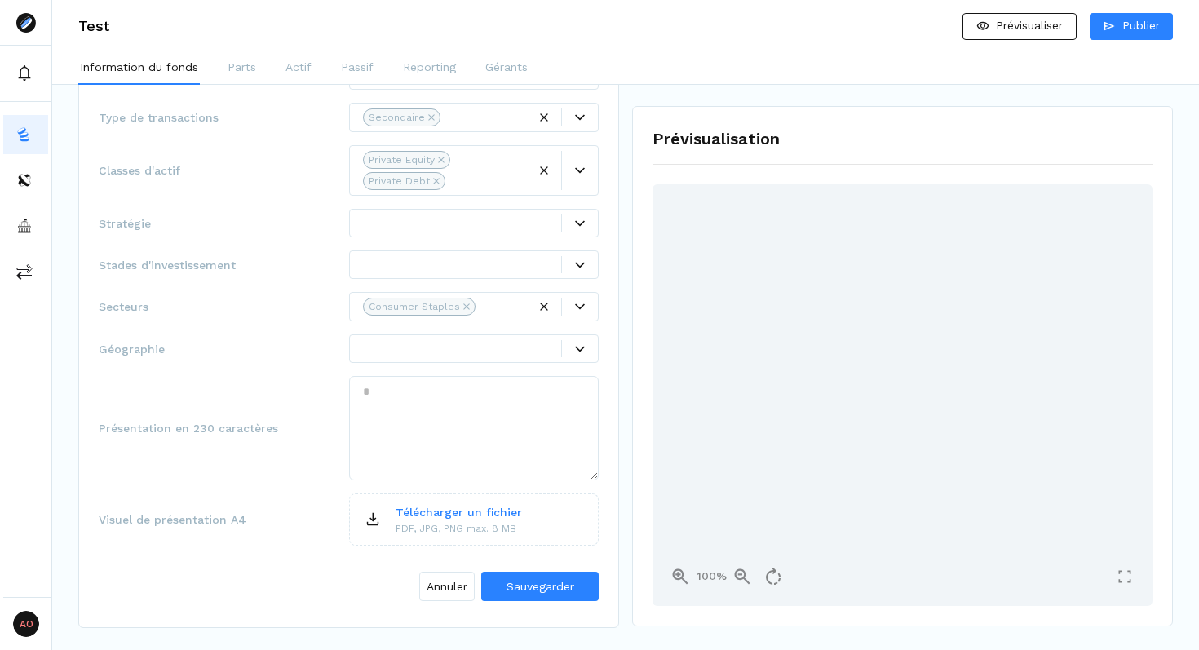
click at [316, 345] on span "Géographie" at bounding box center [224, 349] width 250 height 16
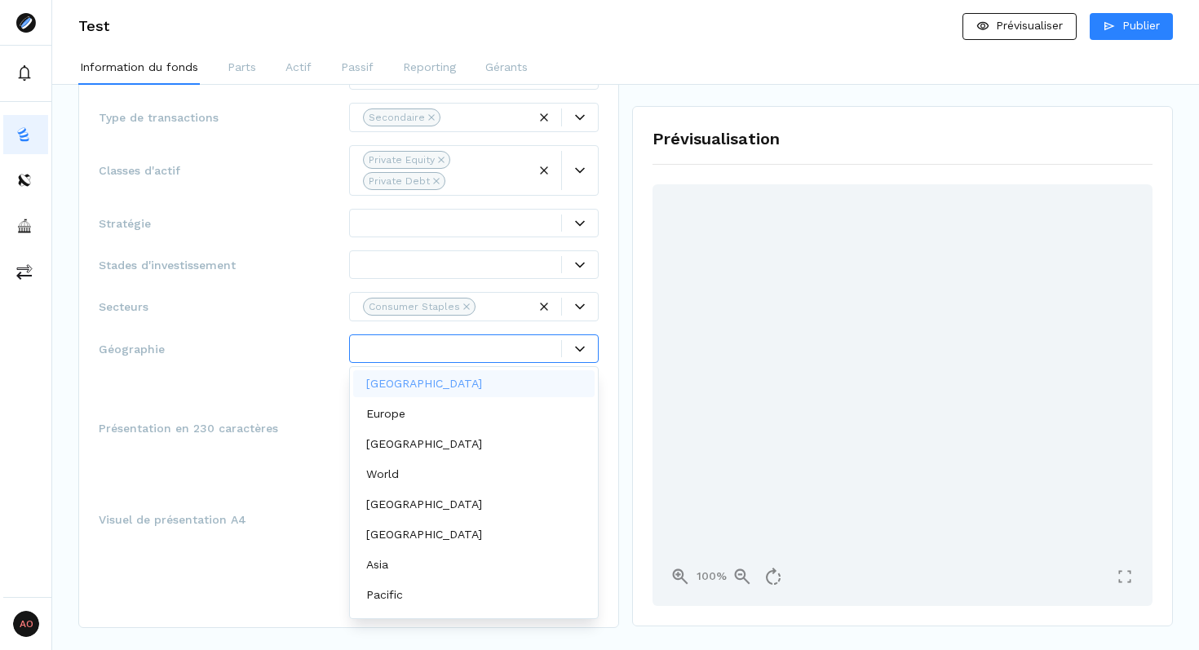
click at [390, 342] on div at bounding box center [462, 348] width 199 height 17
click at [391, 414] on p "Europe" at bounding box center [385, 413] width 39 height 17
click at [306, 333] on div "Type de fonds Direct Type de transactions Secondaire Classes d'actif Private Eq…" at bounding box center [349, 334] width 500 height 547
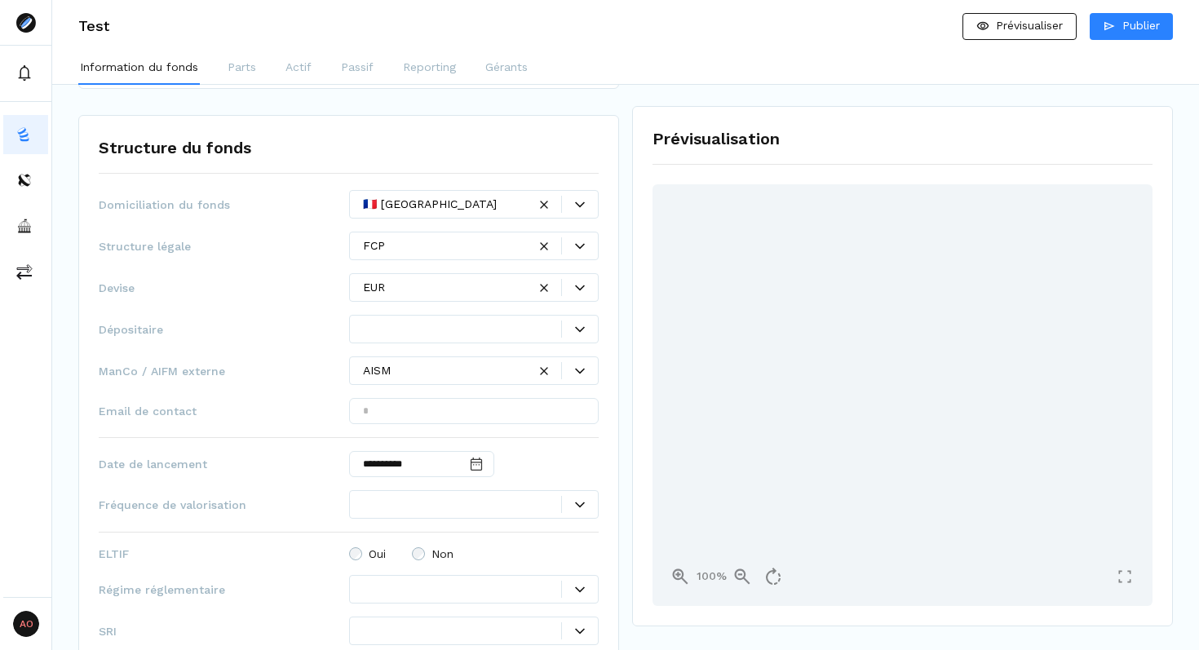
scroll to position [921, 0]
click at [416, 327] on div at bounding box center [462, 328] width 199 height 17
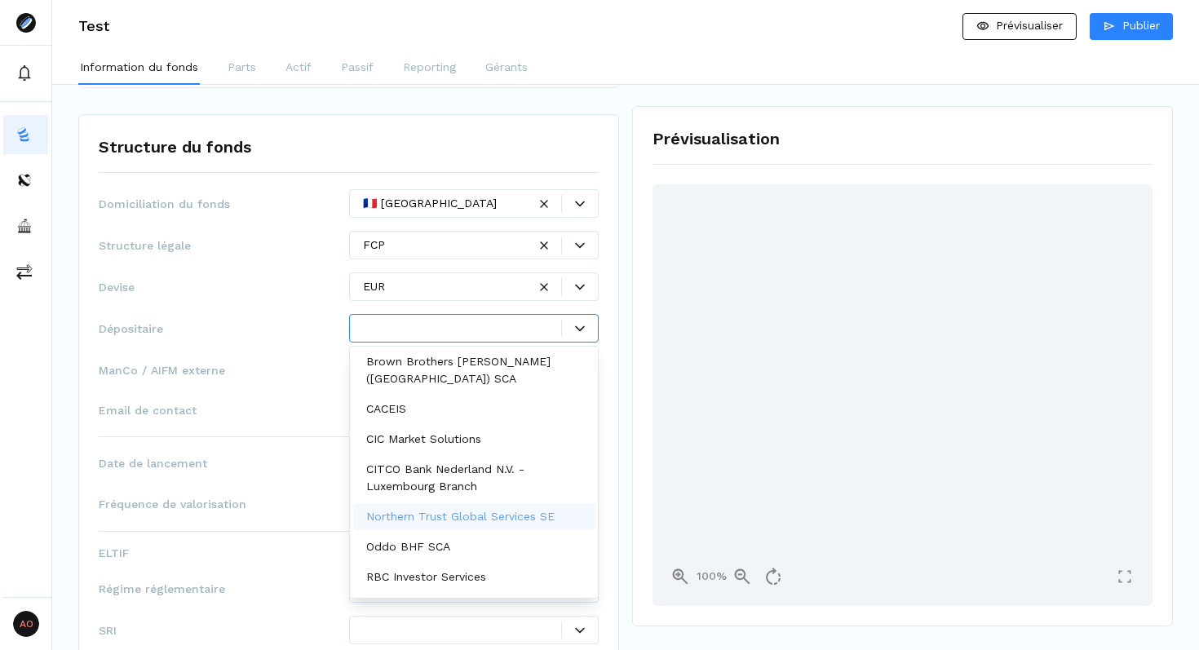
scroll to position [0, 0]
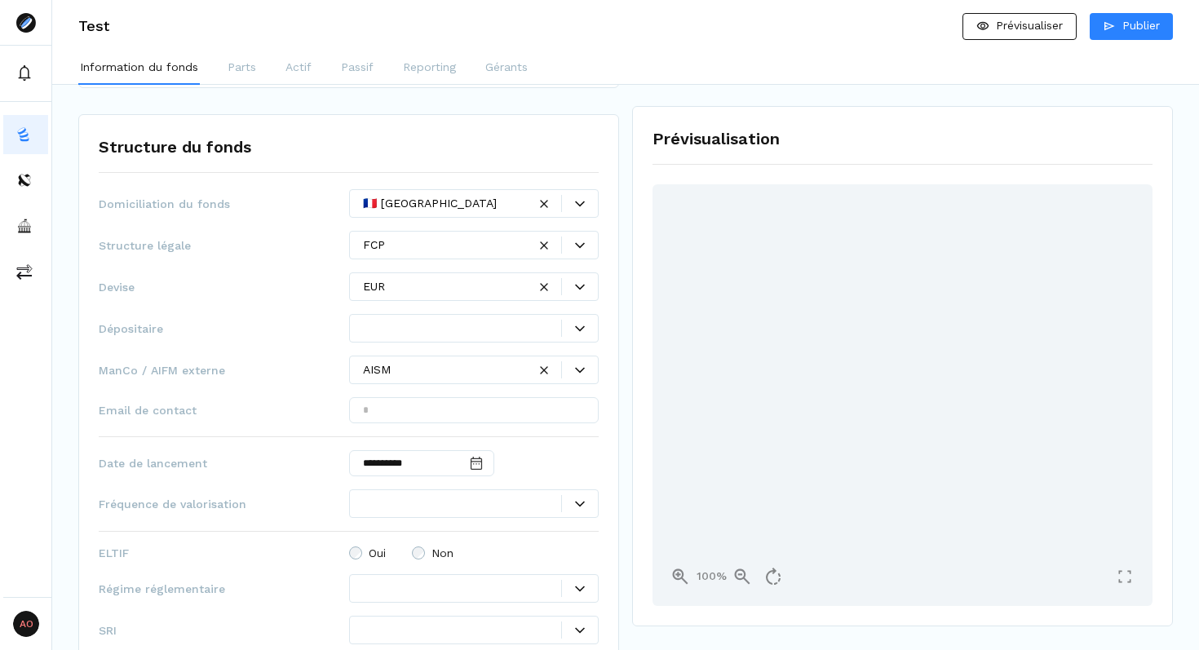
click at [311, 339] on div "Dépositaire" at bounding box center [349, 328] width 500 height 29
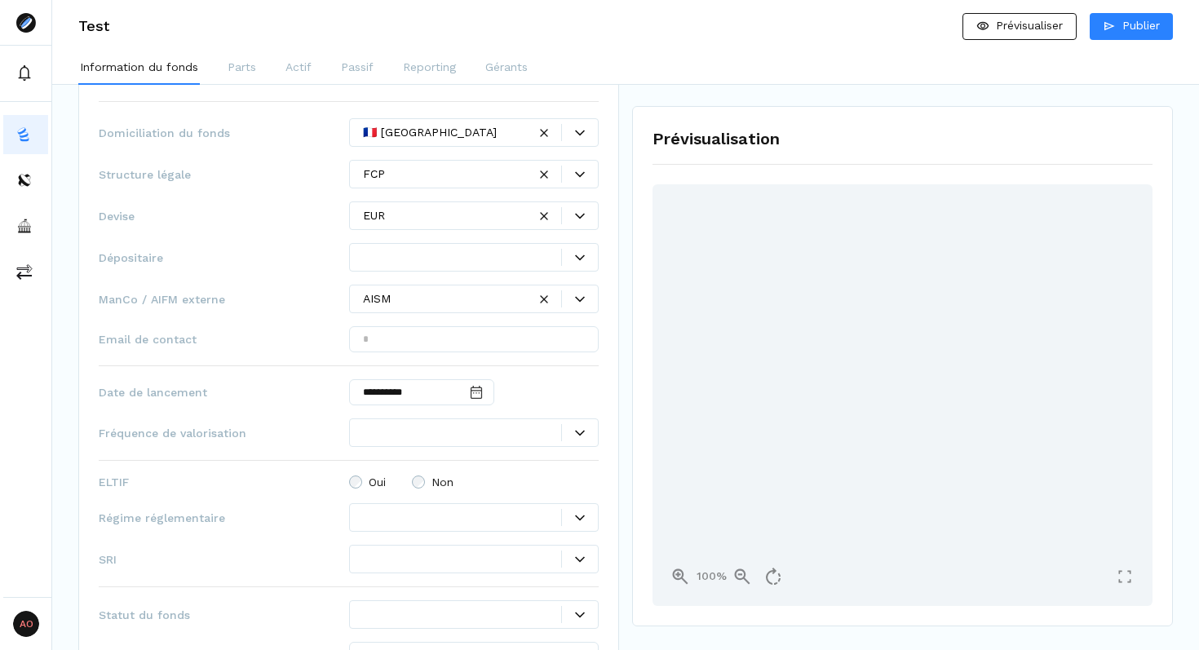
scroll to position [1091, 0]
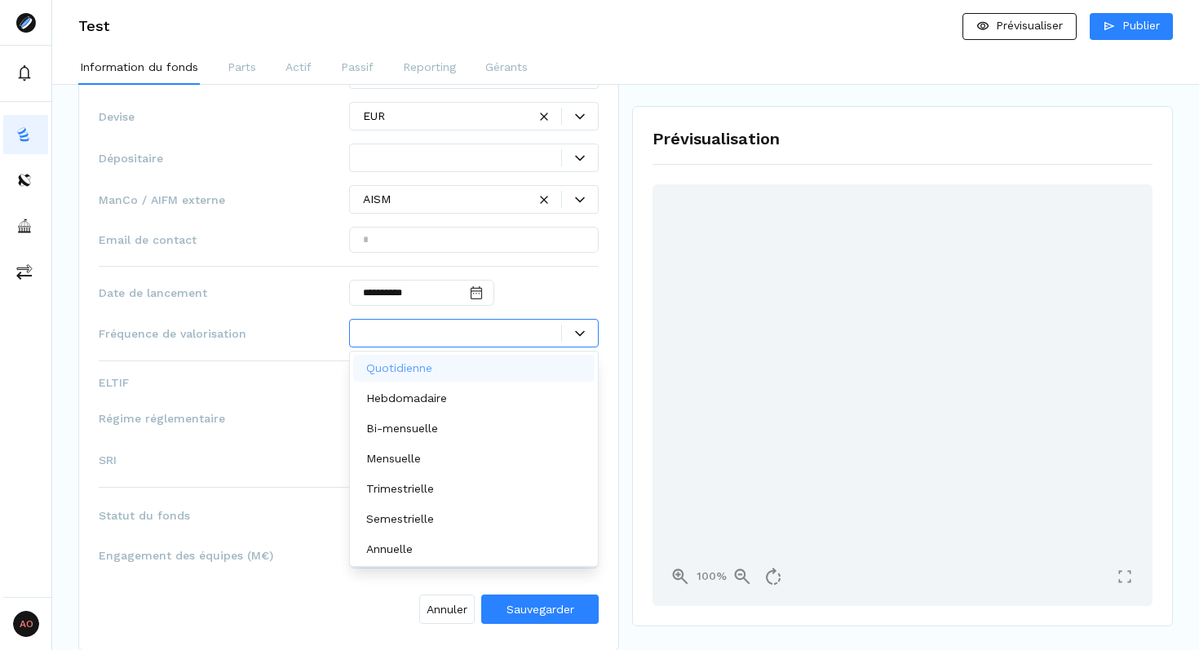
click at [396, 319] on div at bounding box center [474, 333] width 250 height 29
click at [420, 374] on p "Quotidienne" at bounding box center [399, 368] width 66 height 17
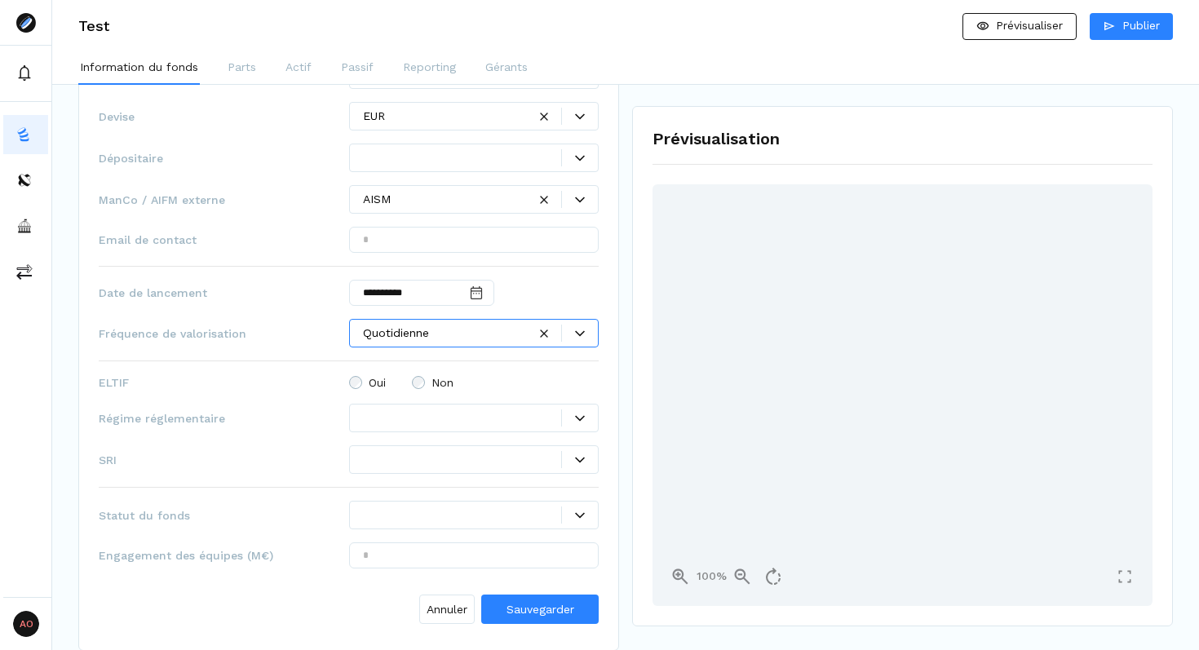
click at [387, 413] on div at bounding box center [462, 417] width 199 height 17
click at [336, 390] on div "**********" at bounding box center [349, 325] width 500 height 612
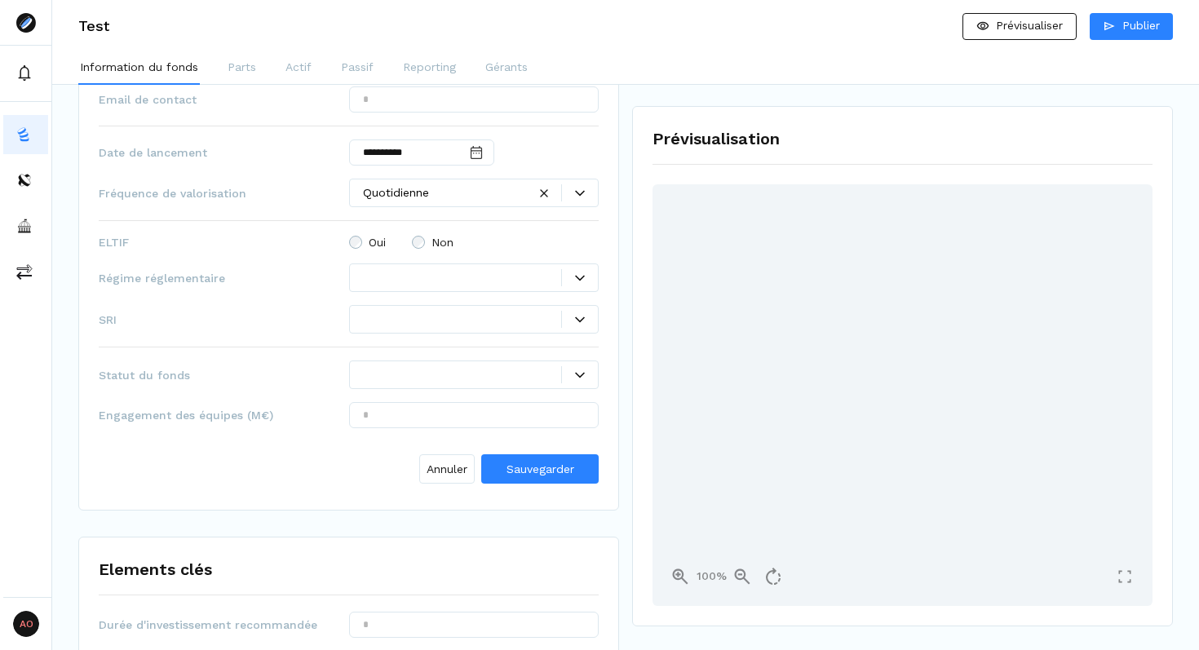
scroll to position [1232, 0]
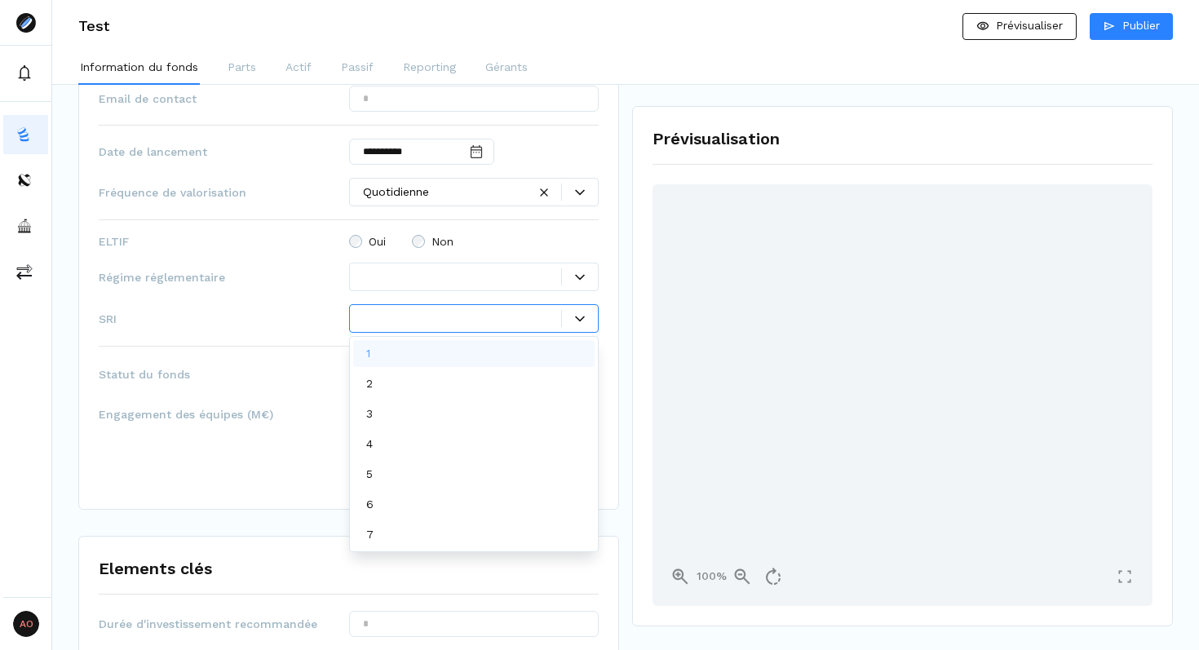
click at [372, 329] on div at bounding box center [474, 318] width 250 height 29
click at [453, 539] on div "7" at bounding box center [474, 534] width 242 height 27
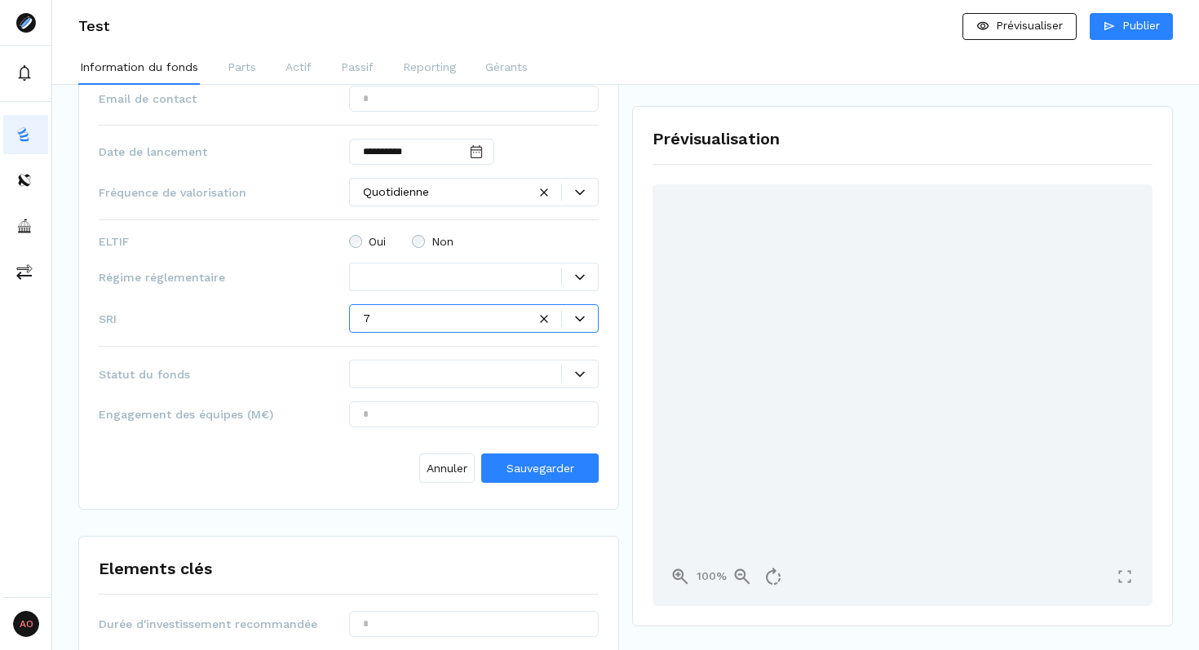
click at [387, 378] on div at bounding box center [462, 373] width 199 height 17
click at [325, 340] on div "**********" at bounding box center [349, 184] width 500 height 612
click at [383, 371] on div at bounding box center [462, 373] width 199 height 17
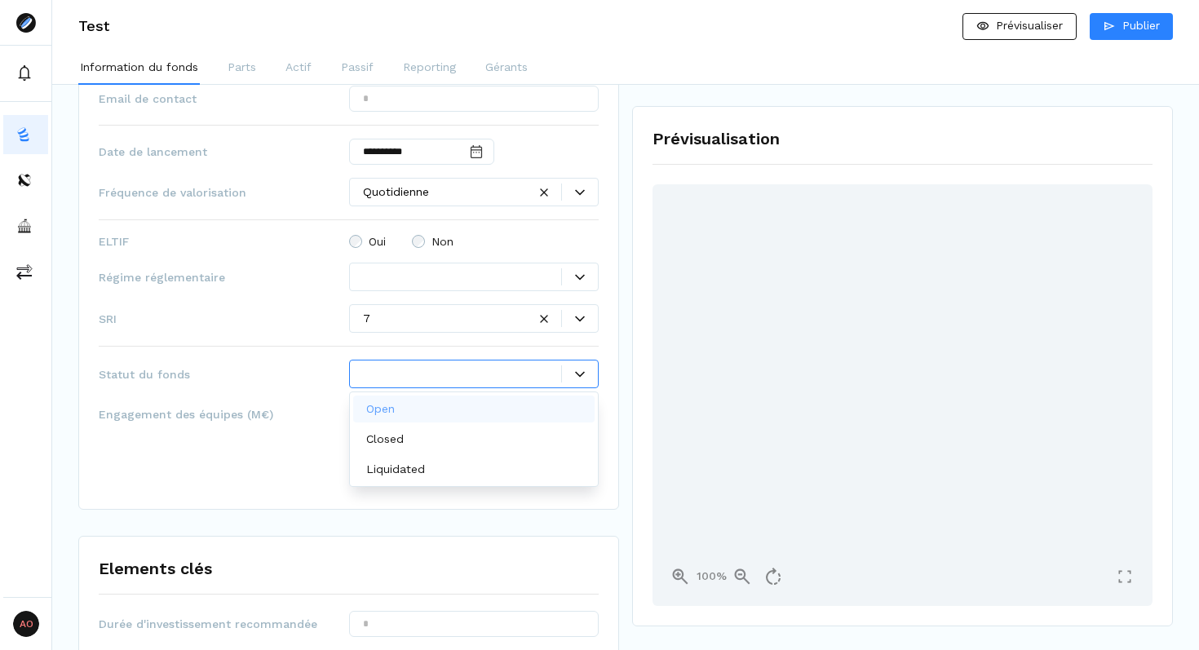
click at [316, 299] on div "**********" at bounding box center [349, 184] width 500 height 612
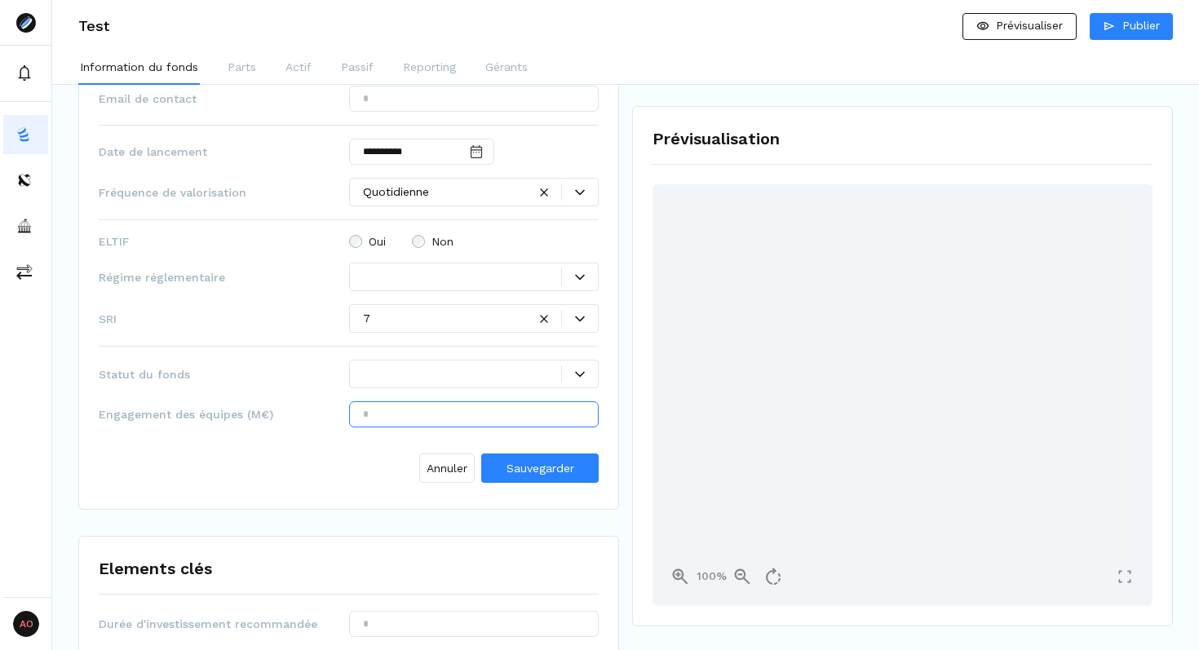
click at [375, 422] on input "text" at bounding box center [474, 414] width 250 height 26
click at [379, 450] on div "Annuler Sauvegarder" at bounding box center [349, 464] width 500 height 49
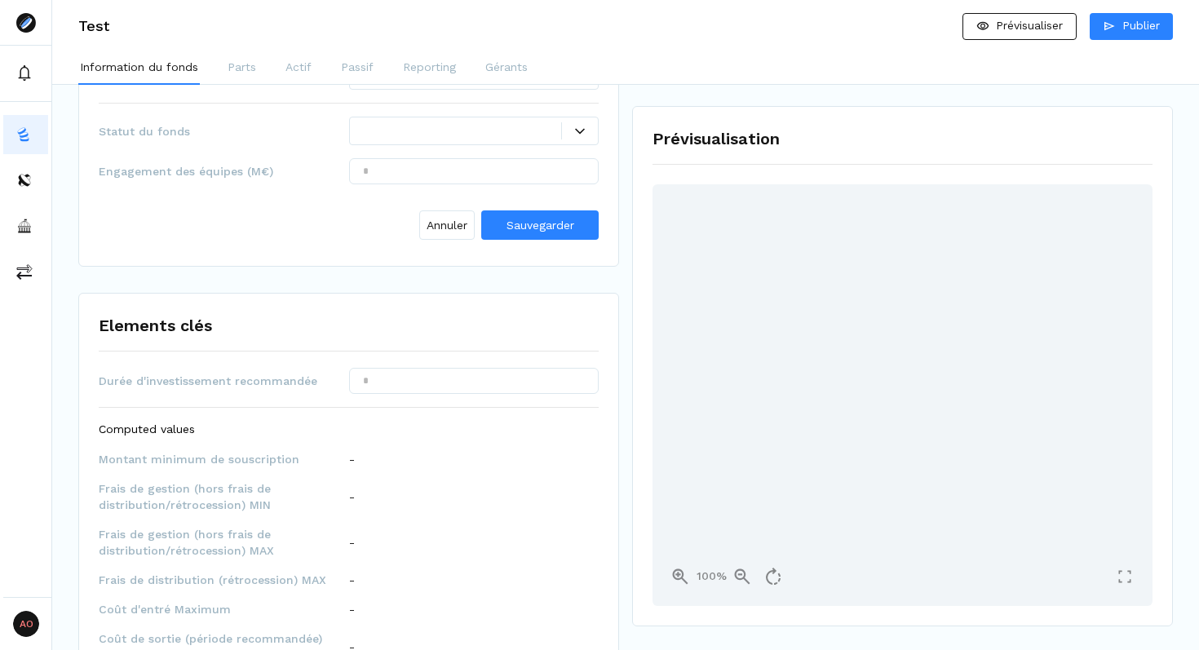
scroll to position [1520, 0]
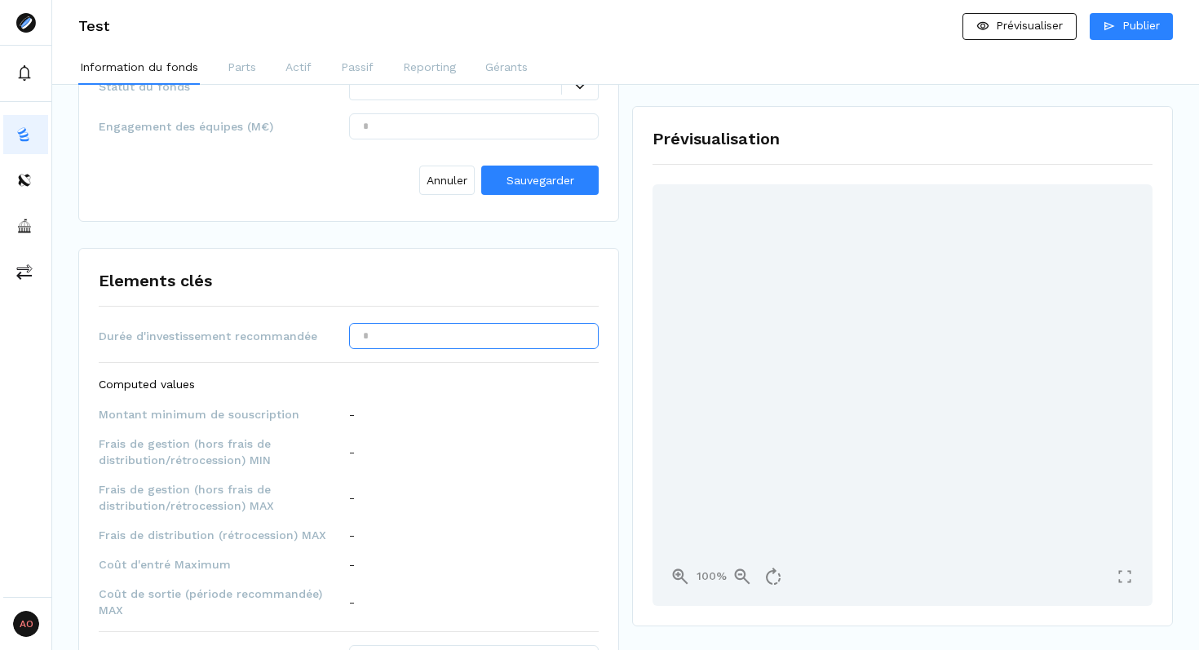
click at [407, 329] on input "text" at bounding box center [474, 336] width 250 height 26
click at [424, 378] on p "Computed values" at bounding box center [349, 384] width 500 height 17
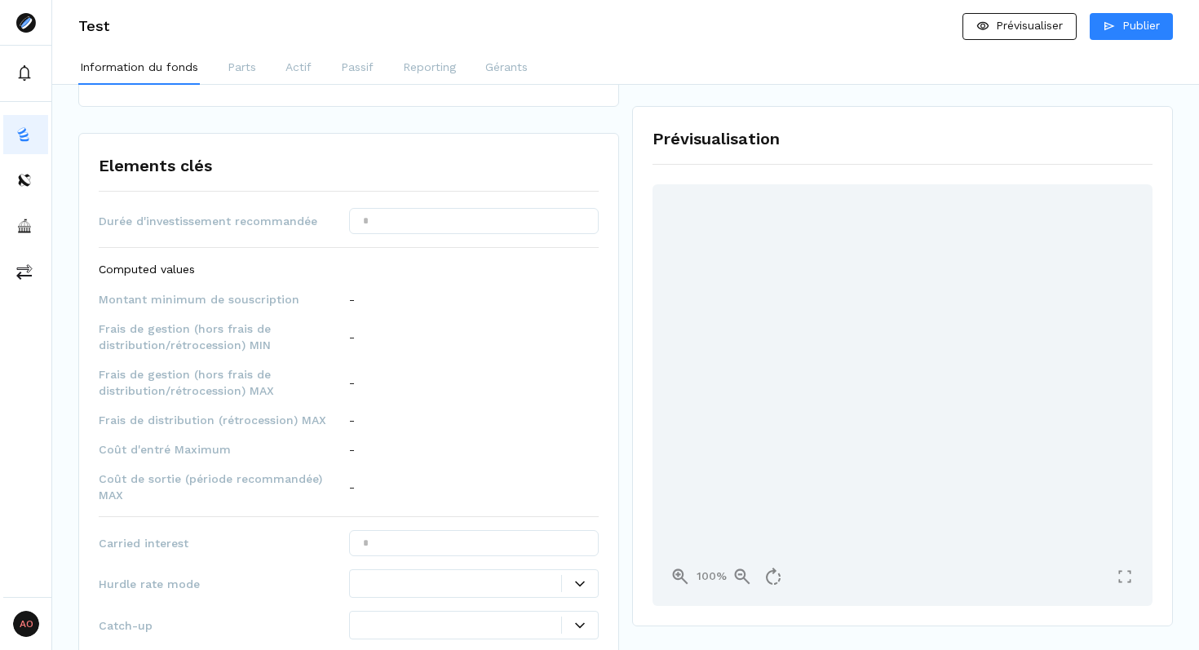
scroll to position [1722, 0]
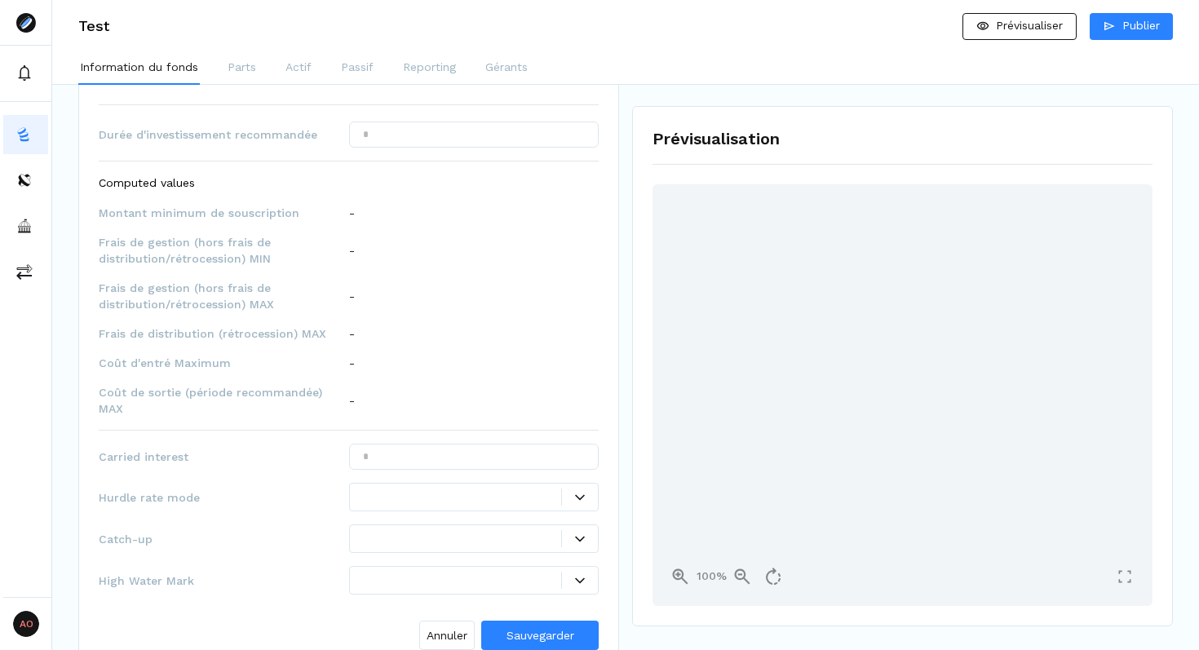
click at [380, 290] on div "-" at bounding box center [474, 296] width 250 height 16
click at [360, 257] on div "-" at bounding box center [474, 250] width 250 height 16
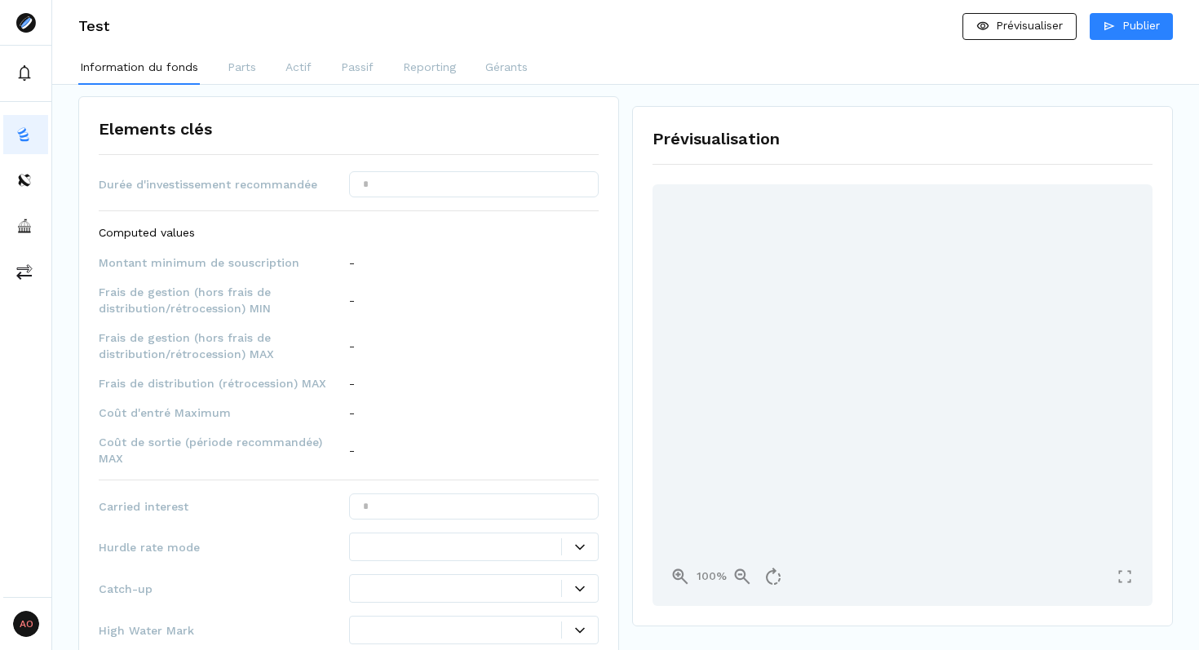
scroll to position [1828, 0]
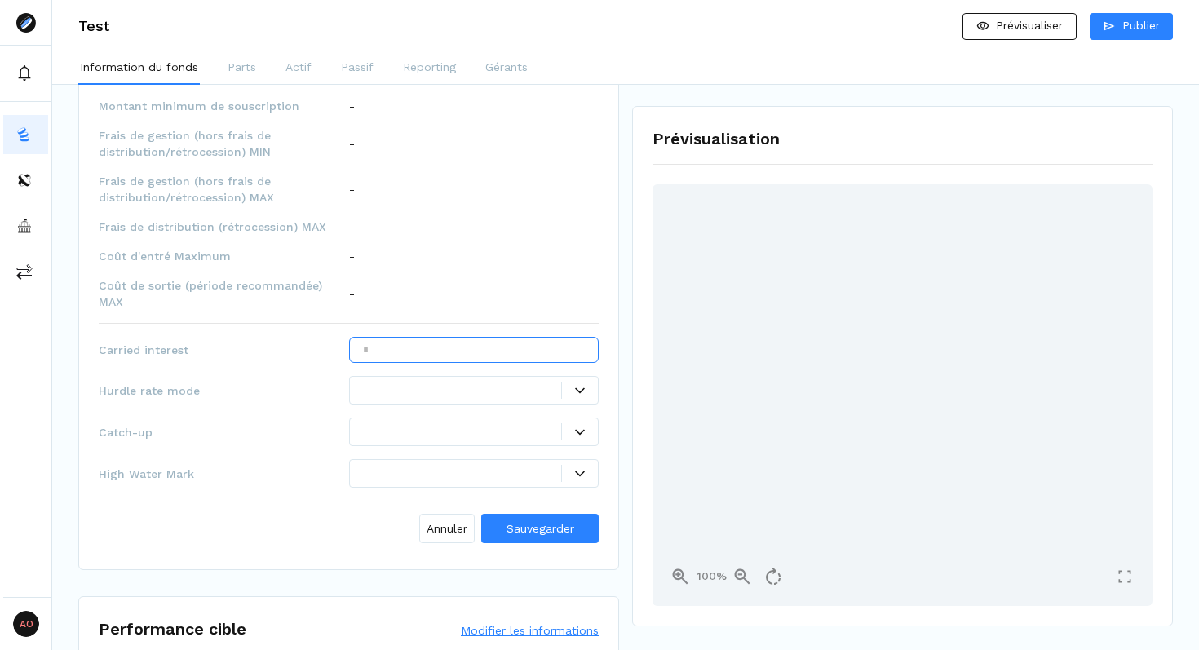
click at [394, 337] on input "text" at bounding box center [474, 350] width 250 height 26
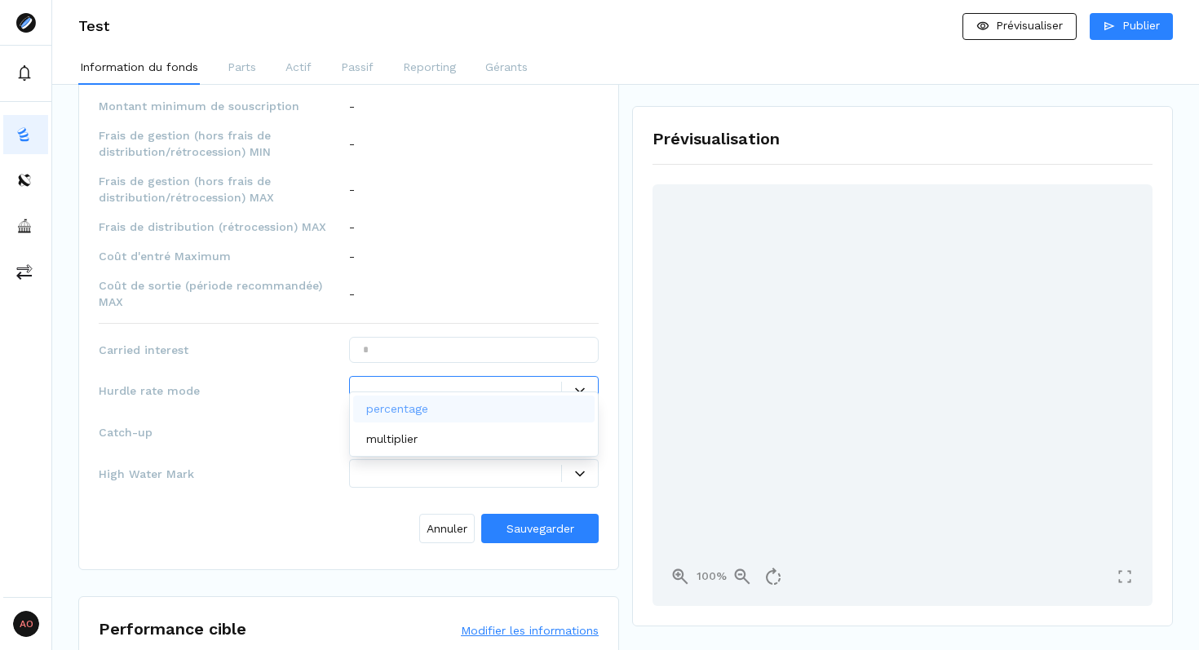
click at [395, 382] on div at bounding box center [462, 390] width 199 height 17
click at [396, 411] on p "percentage" at bounding box center [397, 408] width 62 height 17
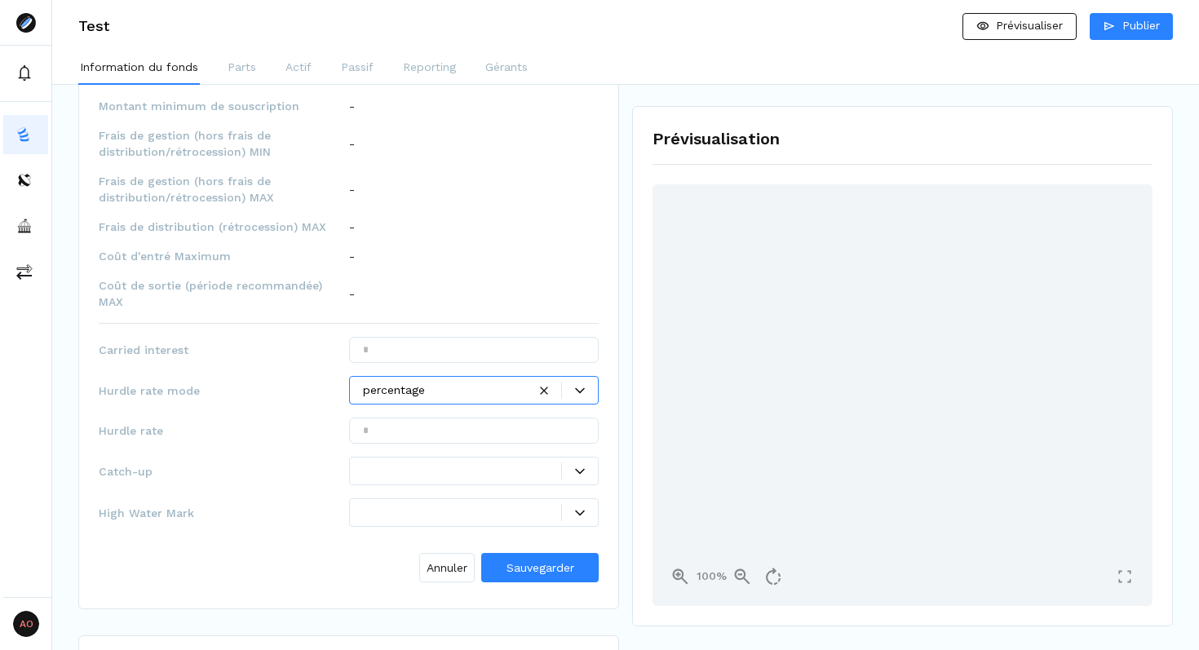
click at [385, 382] on div at bounding box center [445, 390] width 165 height 17
click at [406, 437] on p "multiplier" at bounding box center [391, 439] width 51 height 17
click at [394, 418] on input "text" at bounding box center [474, 431] width 250 height 26
click at [307, 382] on span "Hurdle rate mode" at bounding box center [224, 390] width 250 height 16
click at [382, 462] on div at bounding box center [462, 470] width 199 height 17
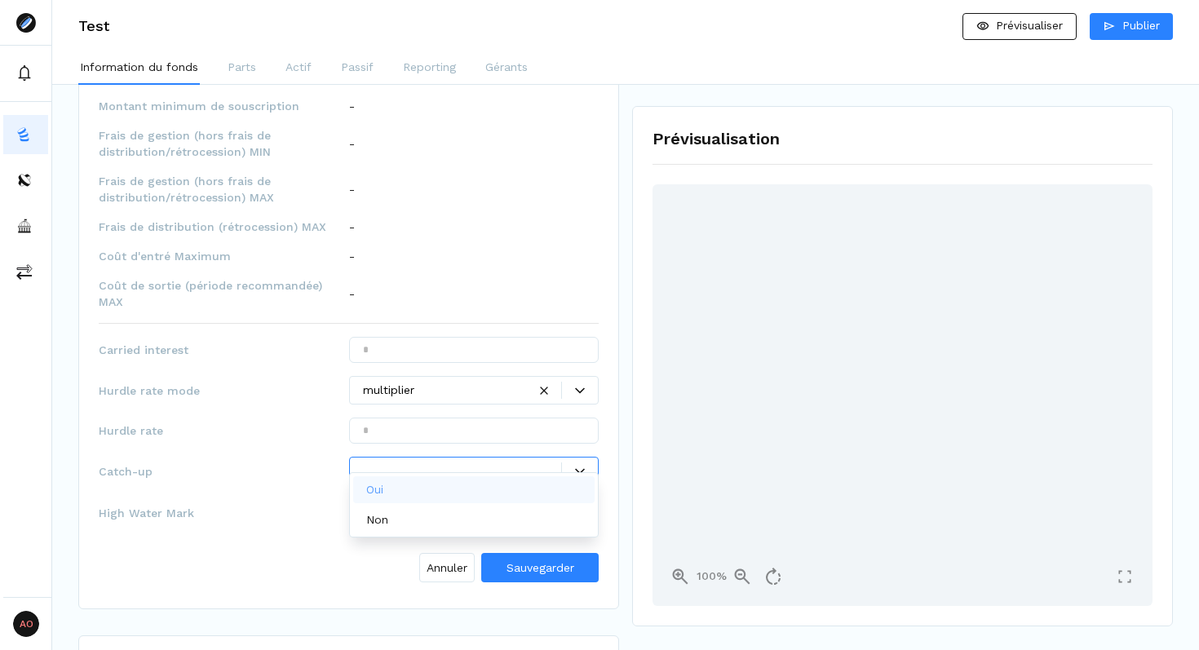
click at [396, 486] on div "Oui" at bounding box center [474, 489] width 242 height 27
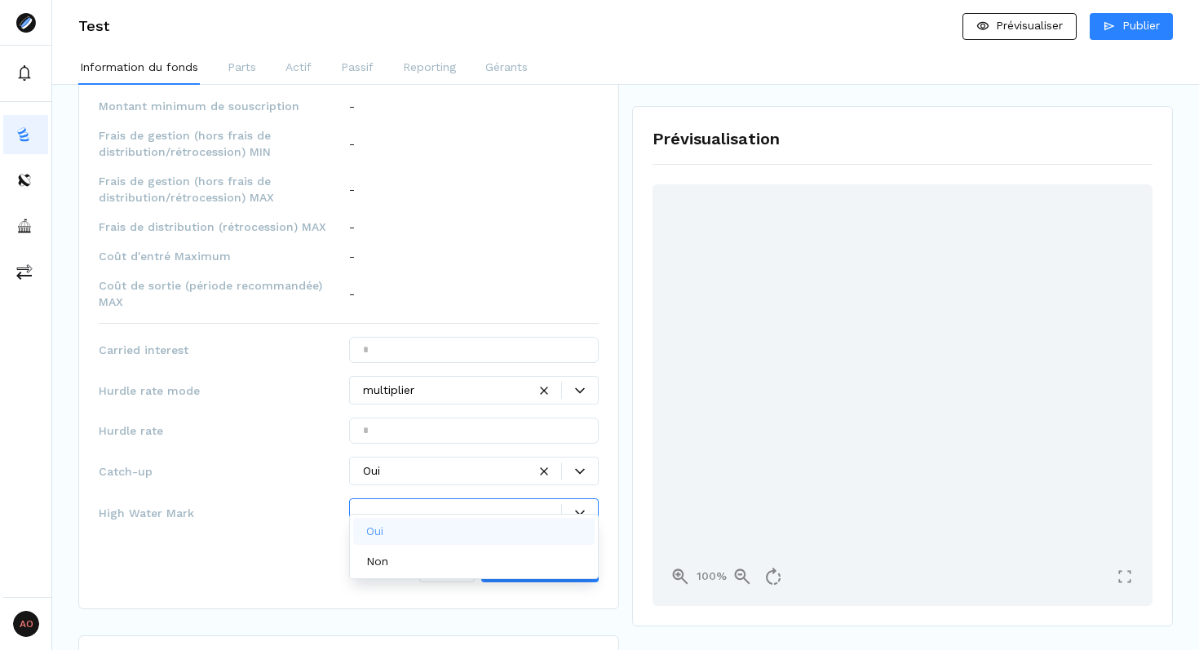
click at [398, 504] on div at bounding box center [462, 512] width 199 height 17
click at [398, 525] on div "Oui" at bounding box center [474, 531] width 242 height 27
click at [308, 418] on div "Hurdle rate" at bounding box center [349, 431] width 500 height 26
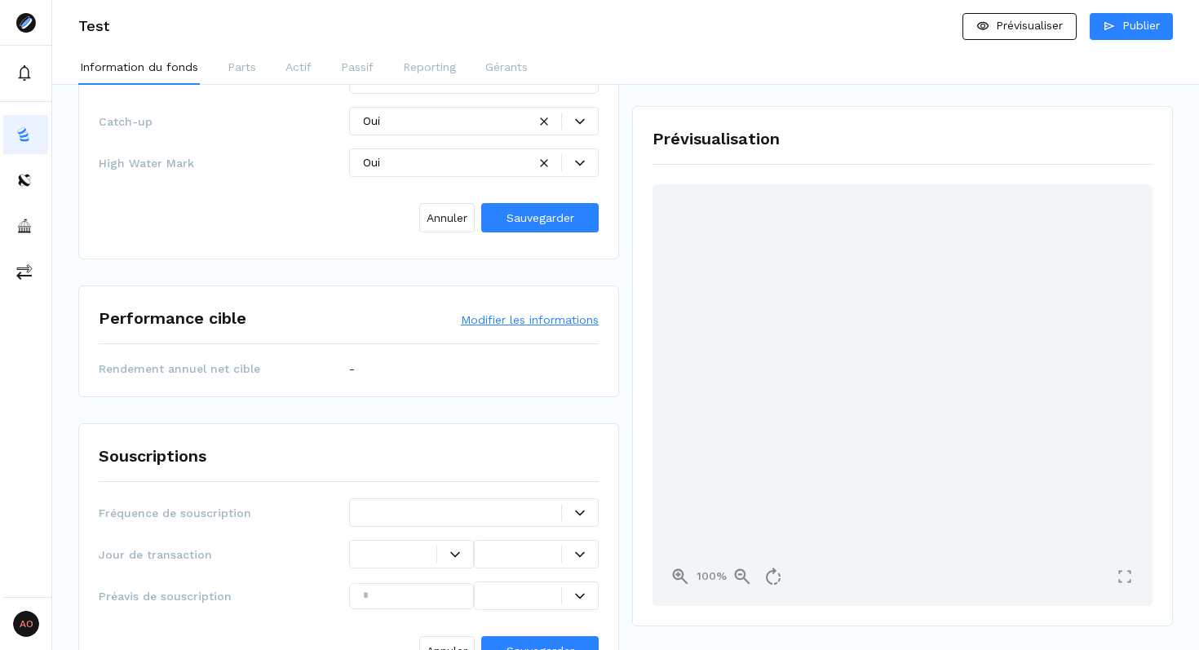
scroll to position [2204, 0]
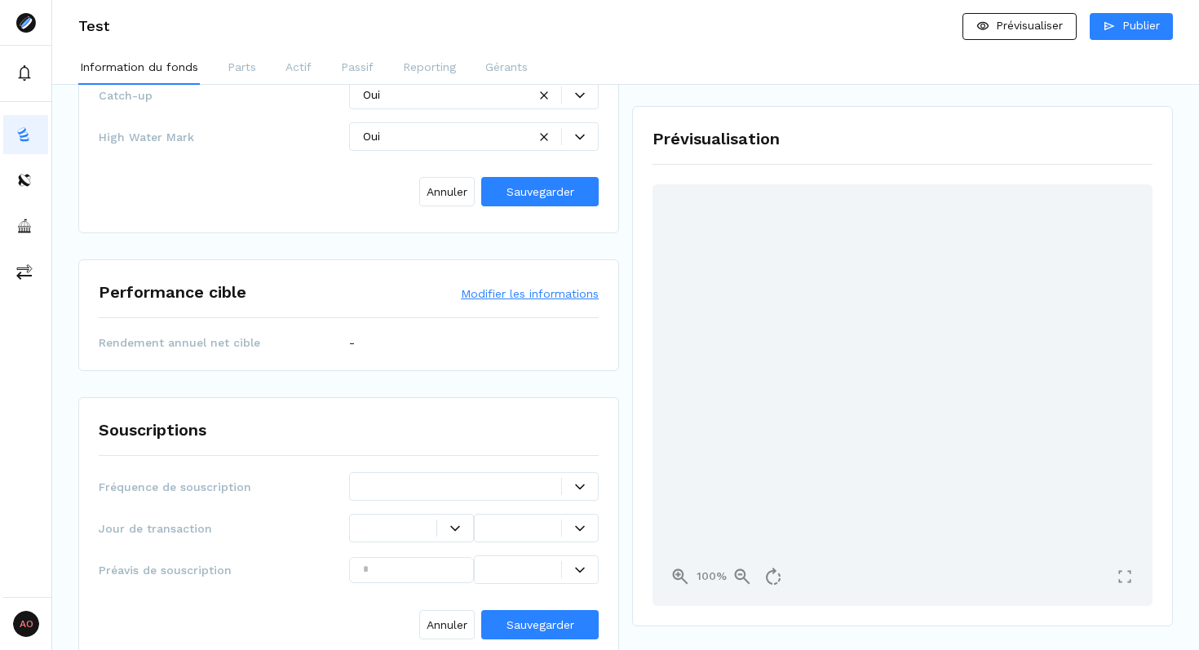
click at [520, 285] on button "Modifier les informations" at bounding box center [530, 293] width 138 height 16
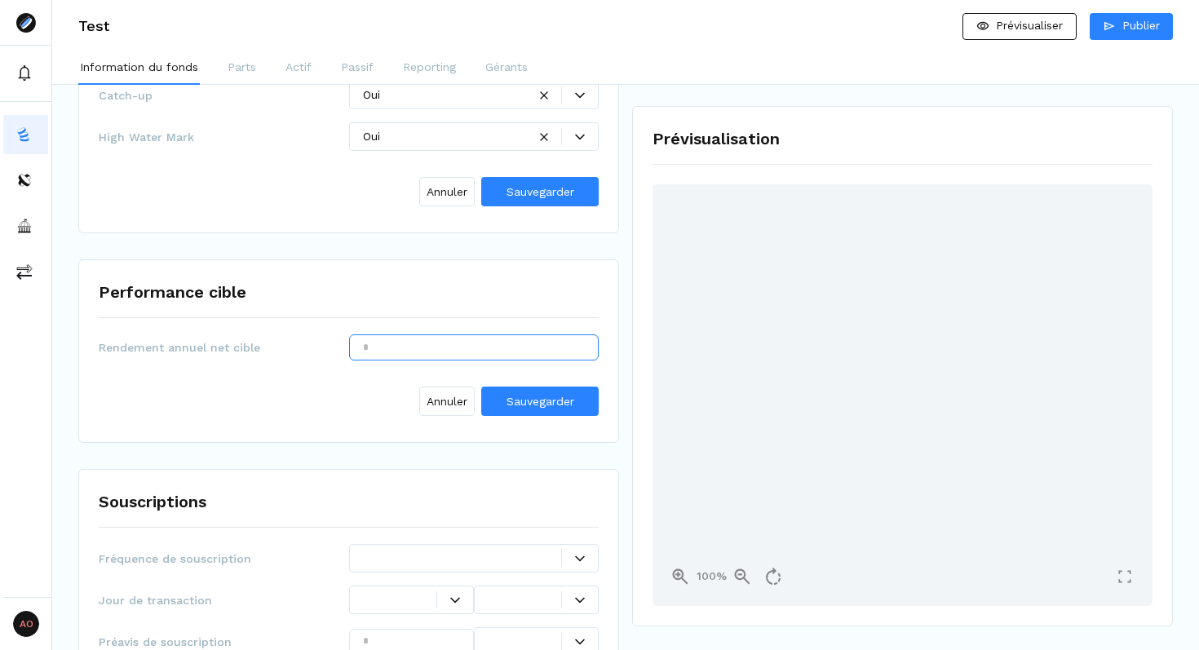
click at [453, 334] on input "text" at bounding box center [474, 347] width 250 height 26
click at [430, 280] on div "Performance cible" at bounding box center [349, 292] width 500 height 24
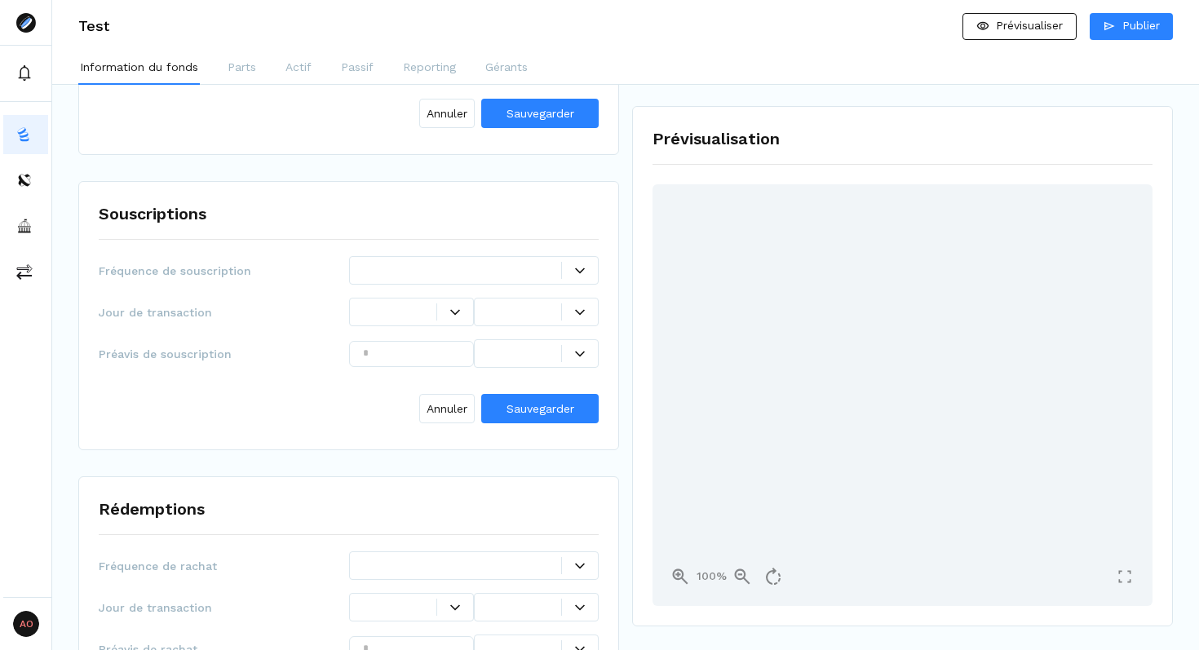
scroll to position [2509, 0]
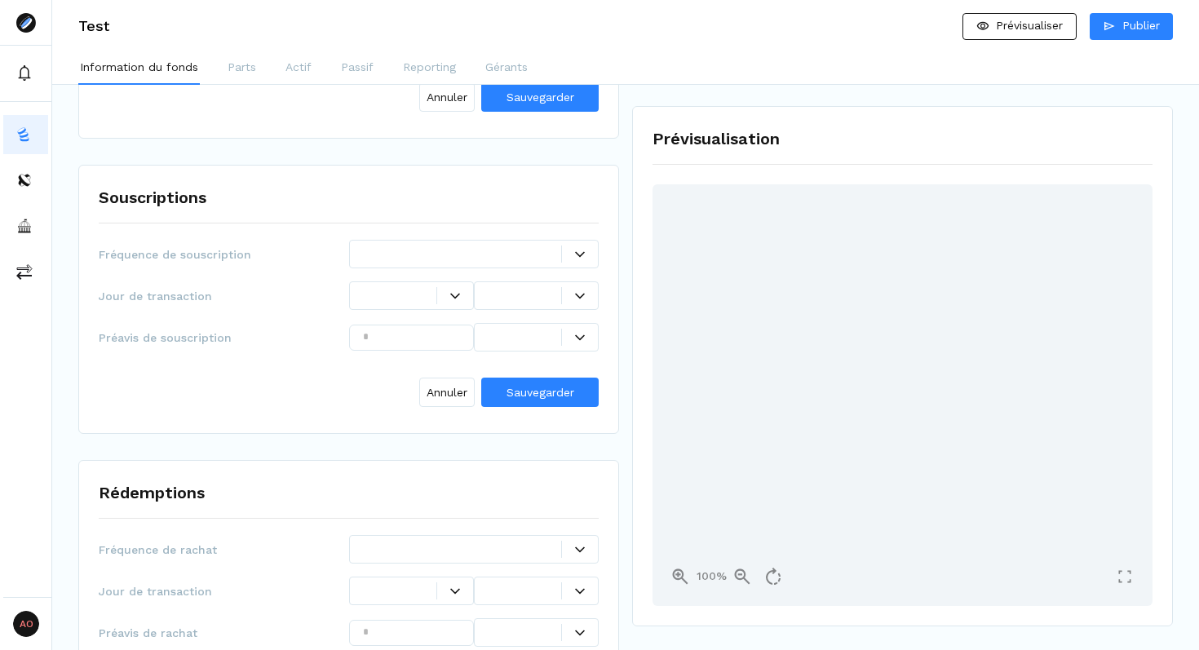
click at [402, 245] on div at bounding box center [462, 253] width 199 height 17
click at [403, 196] on div "Souscriptions Fréquence de souscription Jour de transaction Préavis de souscrip…" at bounding box center [348, 299] width 541 height 269
click at [402, 287] on div at bounding box center [399, 295] width 73 height 17
click at [510, 287] on div at bounding box center [524, 295] width 73 height 17
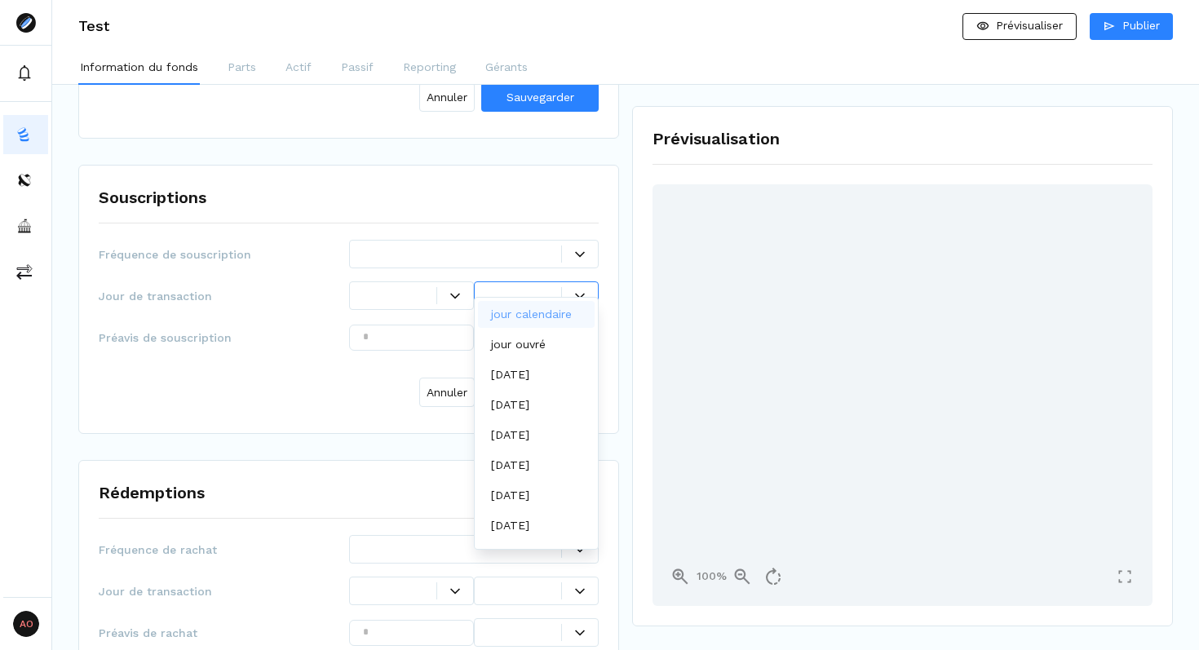
click at [373, 389] on div "Annuler Sauvegarder" at bounding box center [349, 389] width 500 height 49
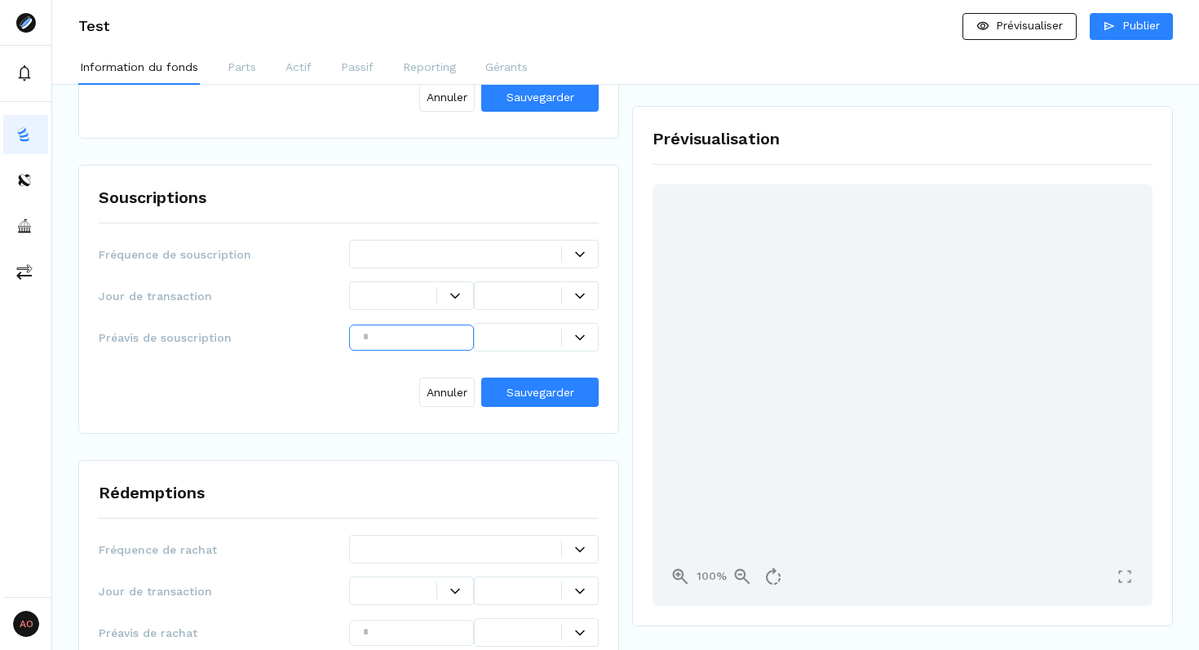
click at [389, 328] on input "text" at bounding box center [411, 338] width 125 height 26
click at [341, 375] on div "Annuler Sauvegarder" at bounding box center [349, 389] width 500 height 49
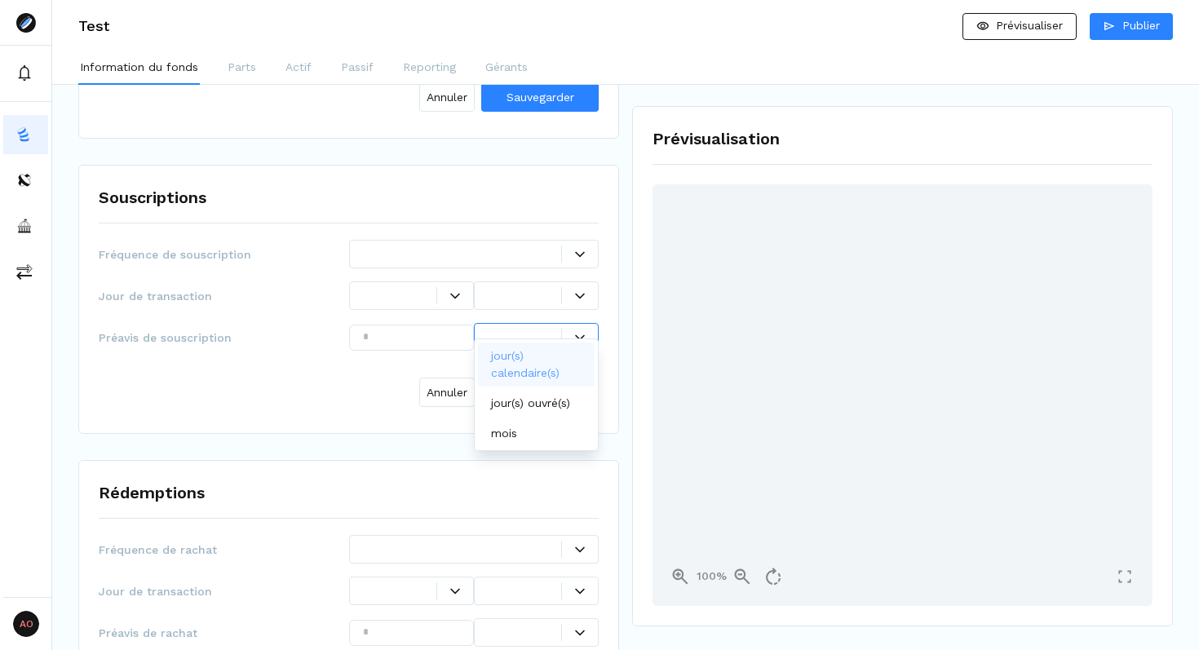
click at [523, 329] on div at bounding box center [524, 337] width 73 height 17
click at [370, 334] on div "Préavis de souscription" at bounding box center [349, 337] width 500 height 29
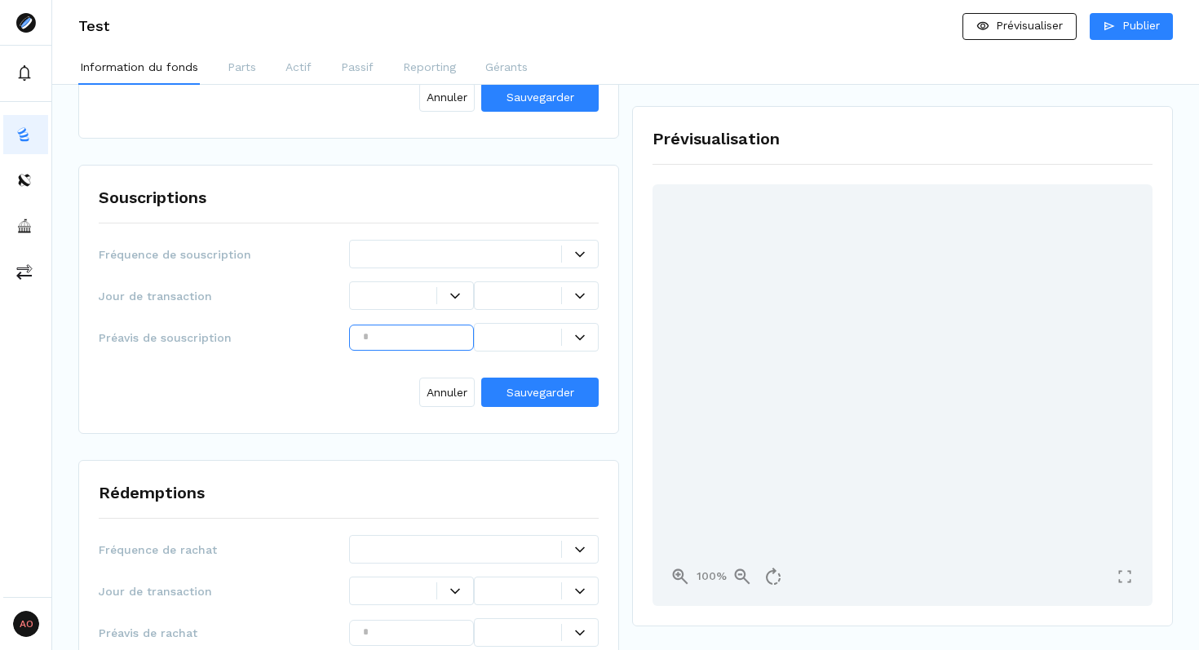
click at [380, 325] on input "text" at bounding box center [411, 338] width 125 height 26
click at [518, 329] on div at bounding box center [524, 337] width 73 height 17
click at [309, 382] on div "Annuler Sauvegarder" at bounding box center [349, 389] width 500 height 49
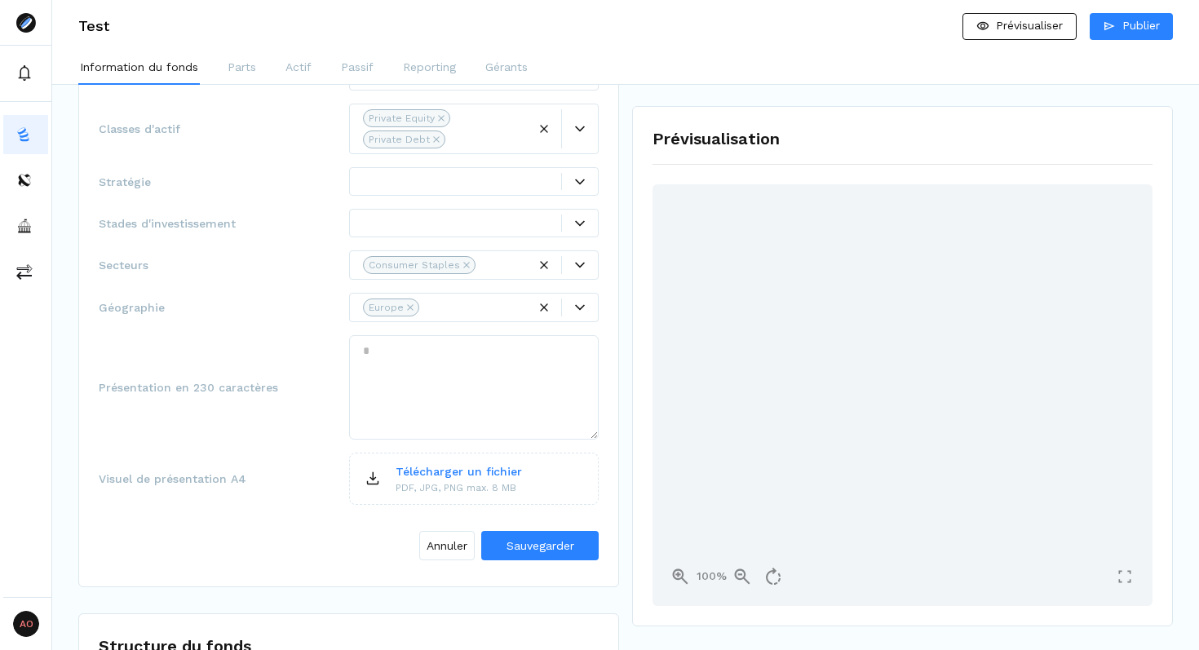
scroll to position [0, 0]
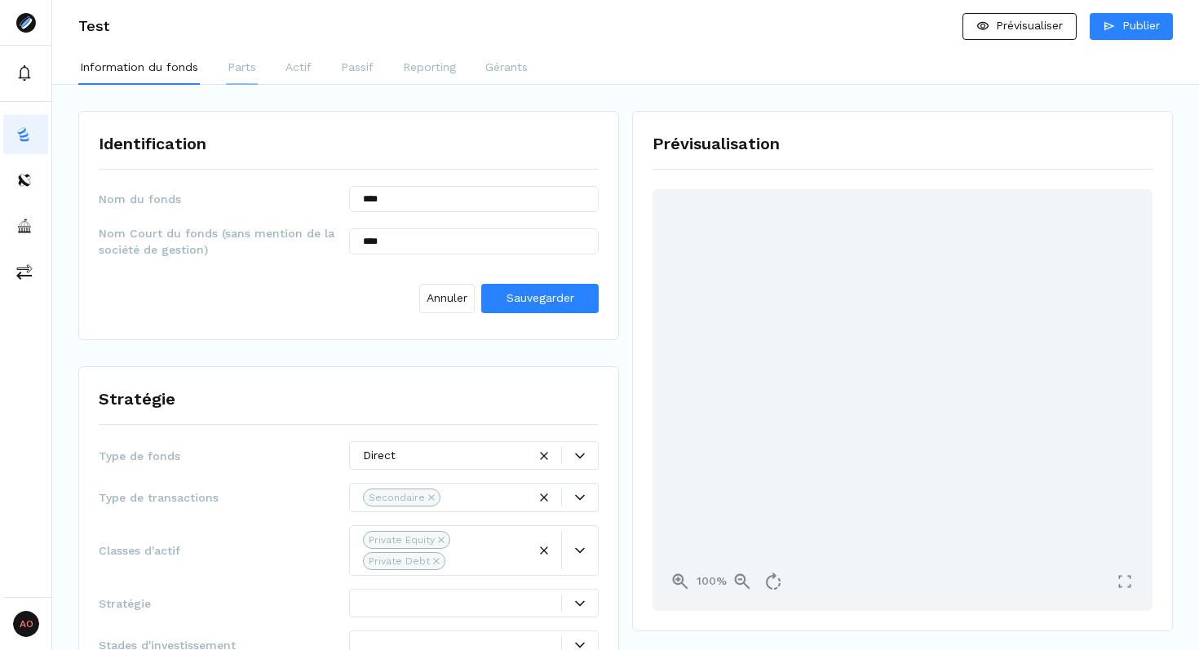
click at [252, 69] on p "Parts" at bounding box center [242, 67] width 29 height 17
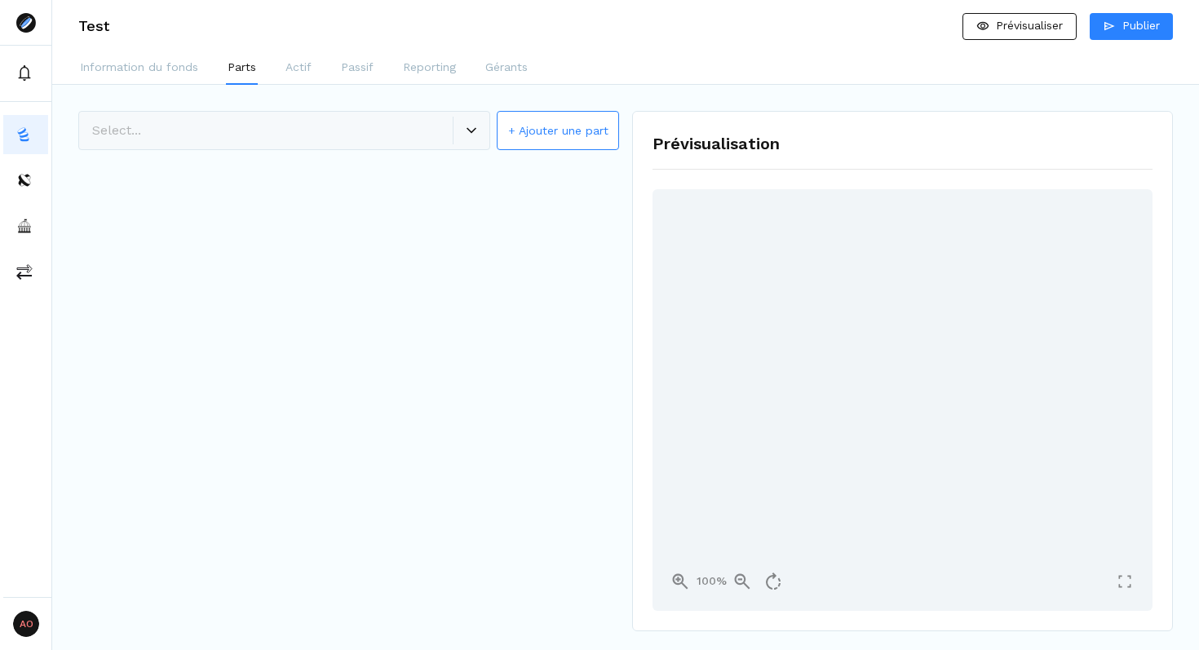
click at [529, 142] on button "+ Ajouter une part" at bounding box center [558, 130] width 122 height 39
click at [444, 205] on input "*" at bounding box center [474, 202] width 250 height 26
click at [512, 249] on span "Créer la part" at bounding box center [540, 248] width 69 height 13
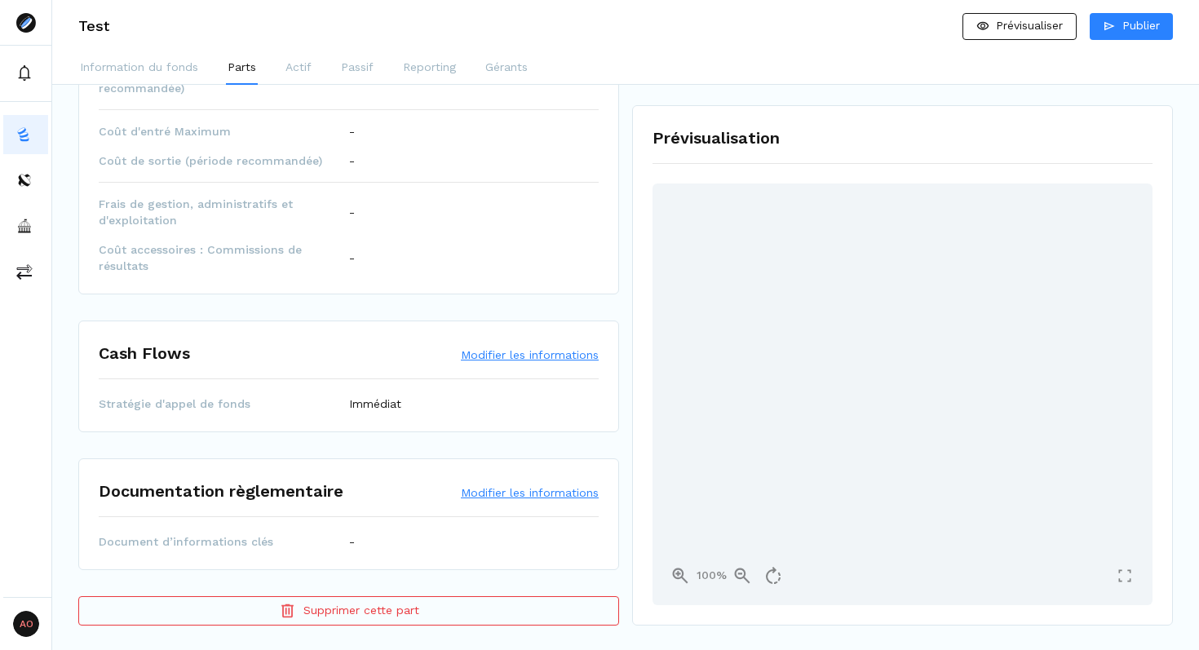
scroll to position [1031, 0]
click at [832, 371] on div at bounding box center [902, 393] width 461 height 304
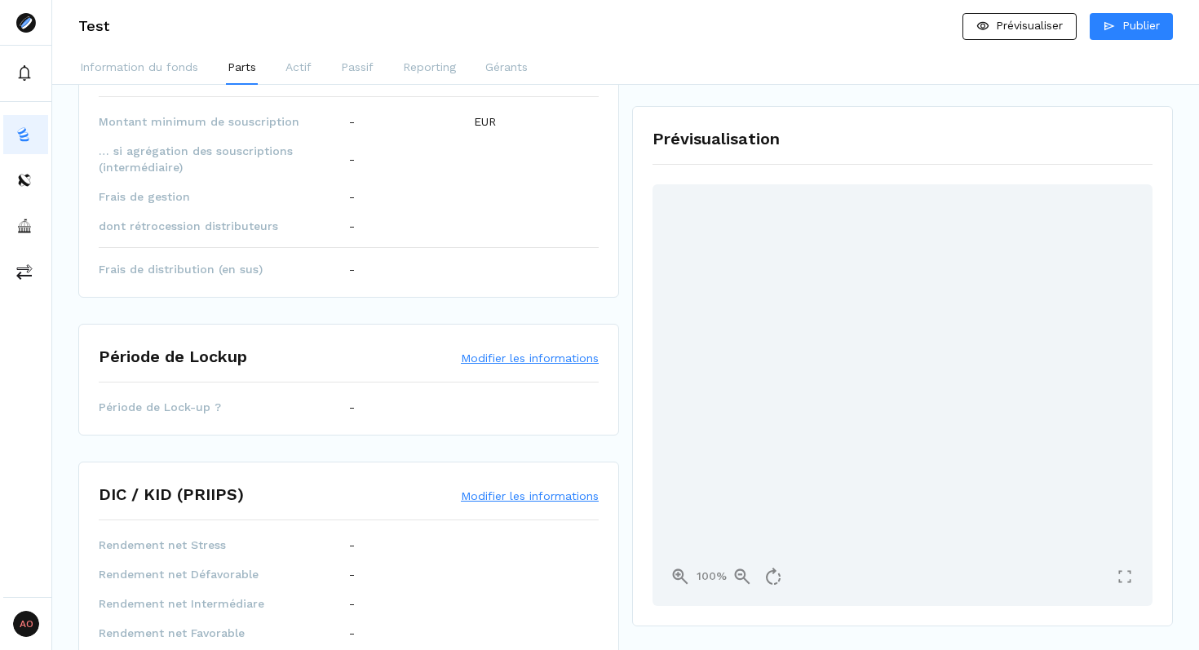
scroll to position [0, 0]
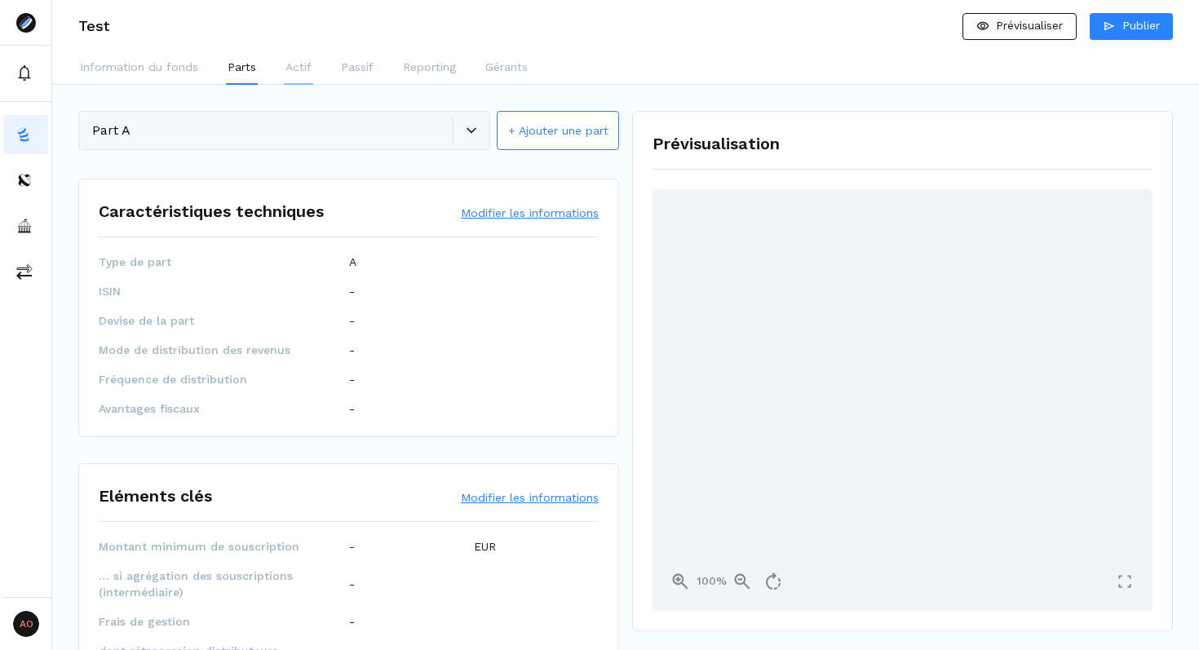
click at [290, 71] on p "Actif" at bounding box center [298, 67] width 26 height 17
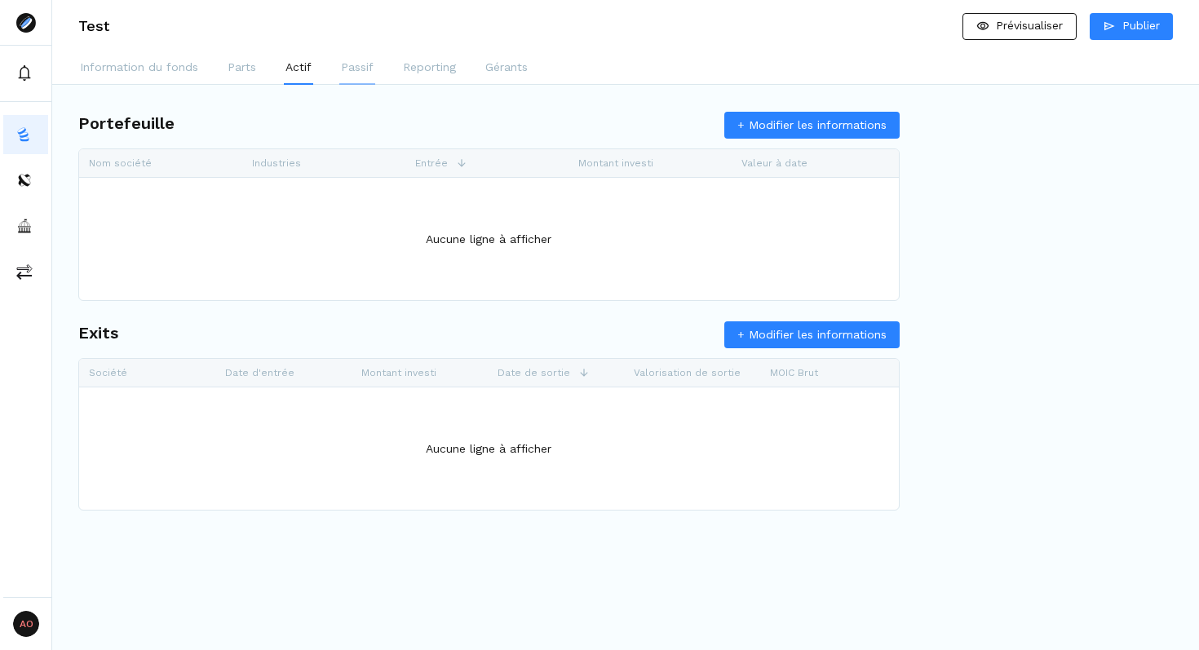
click at [355, 70] on p "Passif" at bounding box center [357, 67] width 33 height 17
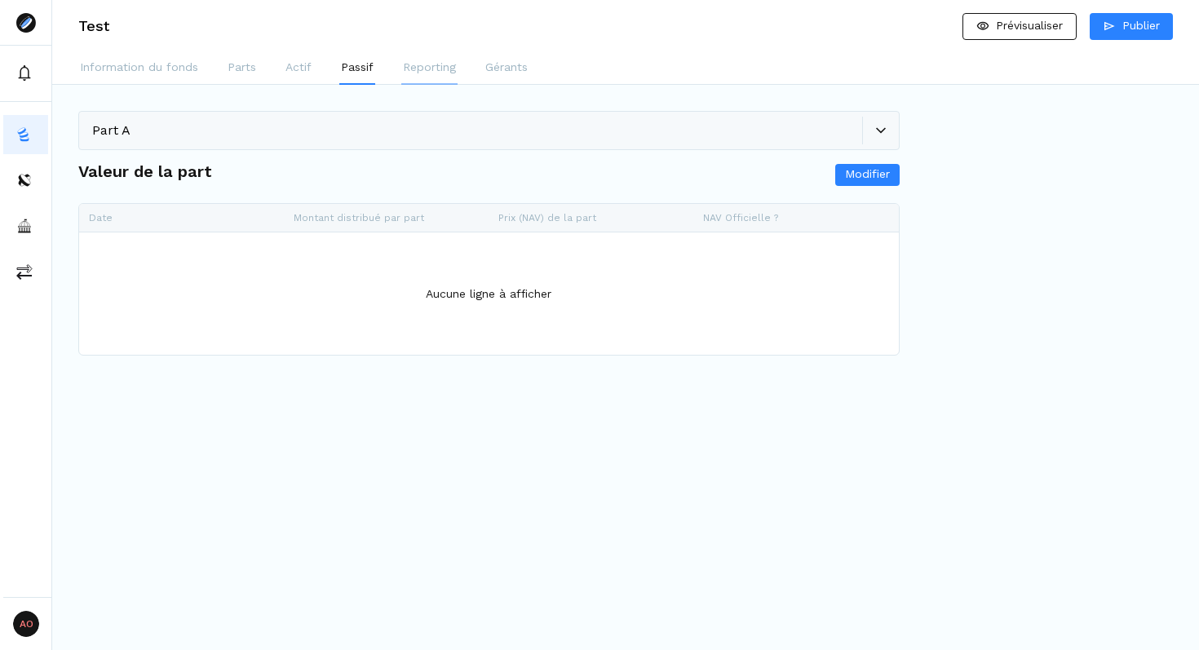
click at [414, 65] on p "Reporting" at bounding box center [429, 67] width 53 height 17
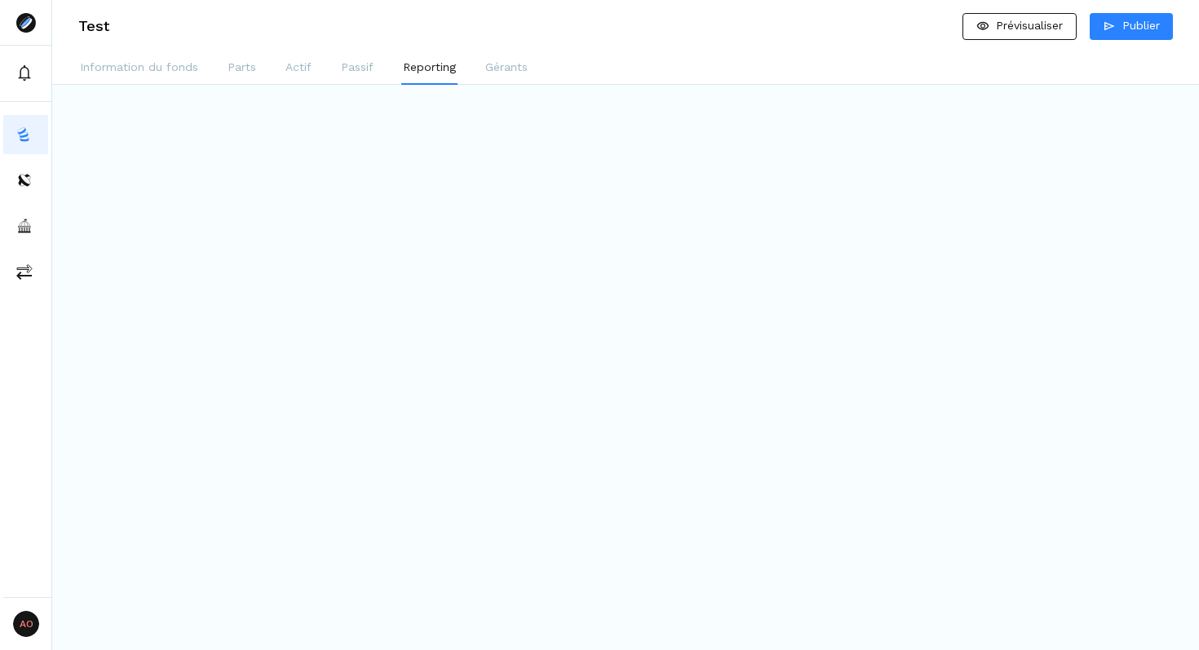
click at [479, 70] on div "Information du fonds Parts Actif Passif Reporting Gérants" at bounding box center [625, 68] width 1147 height 33
click at [500, 68] on p "Gérants" at bounding box center [506, 67] width 42 height 17
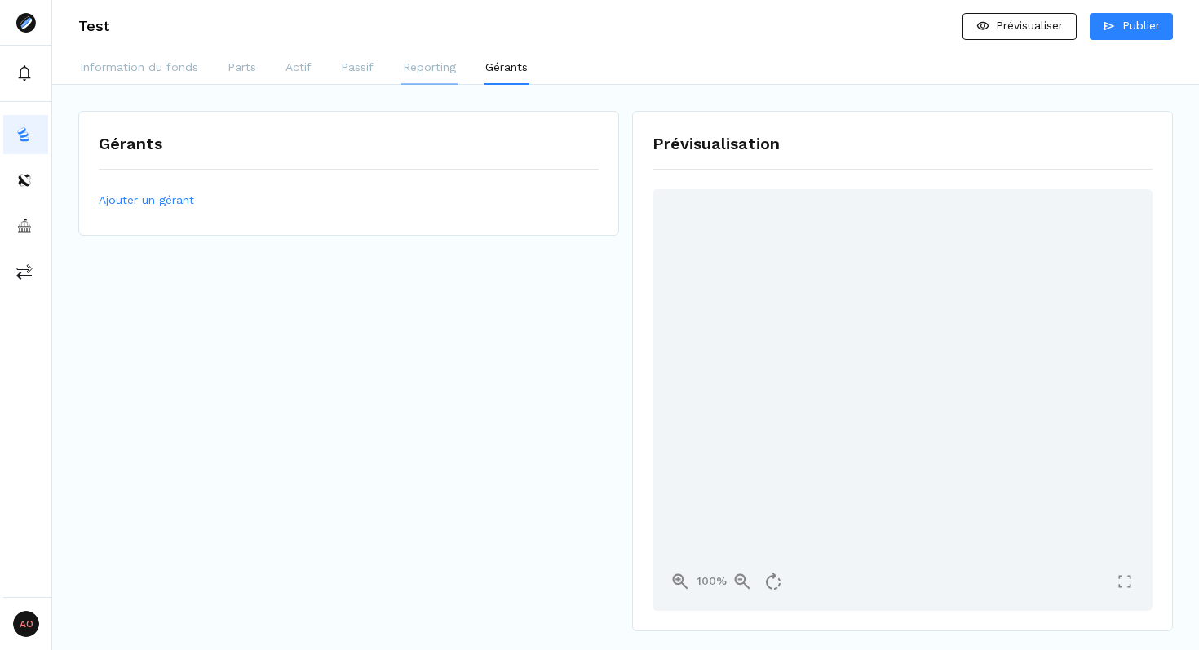
click at [440, 68] on p "Reporting" at bounding box center [429, 67] width 53 height 17
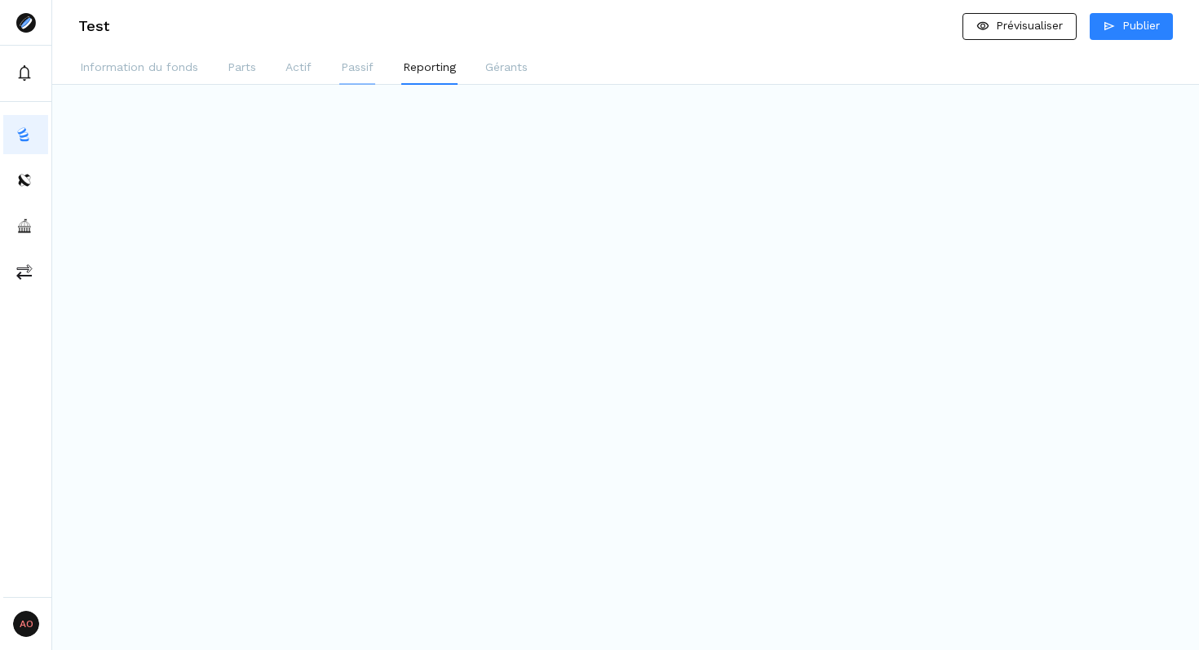
click at [368, 67] on p "Passif" at bounding box center [357, 67] width 33 height 17
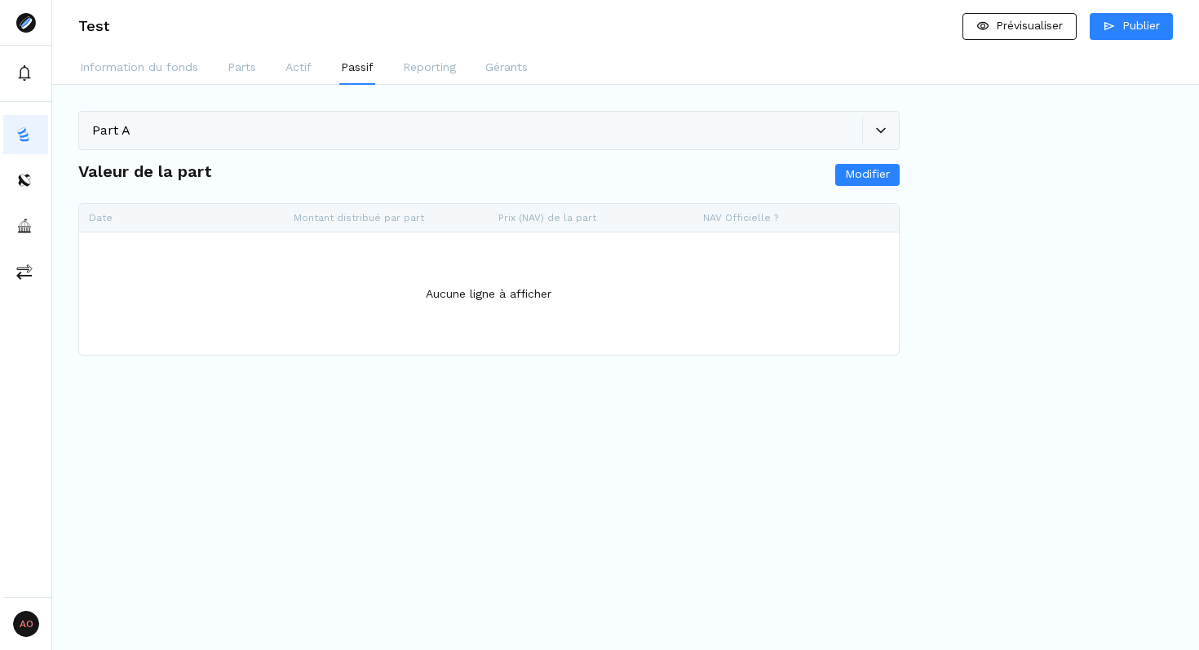
click at [276, 66] on div "Information du fonds Parts Actif Passif Reporting Gérants" at bounding box center [625, 68] width 1147 height 33
click at [226, 68] on button "Parts" at bounding box center [242, 68] width 32 height 33
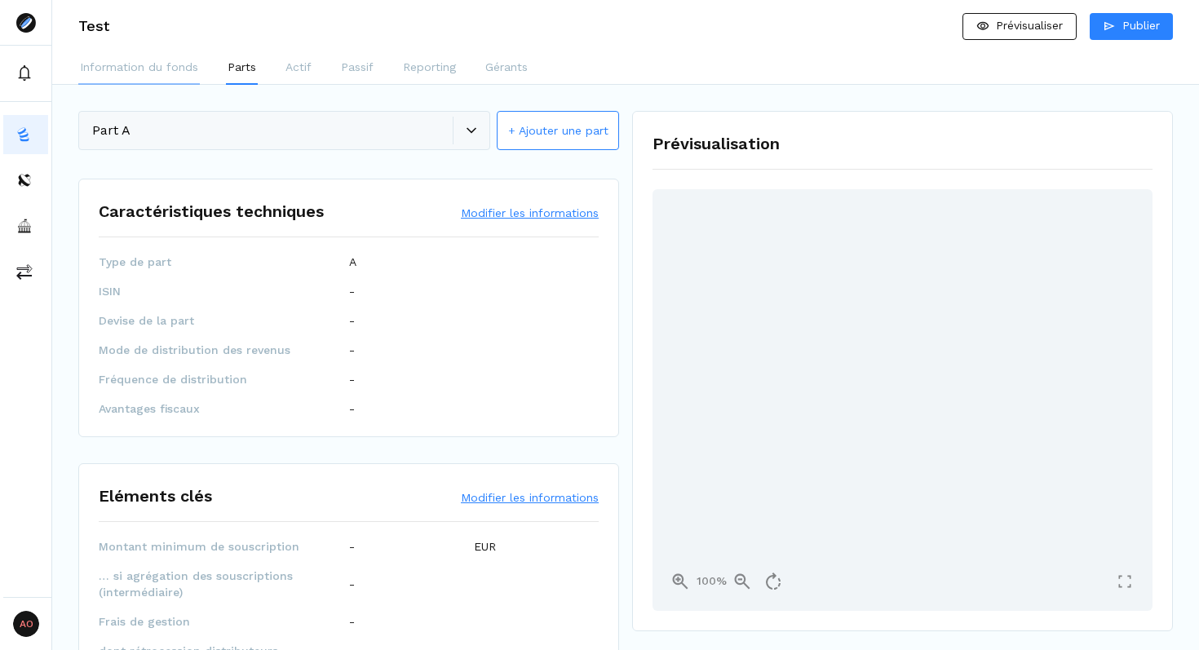
click at [159, 67] on p "Information du fonds" at bounding box center [139, 67] width 118 height 17
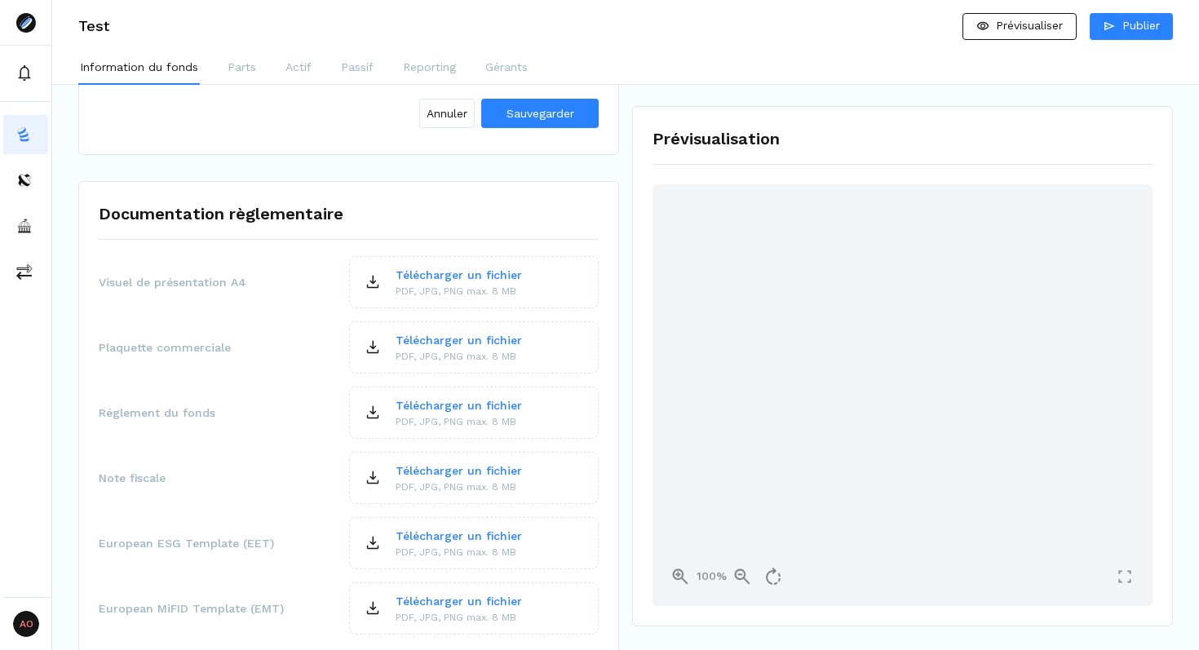
scroll to position [3346, 0]
